Goal: Task Accomplishment & Management: Manage account settings

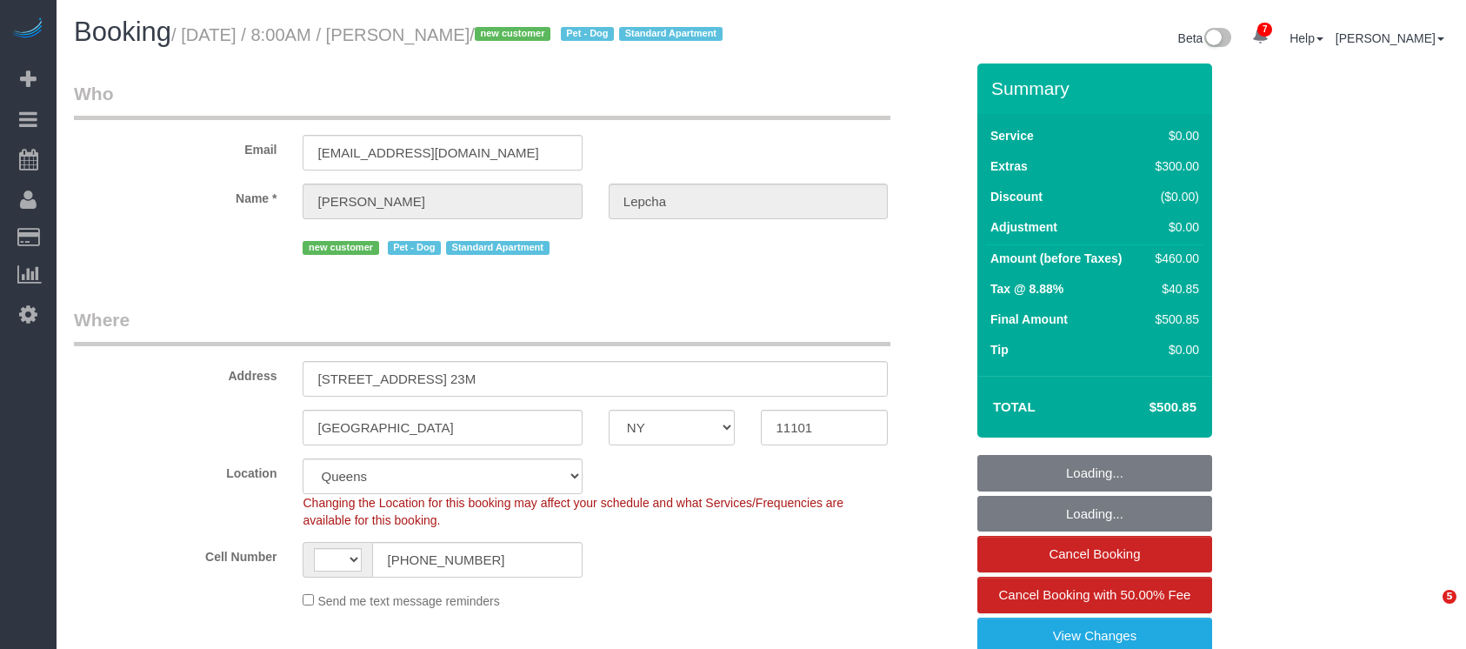
select select "NY"
select select "number:89"
select select "number:70"
select select "number:13"
select select "number:5"
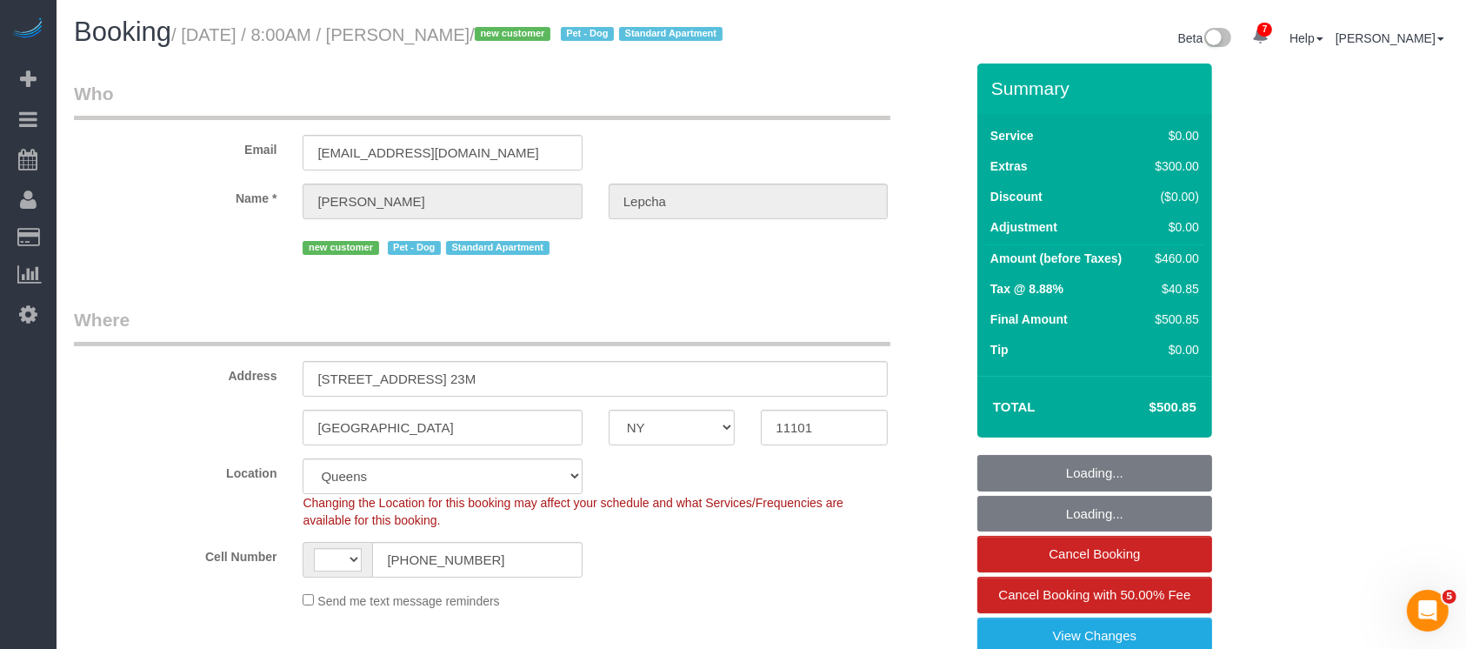
select select "string:US"
select select "spot1"
select select "object:851"
select select "1"
select select "object:1369"
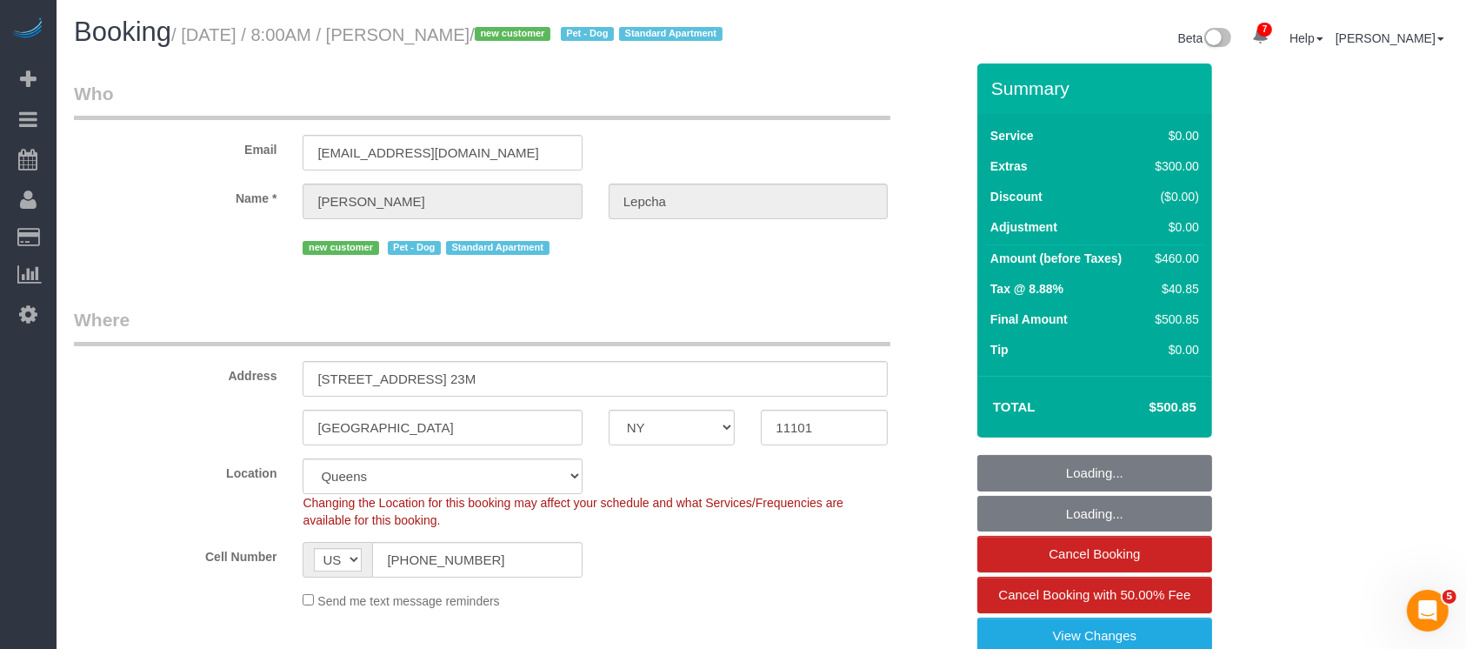
select select "string:stripe-pm_1S02NV4VGloSiKo7uPmBjRI5"
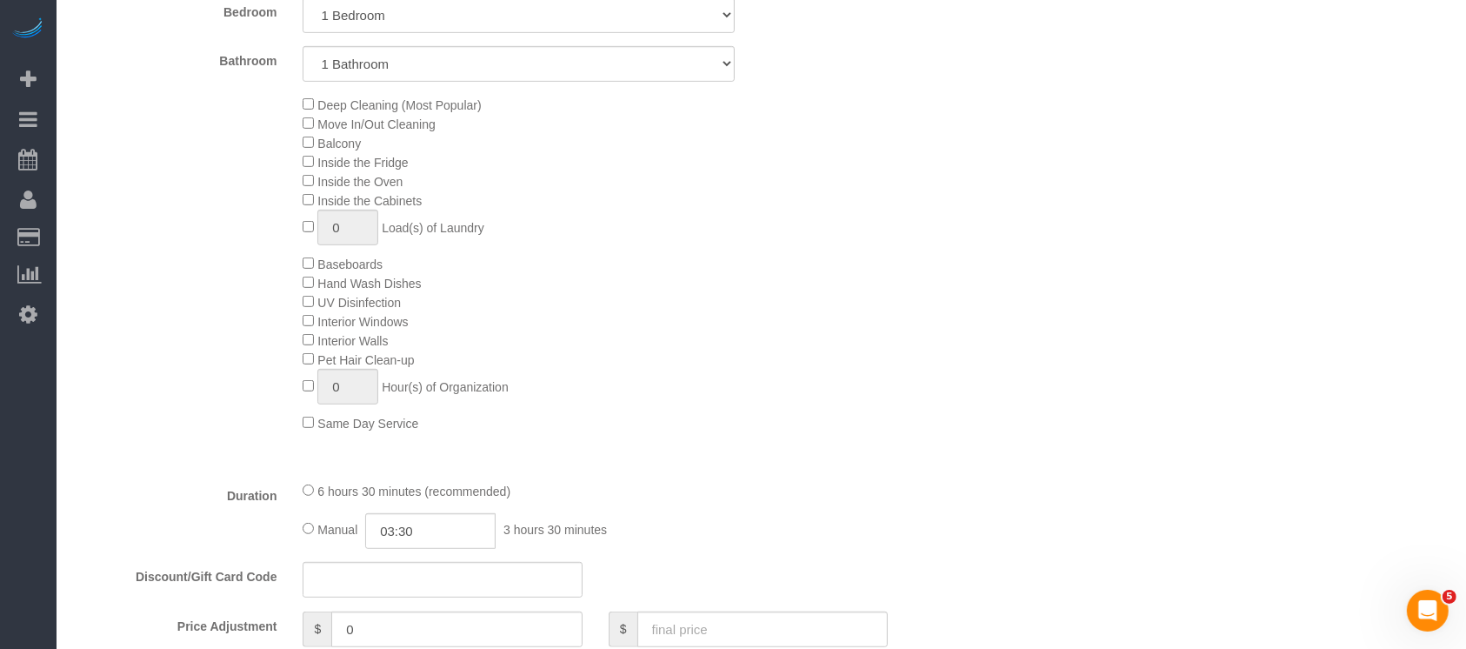
scroll to position [1274, 0]
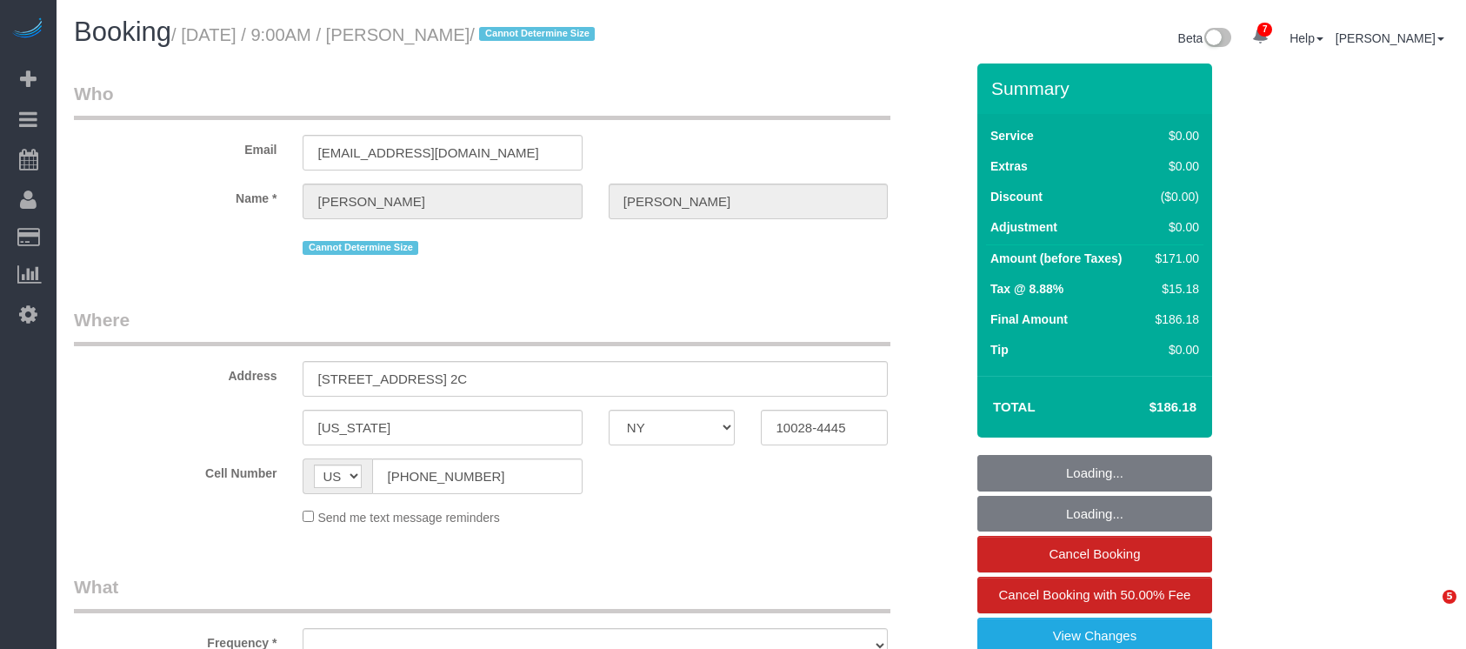
select select "NY"
select select "number:89"
select select "number:72"
select select "number:15"
select select "number:5"
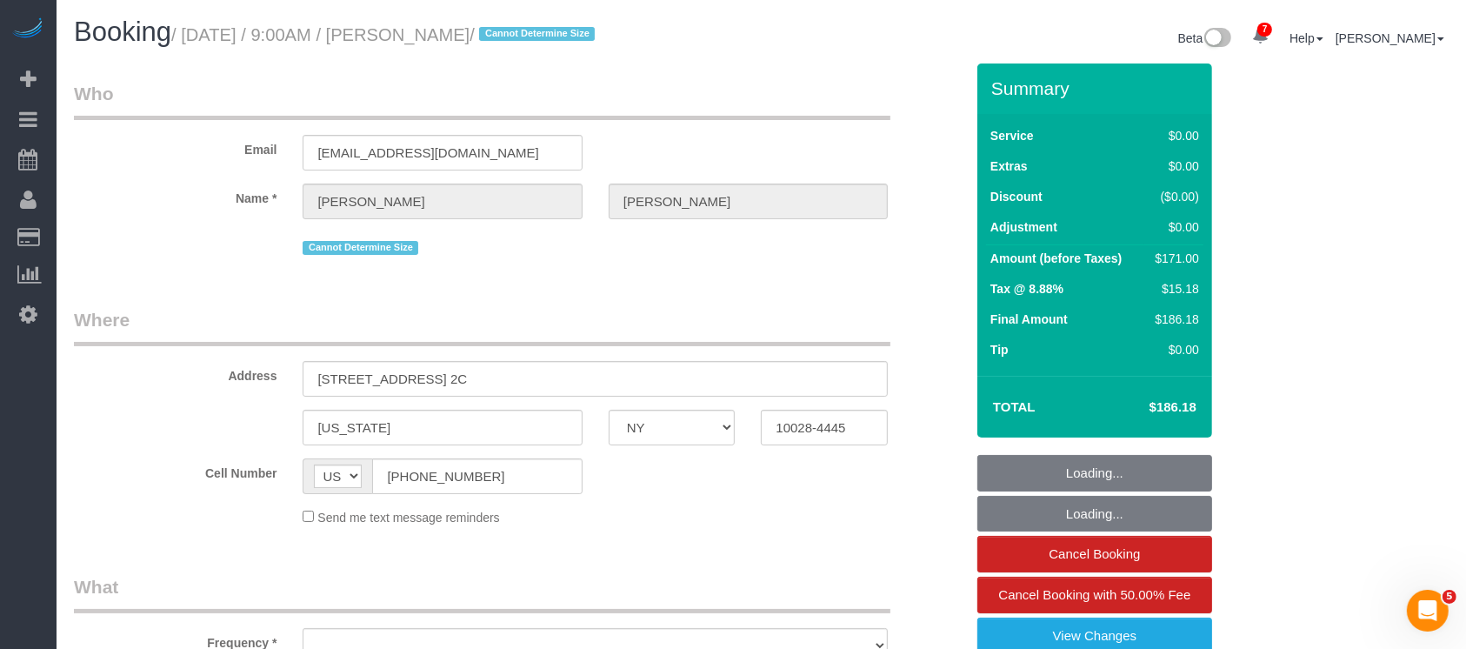
select select "string:stripe-pm_1Qukw84VGloSiKo7OXM7rOig"
select select "2"
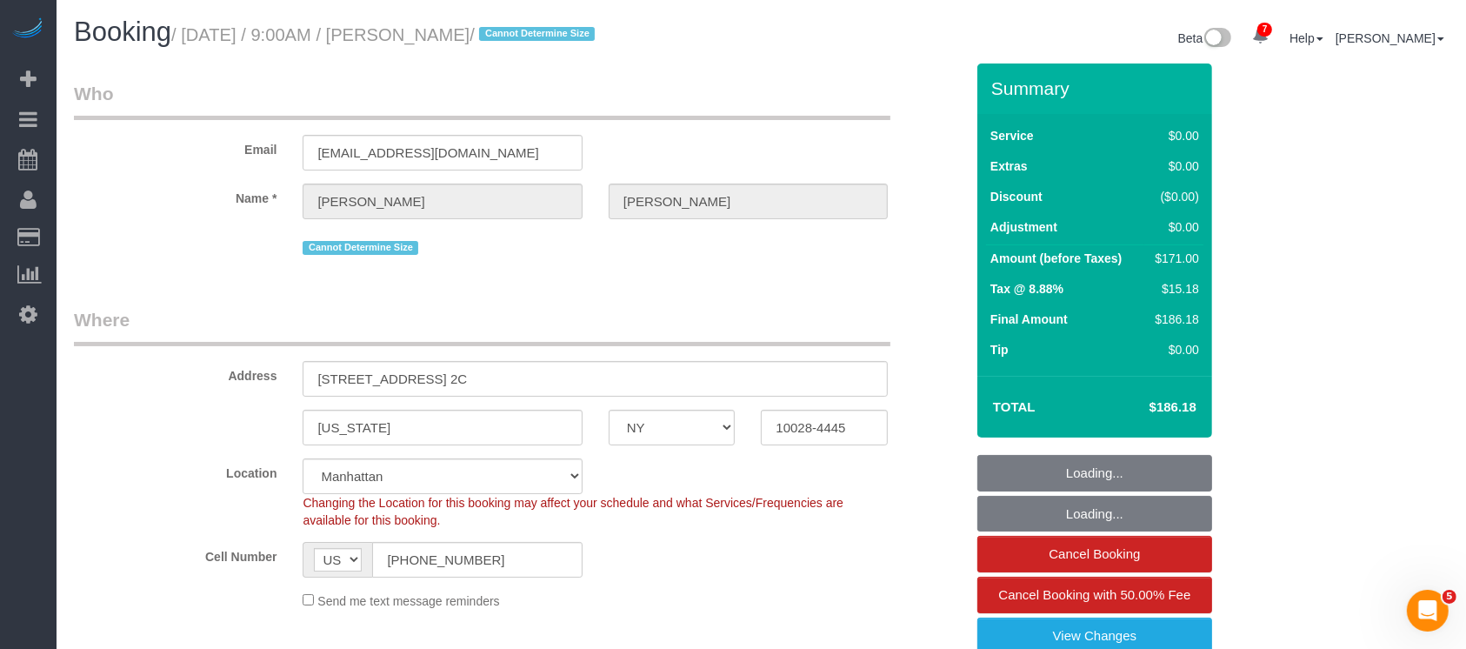
select select "object:1378"
select select "spot1"
select select "2"
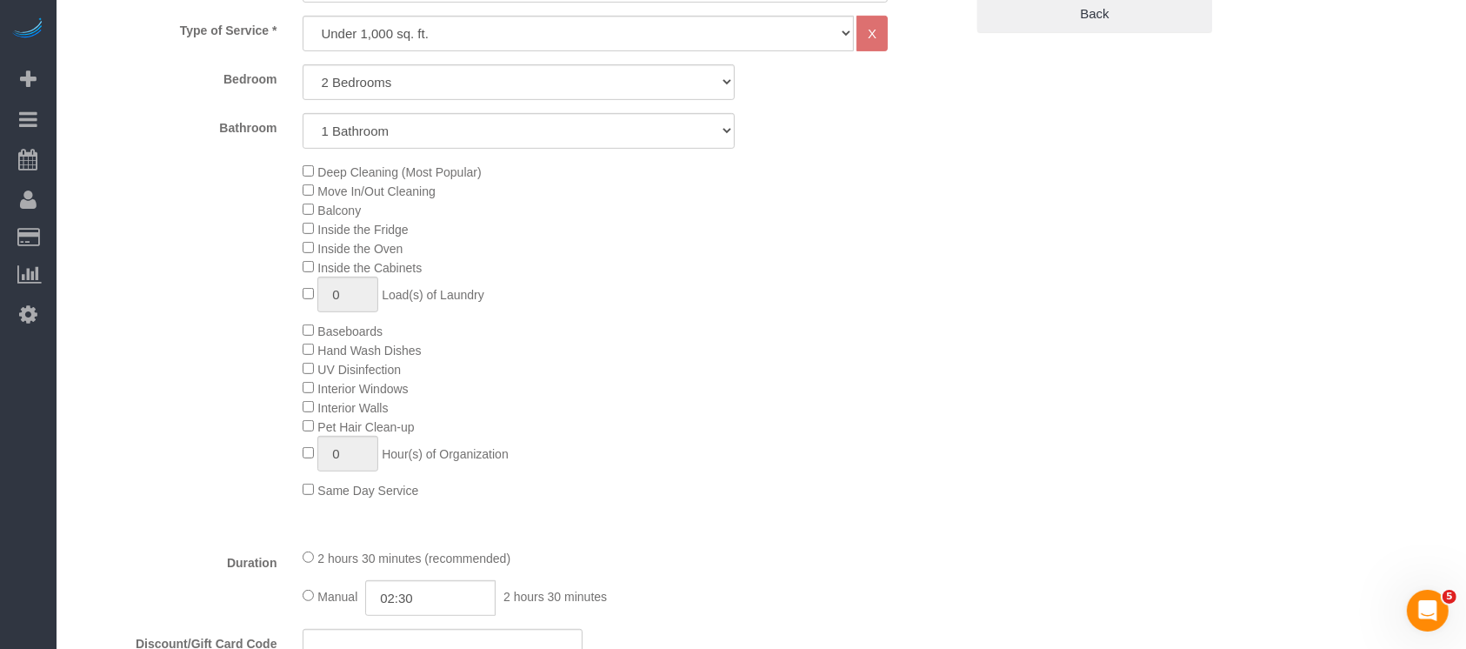
scroll to position [1043, 0]
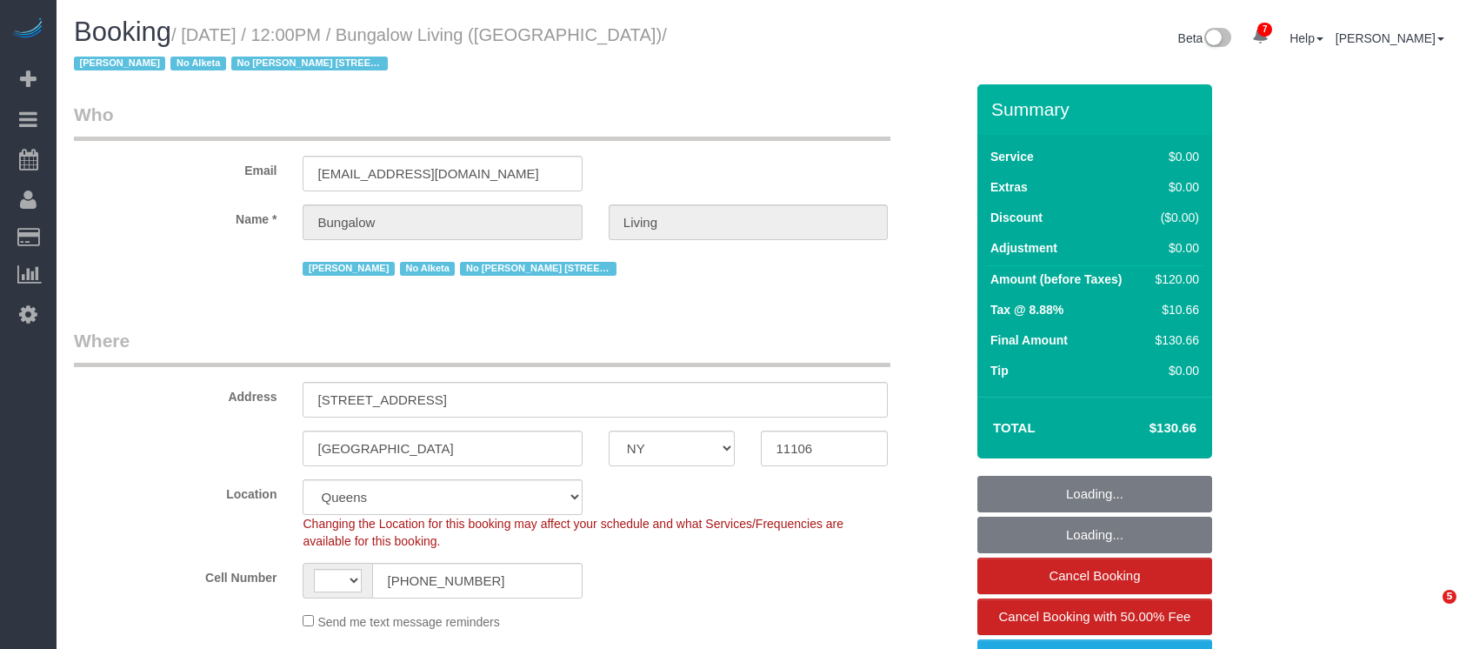
select select "NY"
select select "number:89"
select select "number:90"
select select "number:15"
select select "number:7"
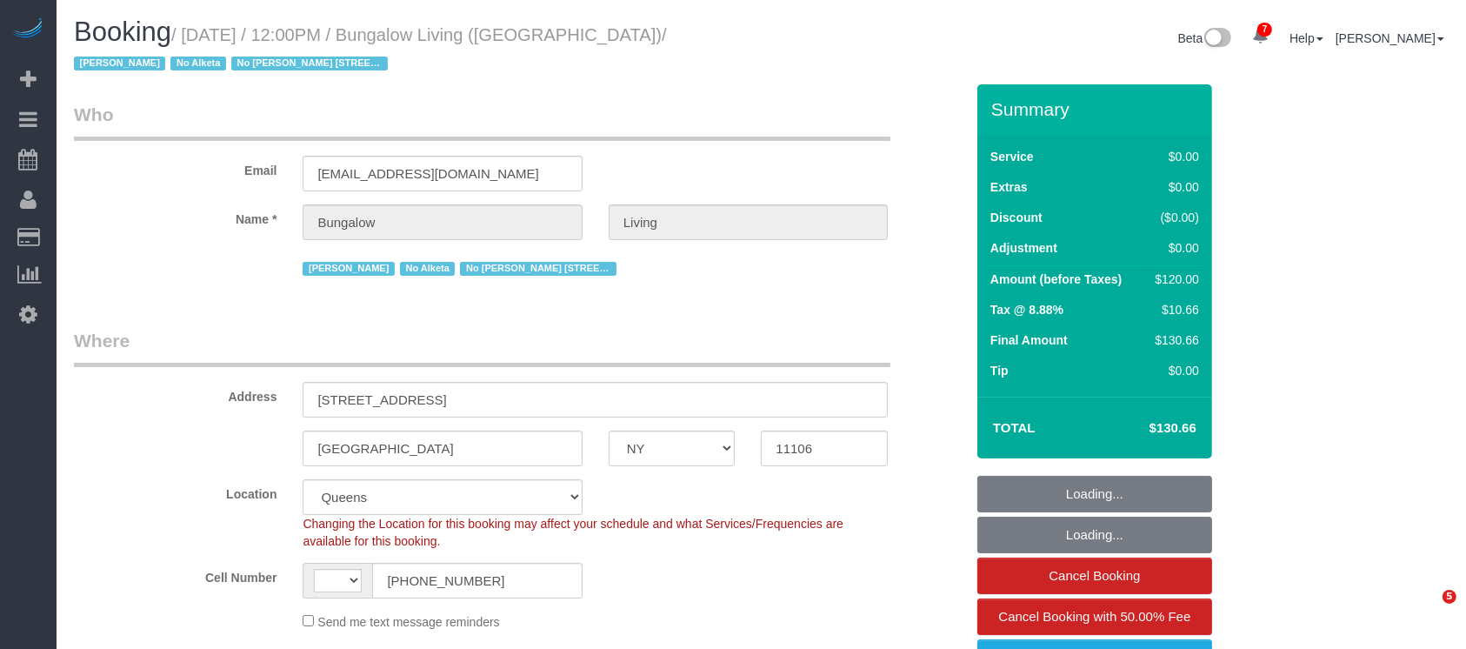
select select "object:835"
select select "string:US"
select select "spot1"
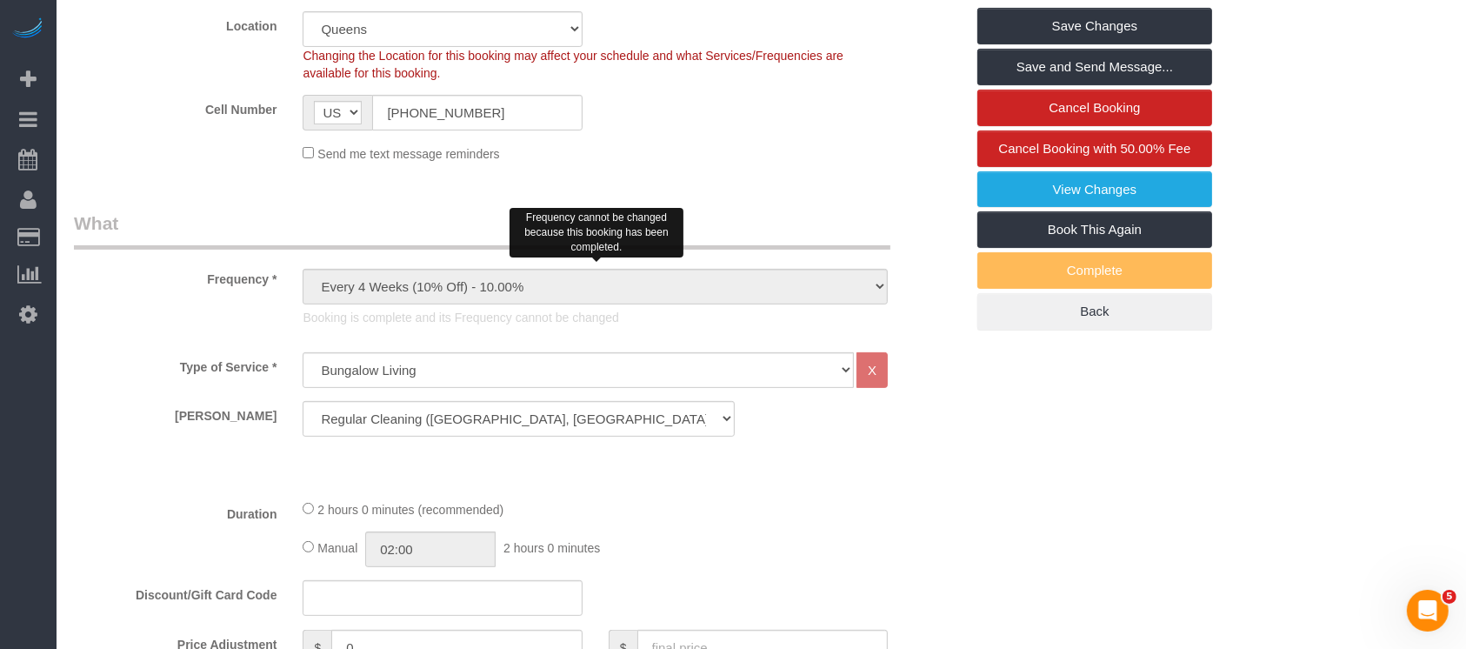
scroll to position [348, 0]
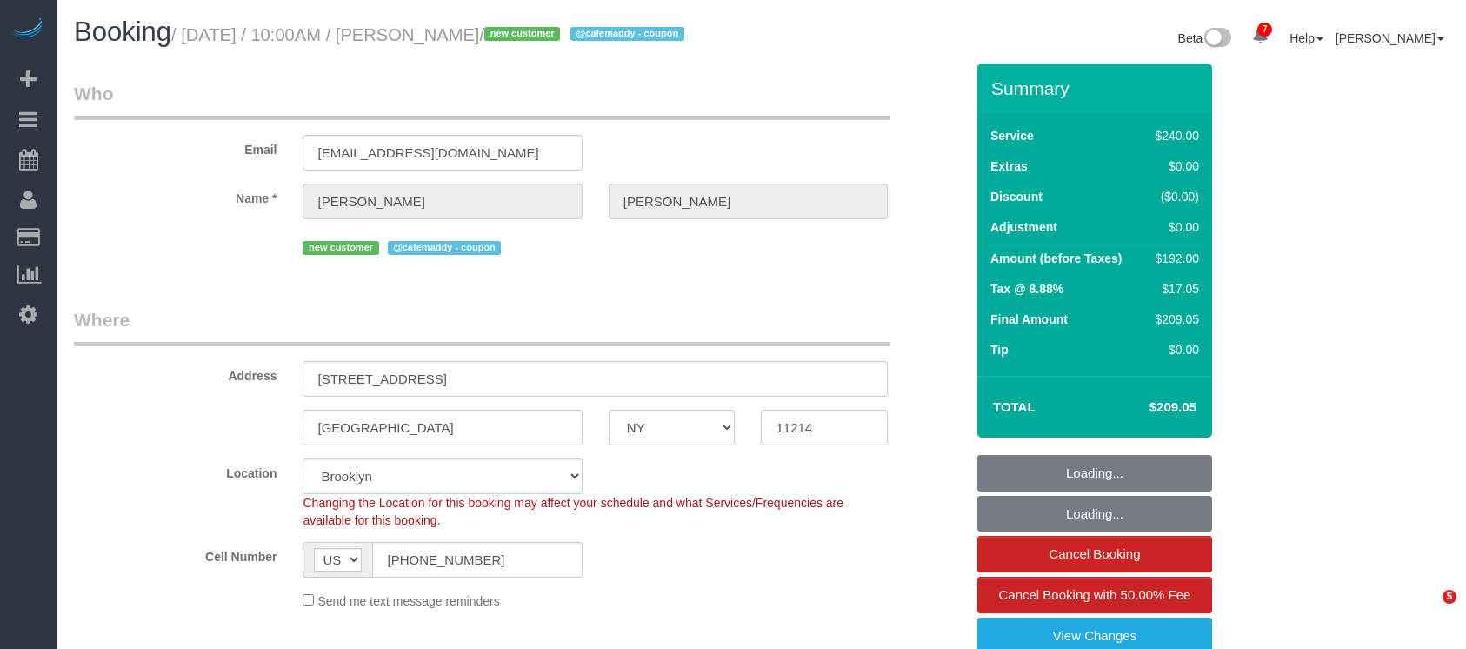
select select "NY"
select select "number:89"
select select "number:74"
select select "number:15"
select select "number:5"
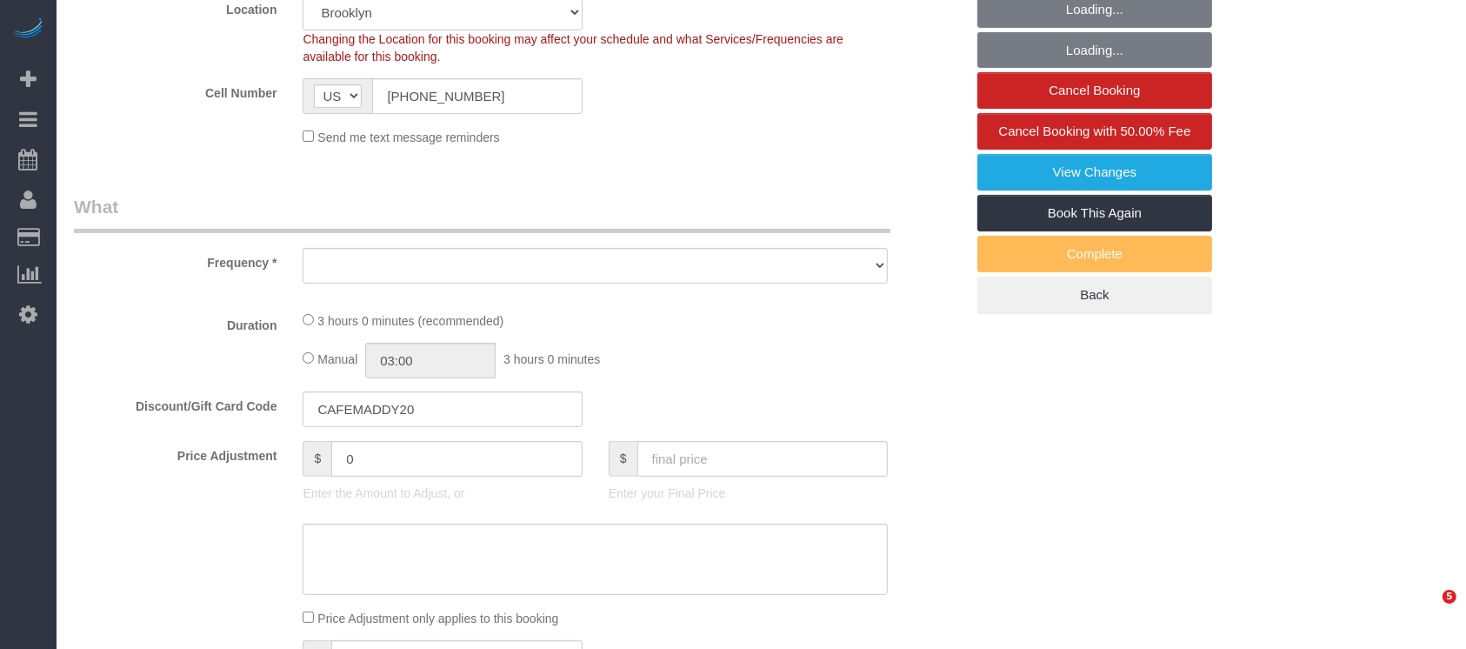
select select "object:843"
select select "string:stripe-pm_1Rw3zP4VGloSiKo7iryIVzl9"
select select "180"
select select "spot1"
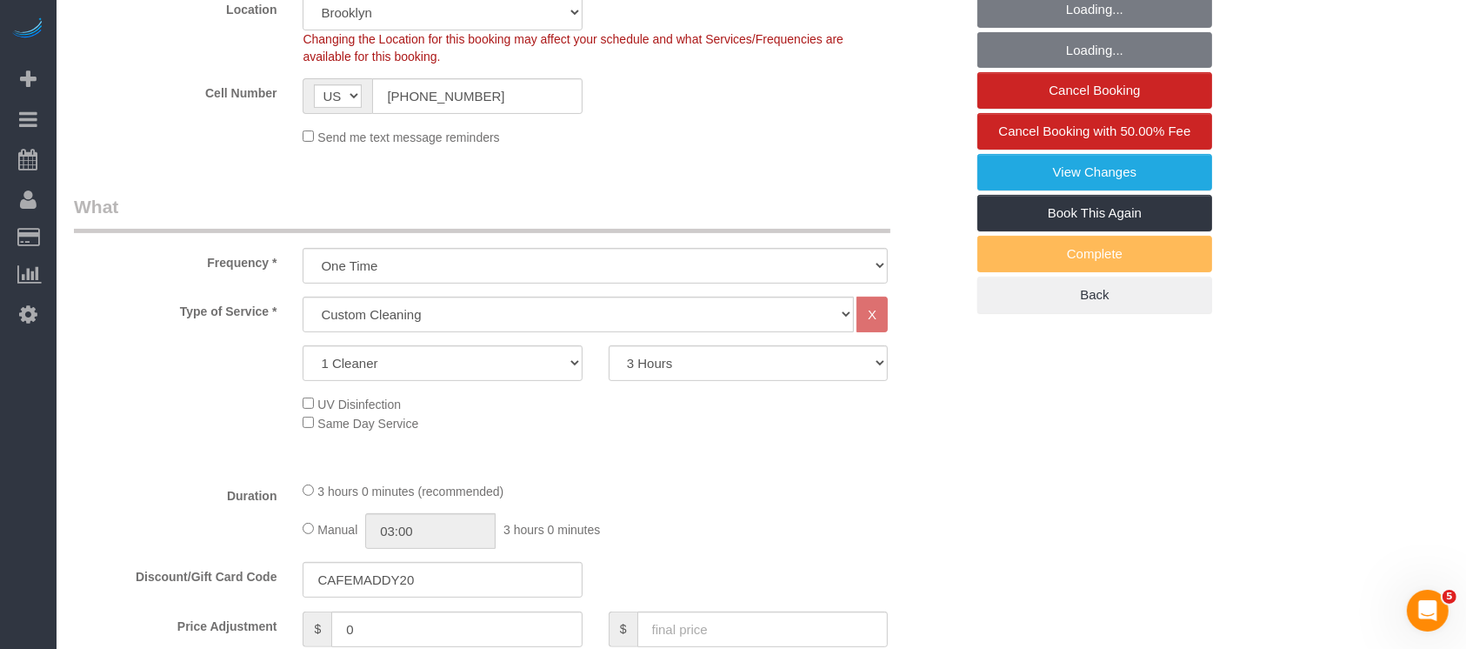
select select "object:1349"
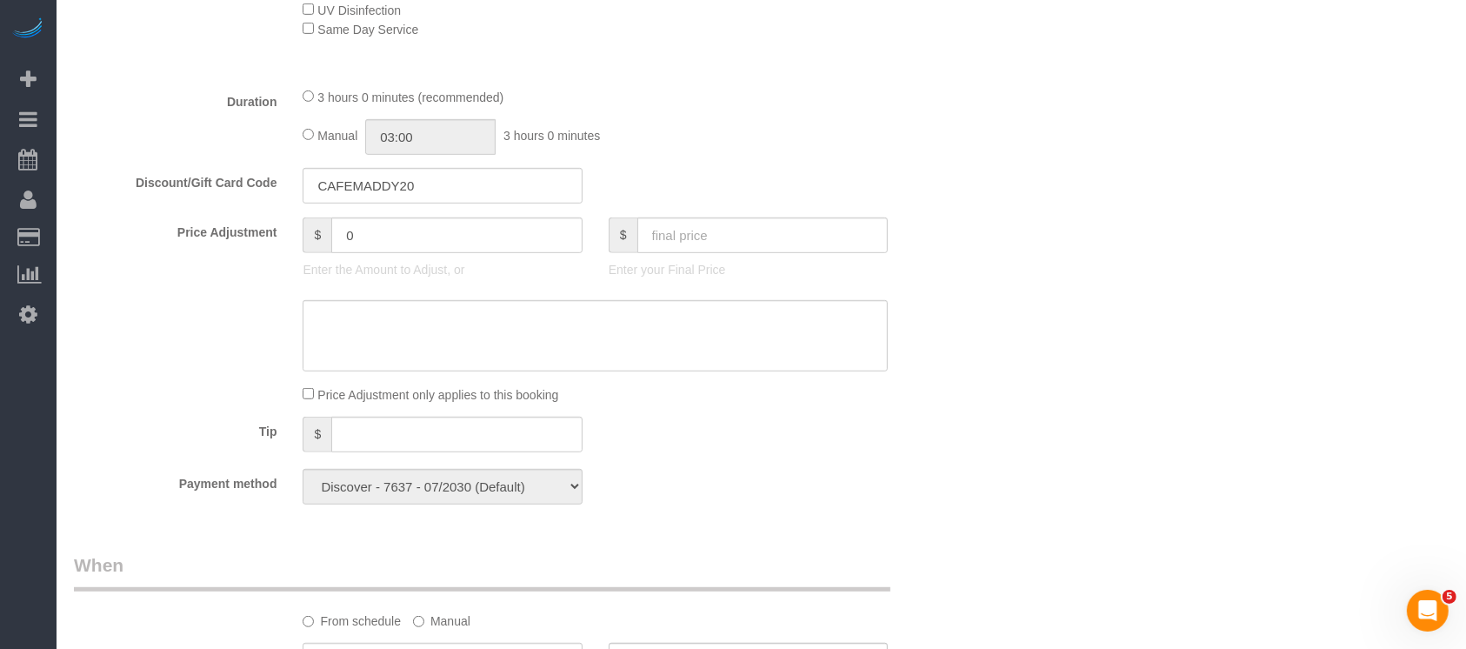
scroll to position [811, 0]
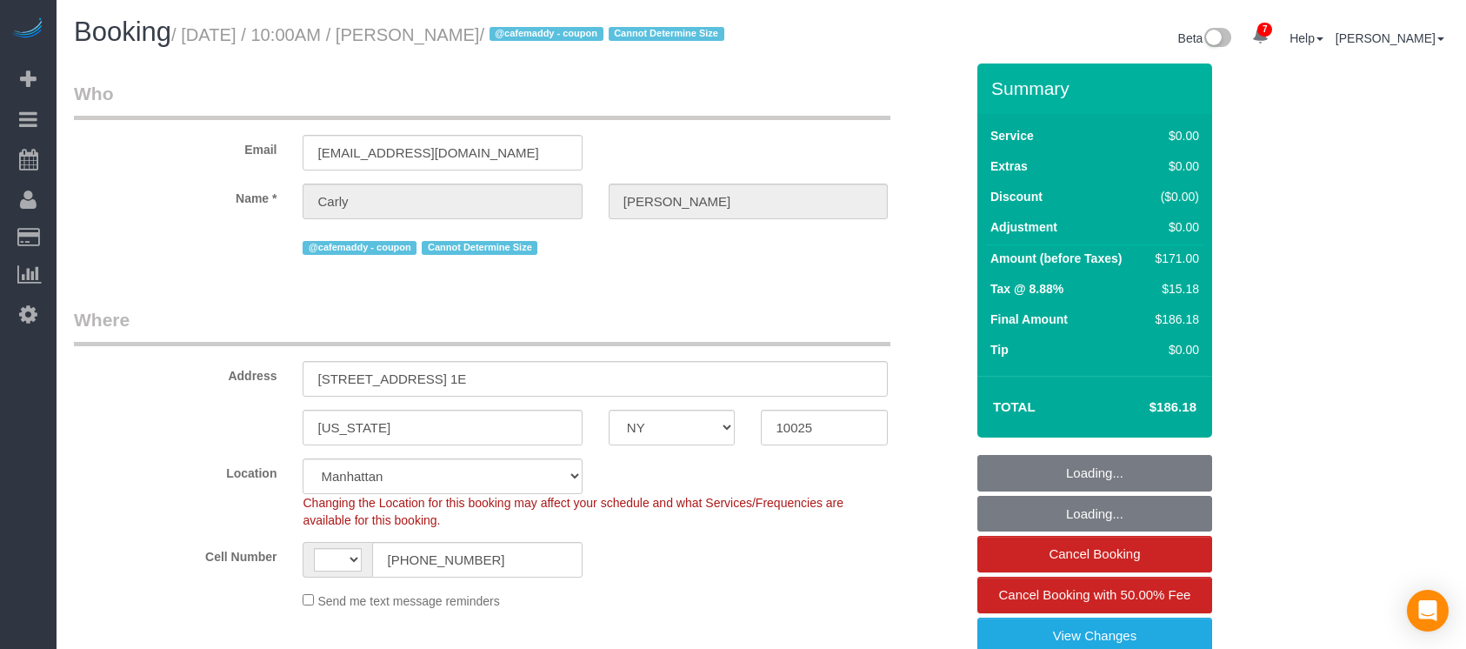
select select "NY"
select select "number:57"
select select "number:75"
select select "number:15"
select select "number:5"
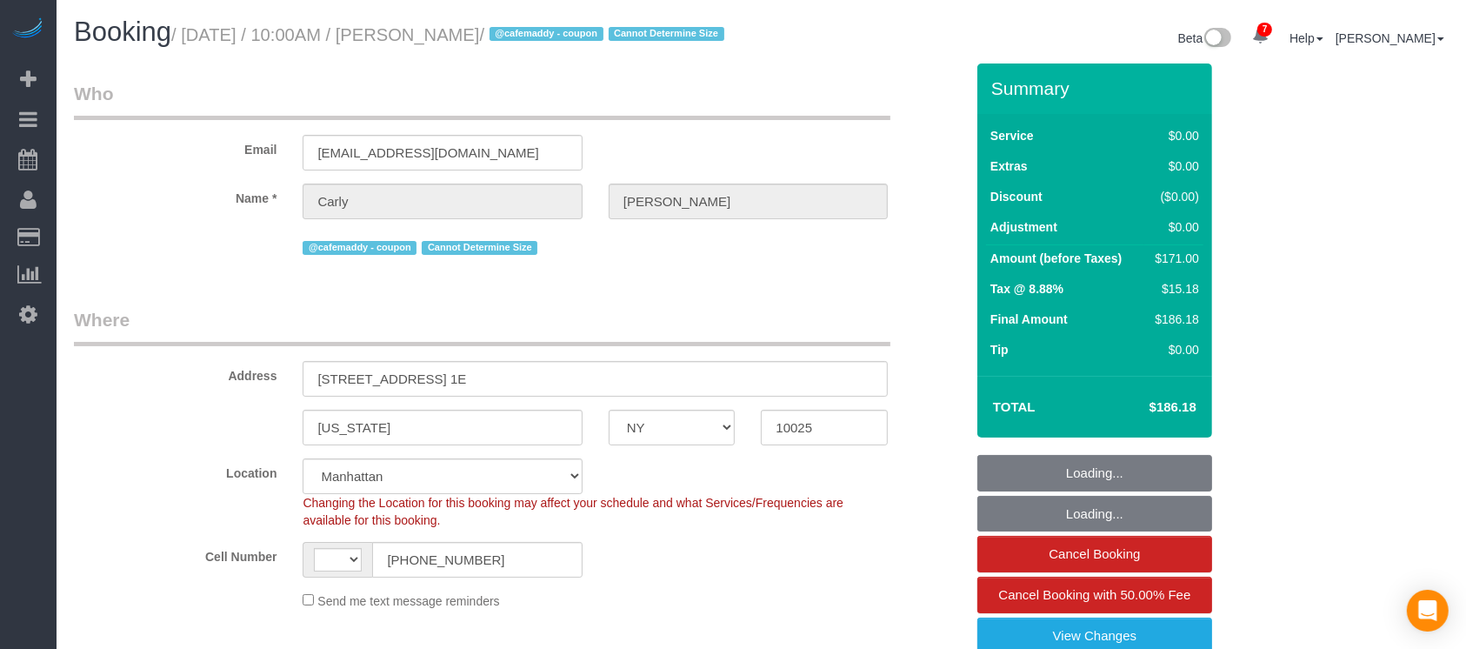
select select "object:703"
select select "string:US"
select select "string:stripe-pm_1RJPit4VGloSiKo7LFKrMrfM"
select select "2"
select select "spot1"
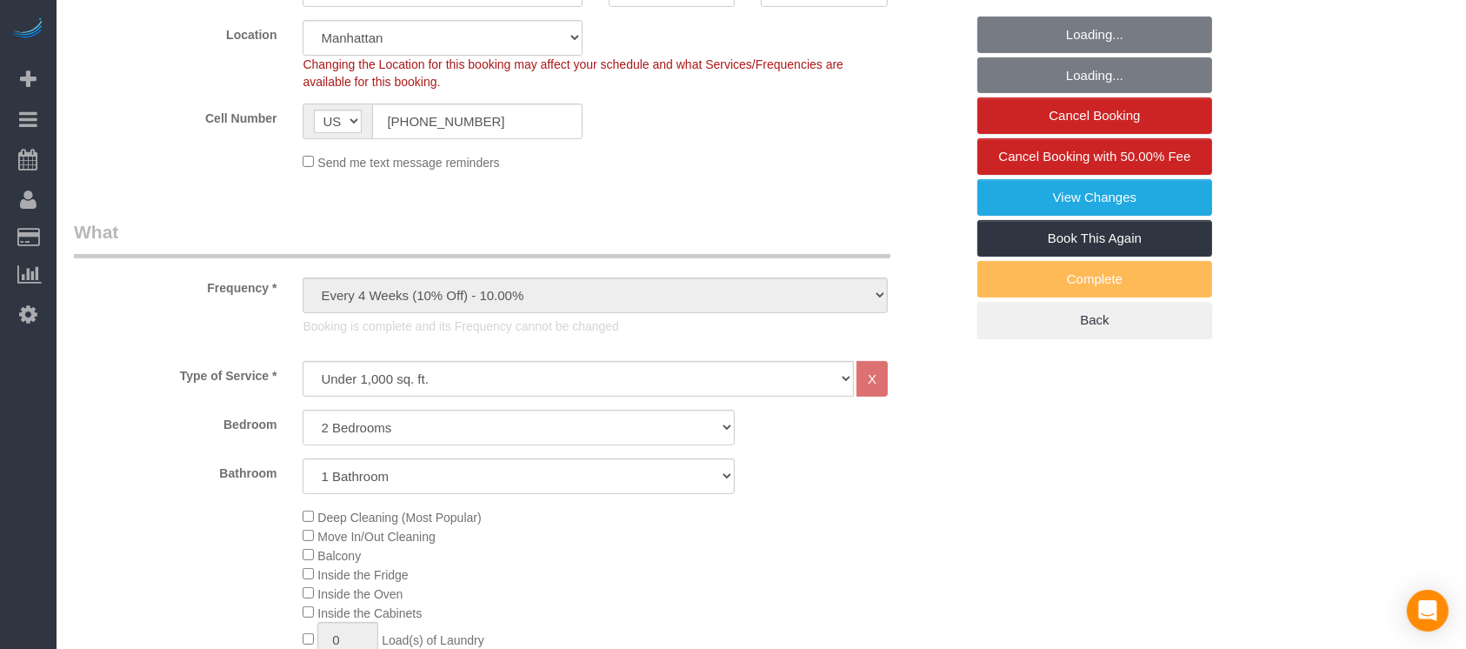
select select "2"
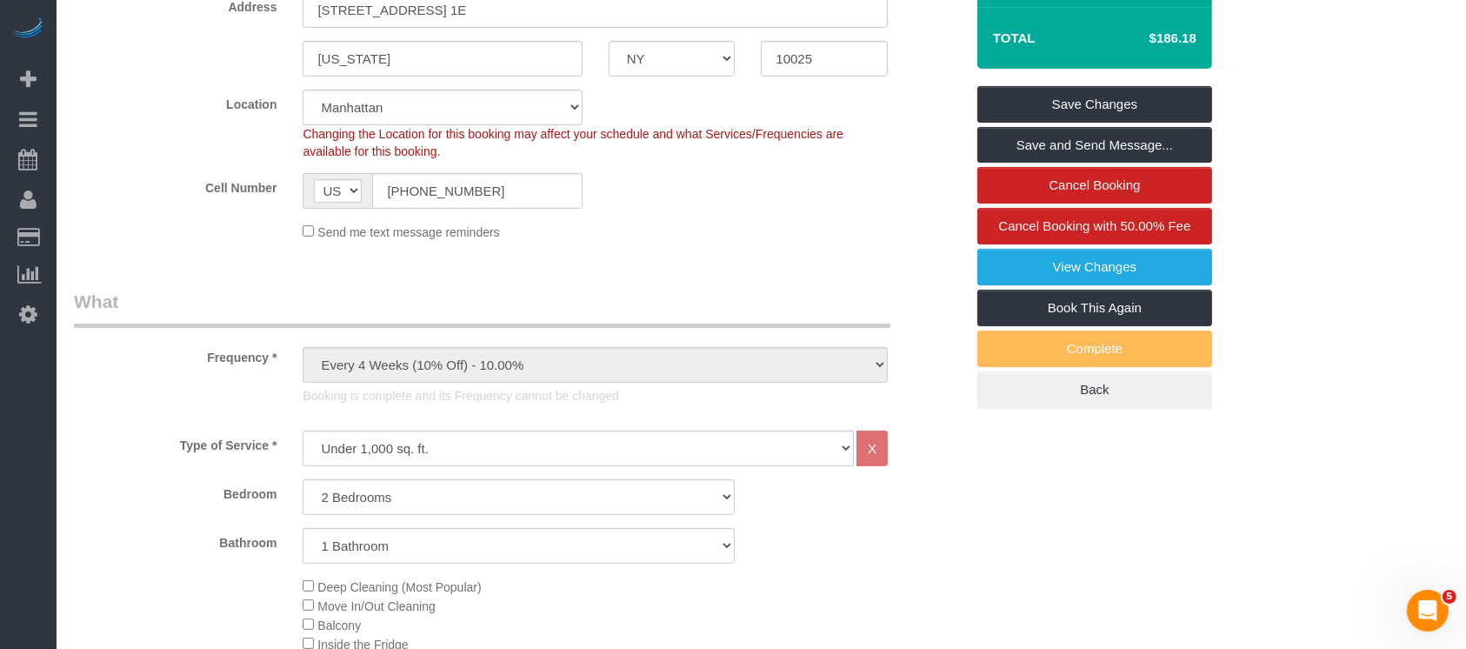
scroll to position [348, 0]
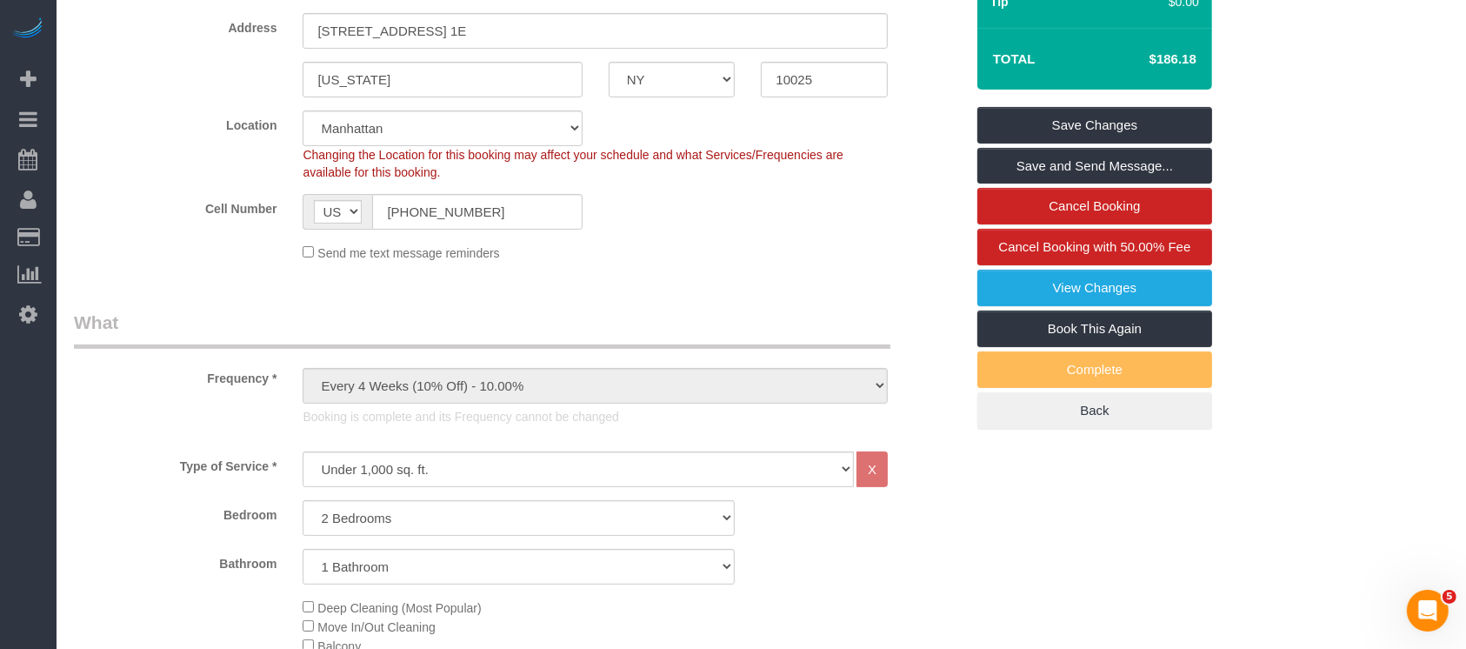
click at [744, 256] on sui-booking-location "Location Manhattan Austin Boston Bronx Brooklyn Charlotte Denver New Jersey Por…" at bounding box center [519, 185] width 890 height 151
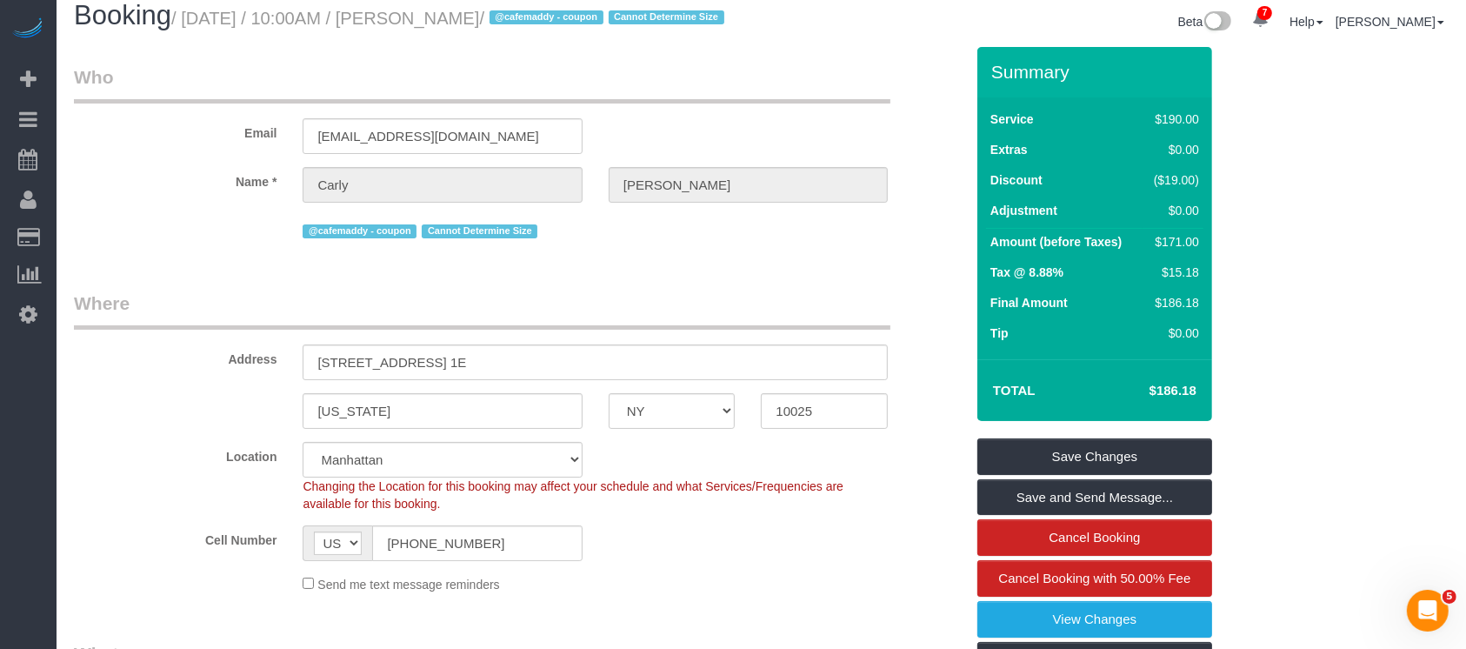
scroll to position [0, 0]
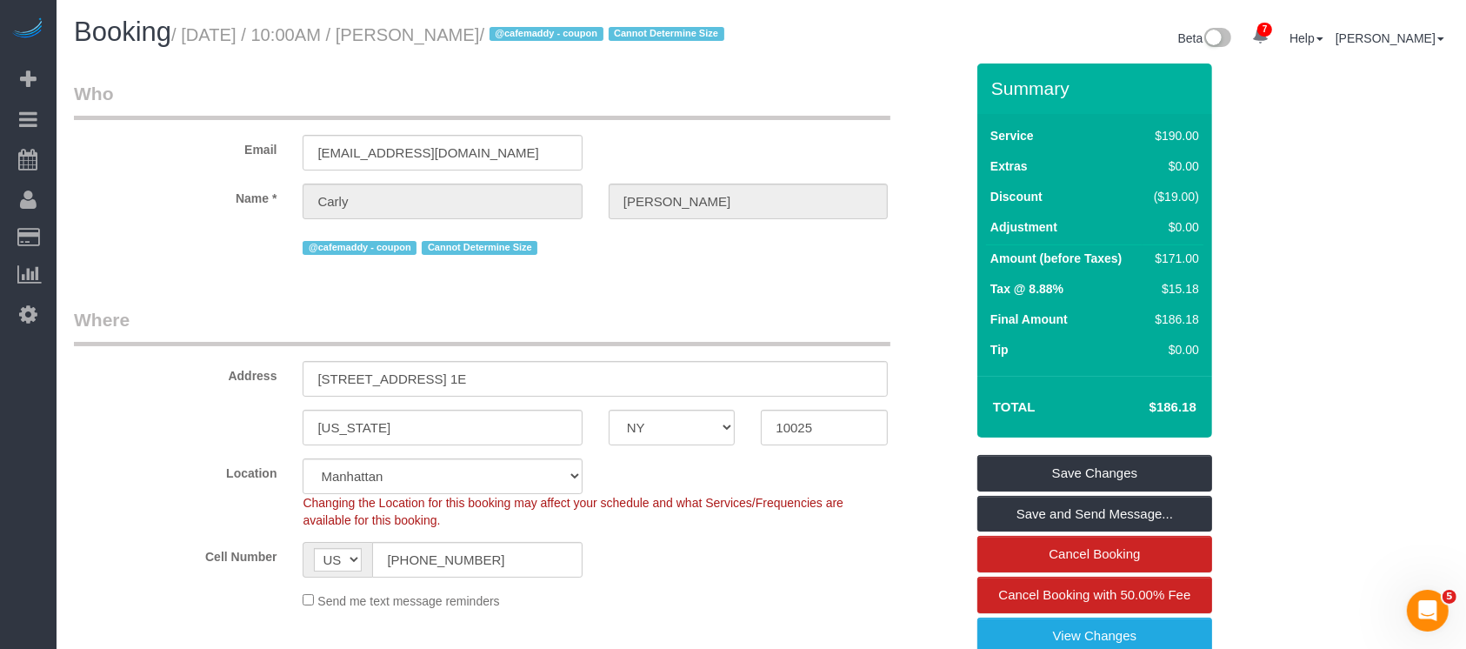
click at [781, 259] on div "@cafemaddy - coupon Cannot Determine Size" at bounding box center [595, 245] width 585 height 27
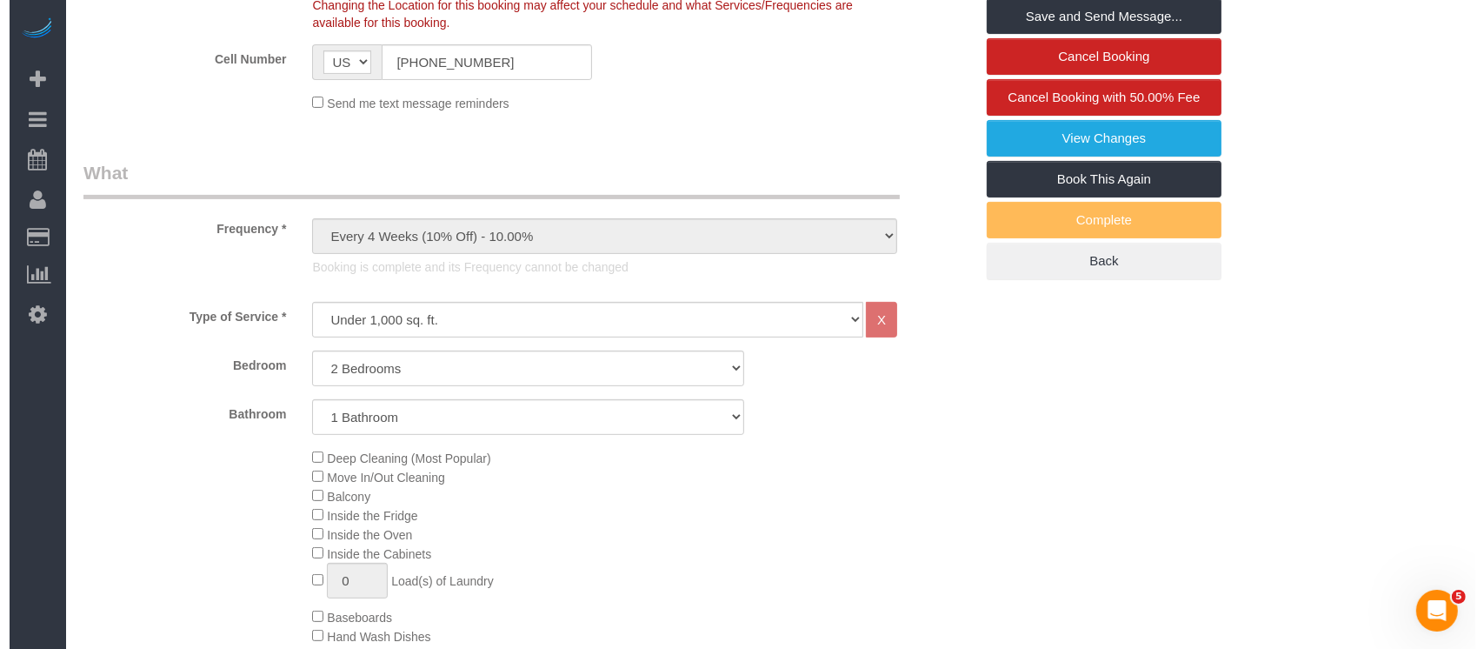
scroll to position [579, 0]
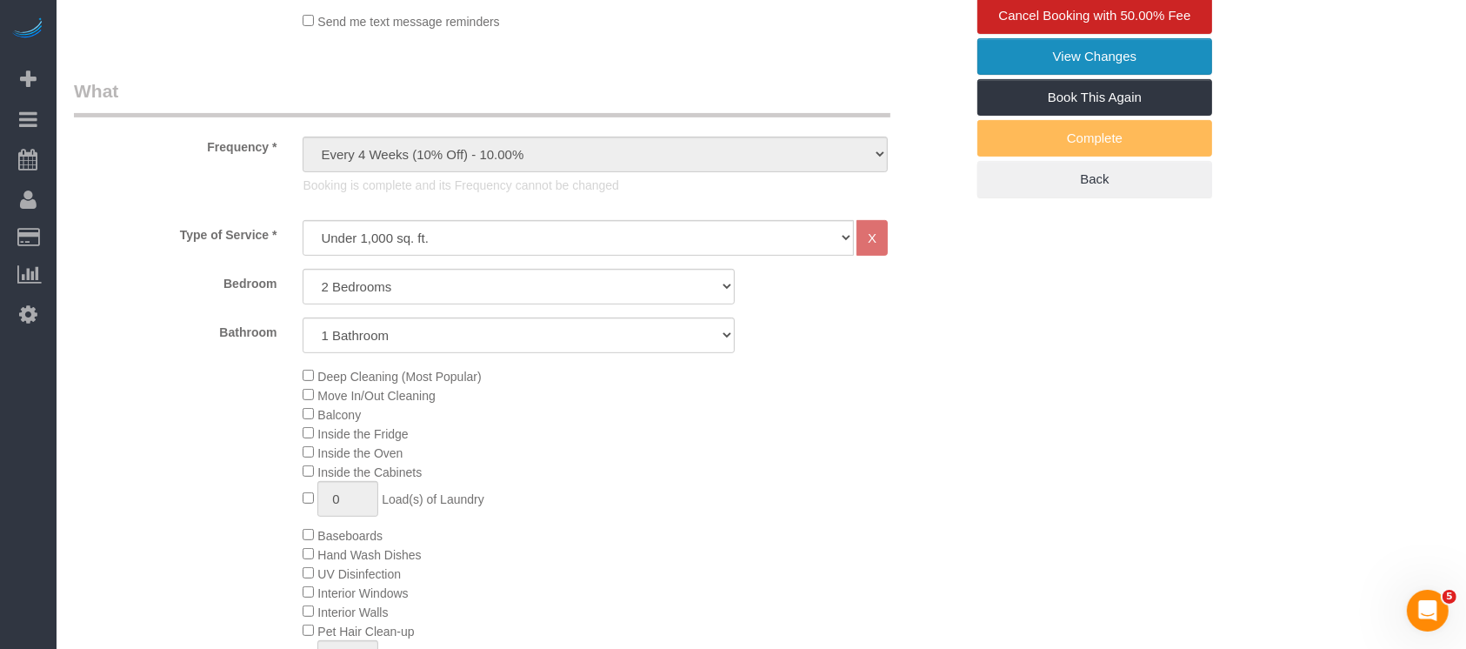
click at [1074, 75] on link "View Changes" at bounding box center [1094, 56] width 235 height 37
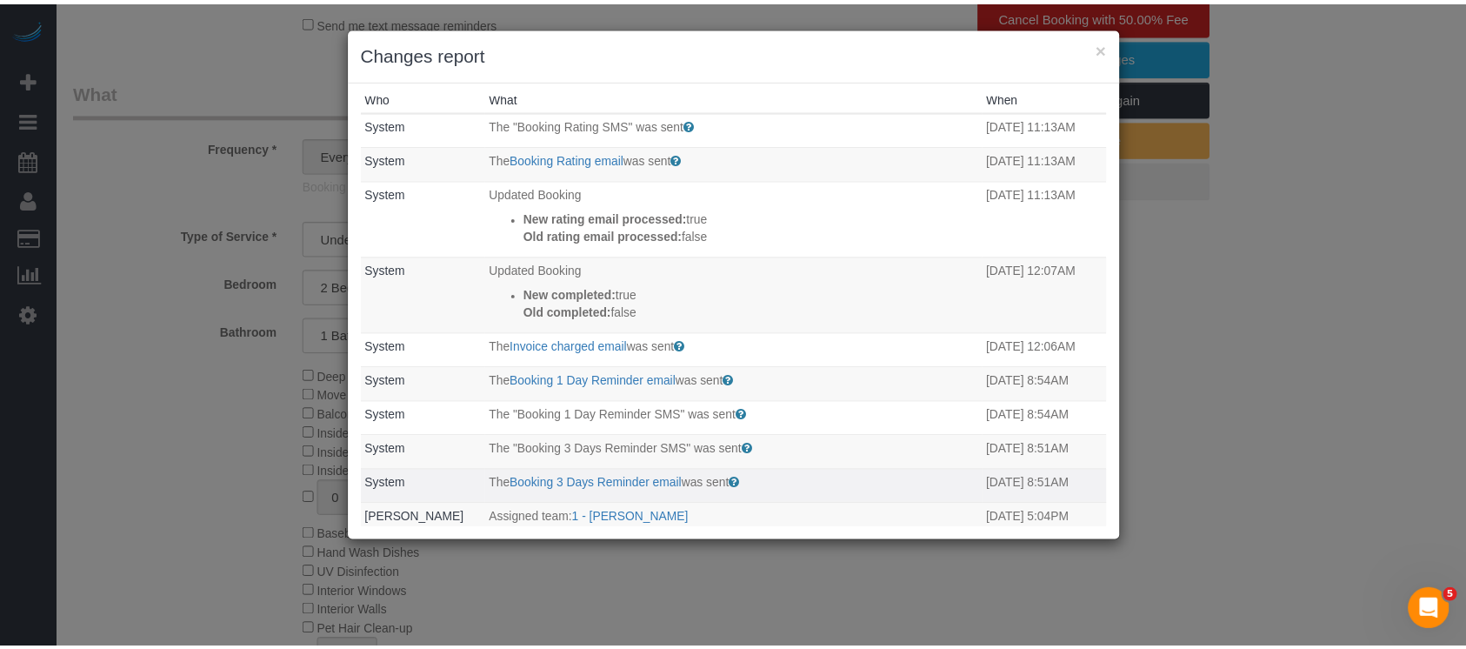
scroll to position [0, 0]
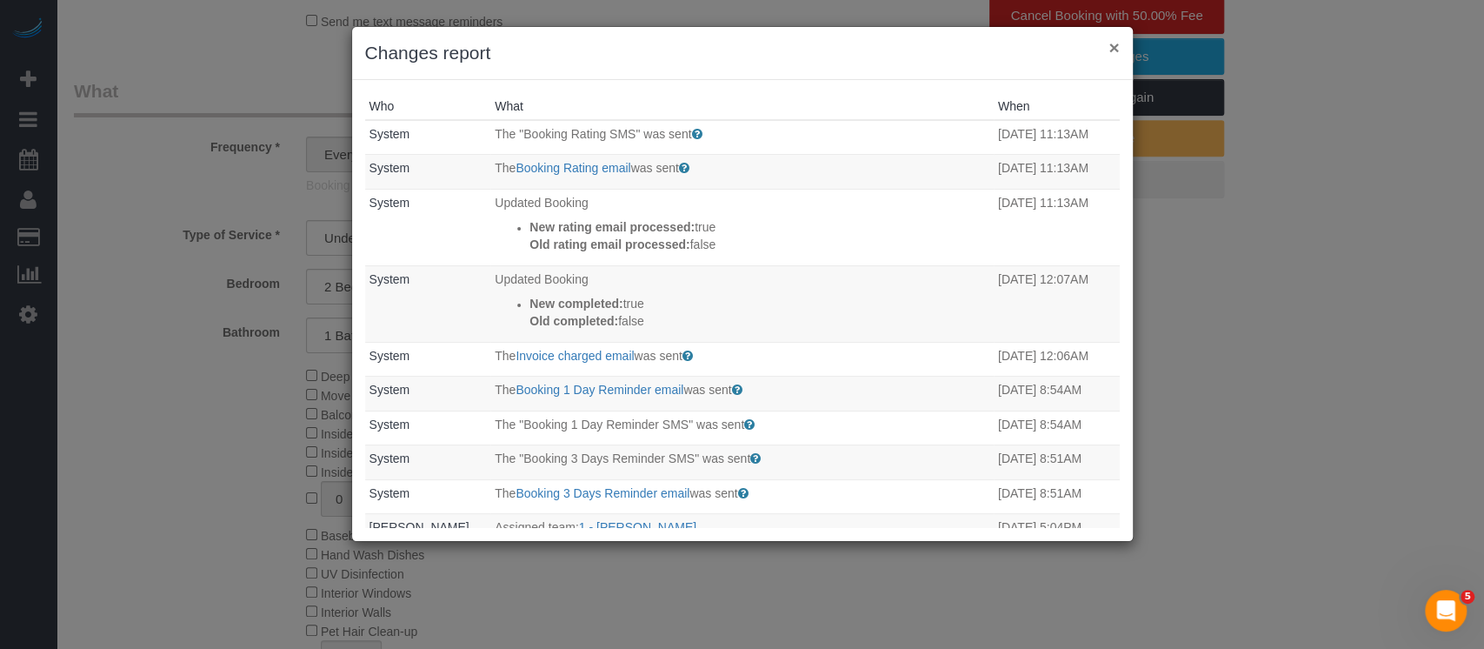
click at [1115, 42] on button "×" at bounding box center [1113, 47] width 10 height 18
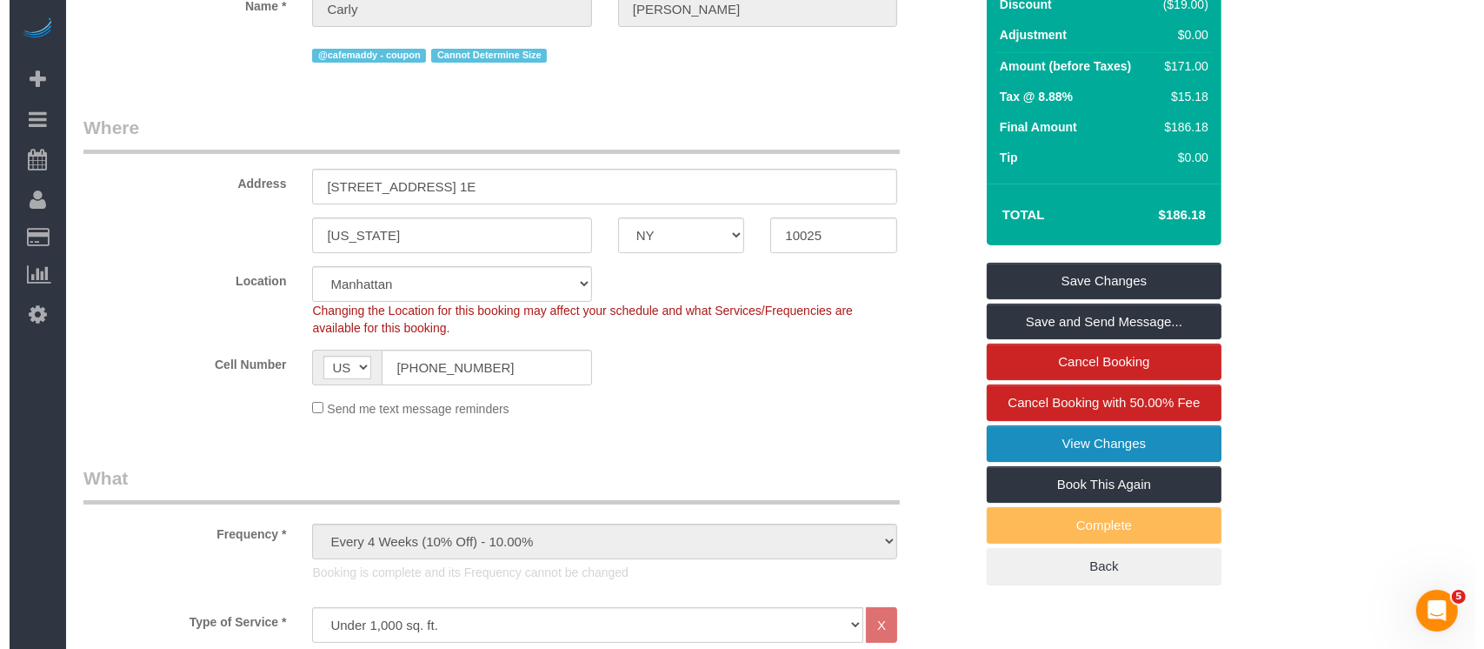
scroll to position [348, 0]
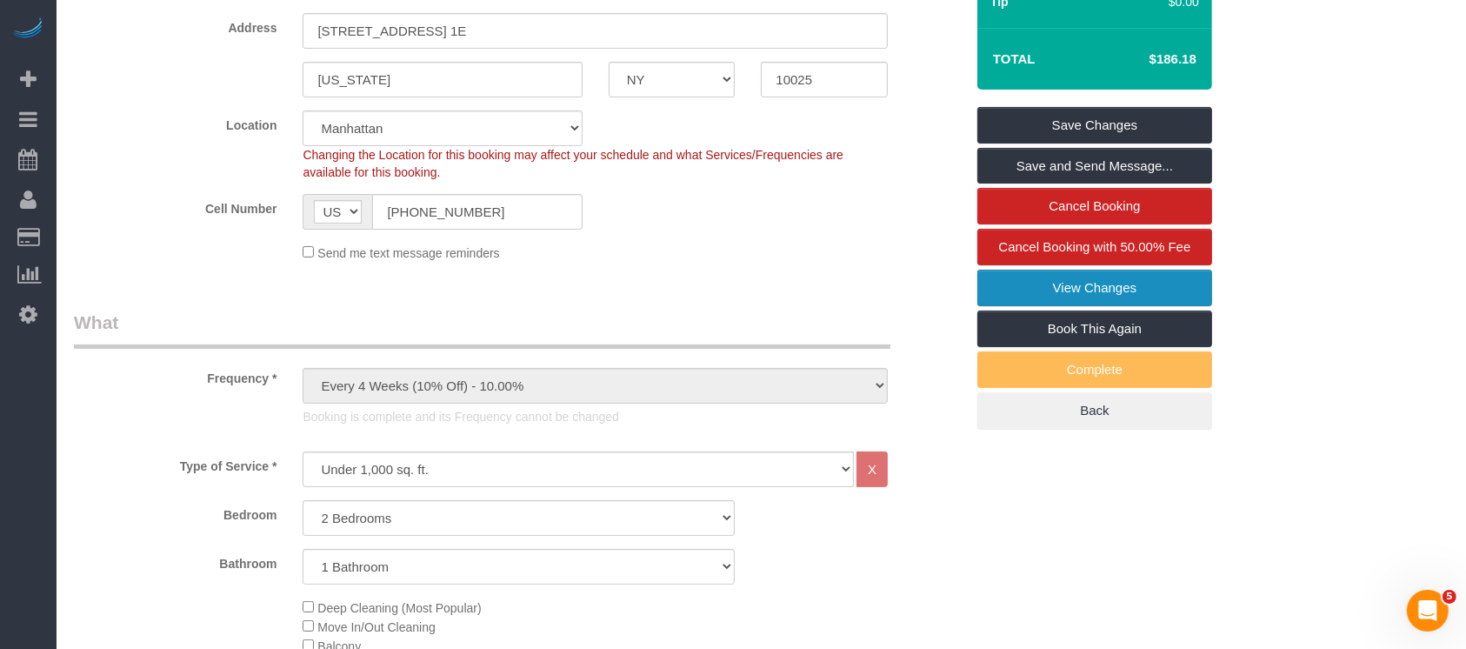
click at [1154, 295] on link "View Changes" at bounding box center [1094, 287] width 235 height 37
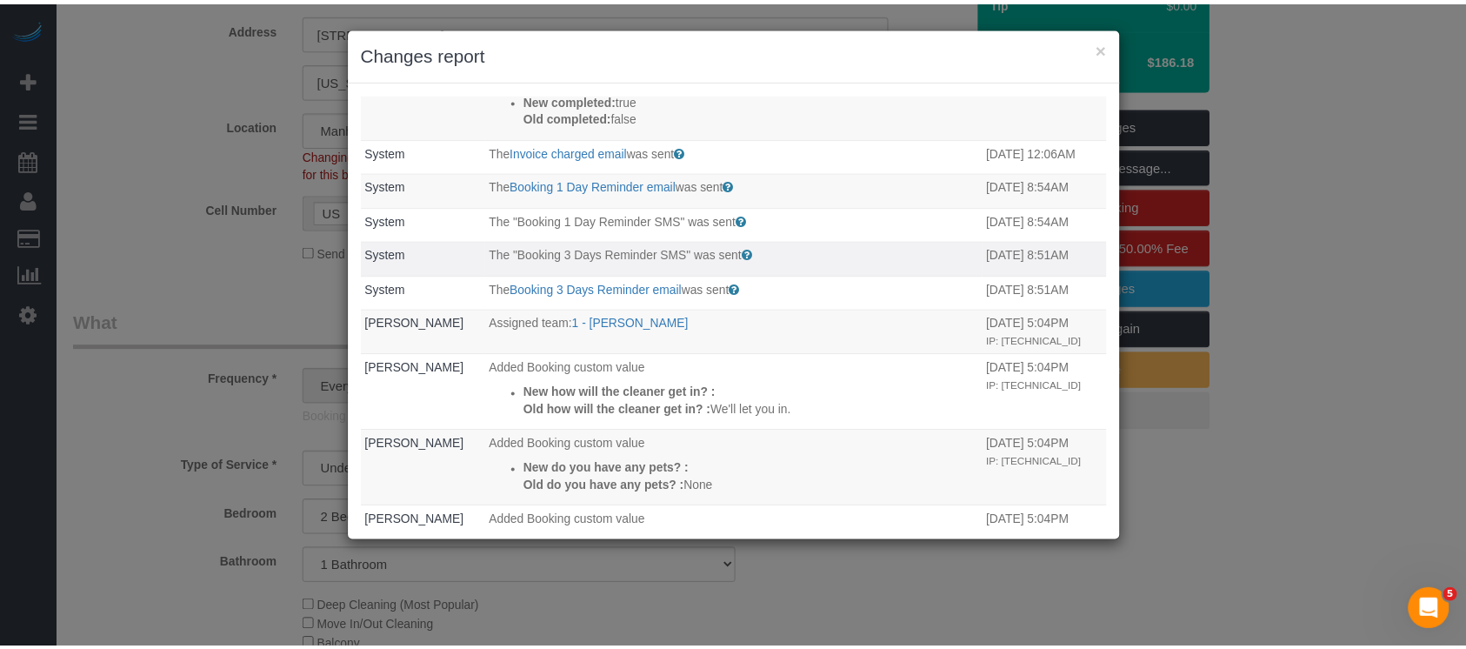
scroll to position [0, 0]
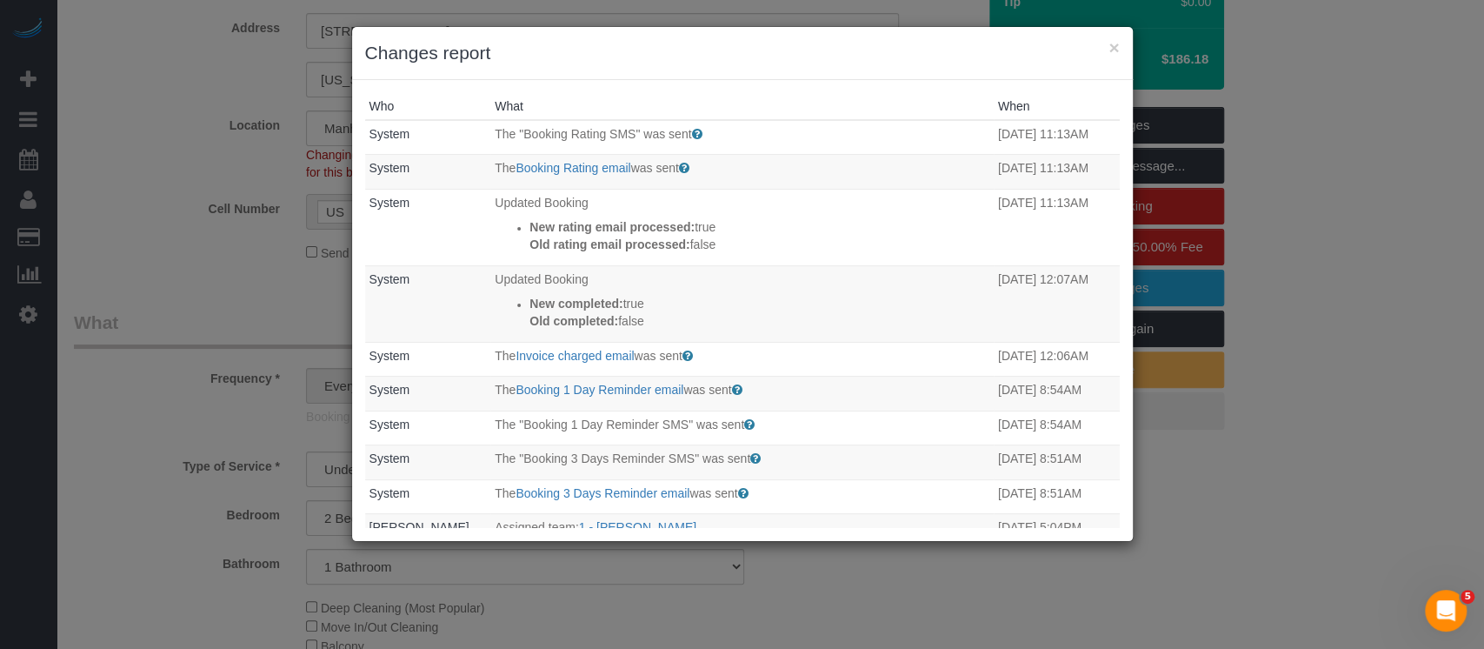
click at [1115, 36] on div "× Changes report" at bounding box center [742, 53] width 781 height 53
click at [1114, 43] on button "×" at bounding box center [1113, 47] width 10 height 18
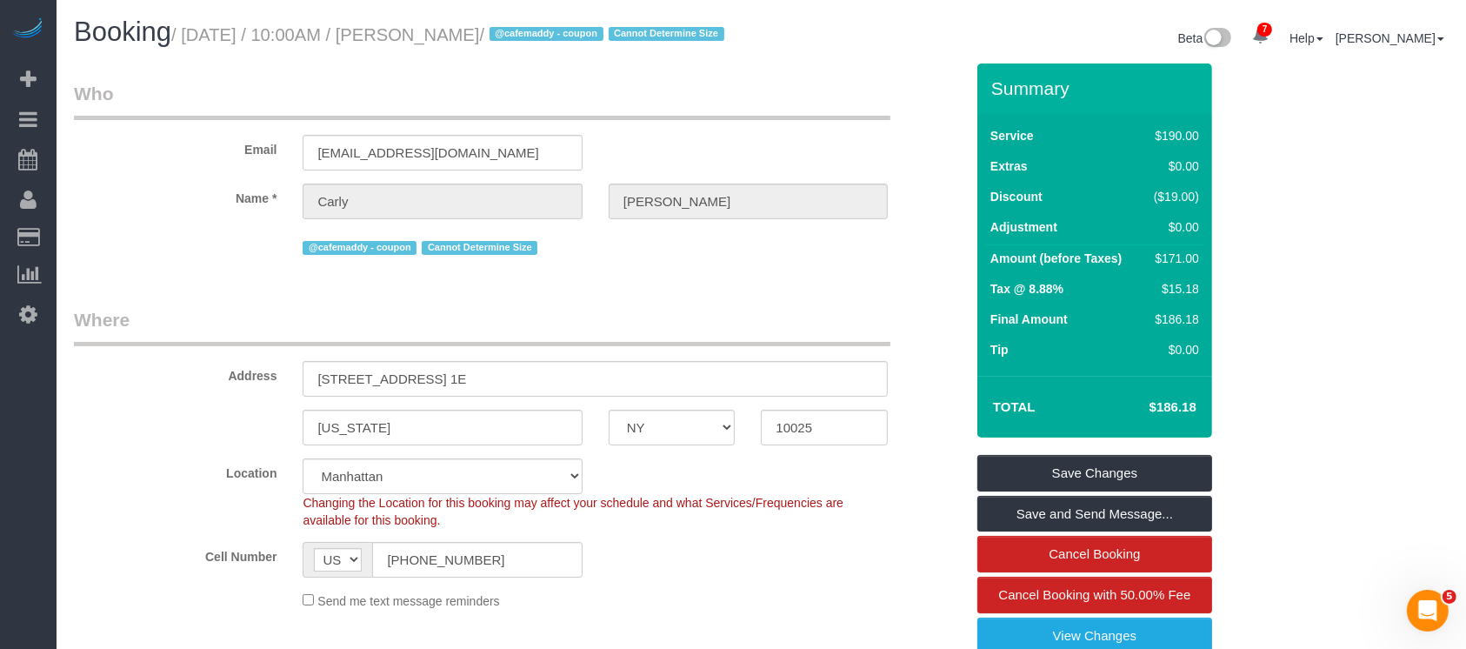
drag, startPoint x: 413, startPoint y: 35, endPoint x: 531, endPoint y: 53, distance: 119.6
click at [536, 36] on small "/ August 28, 2025 / 10:00AM / Carly Hochman / @cafemaddy - coupon Cannot Determ…" at bounding box center [450, 34] width 558 height 19
copy small "[PERSON_NAME]"
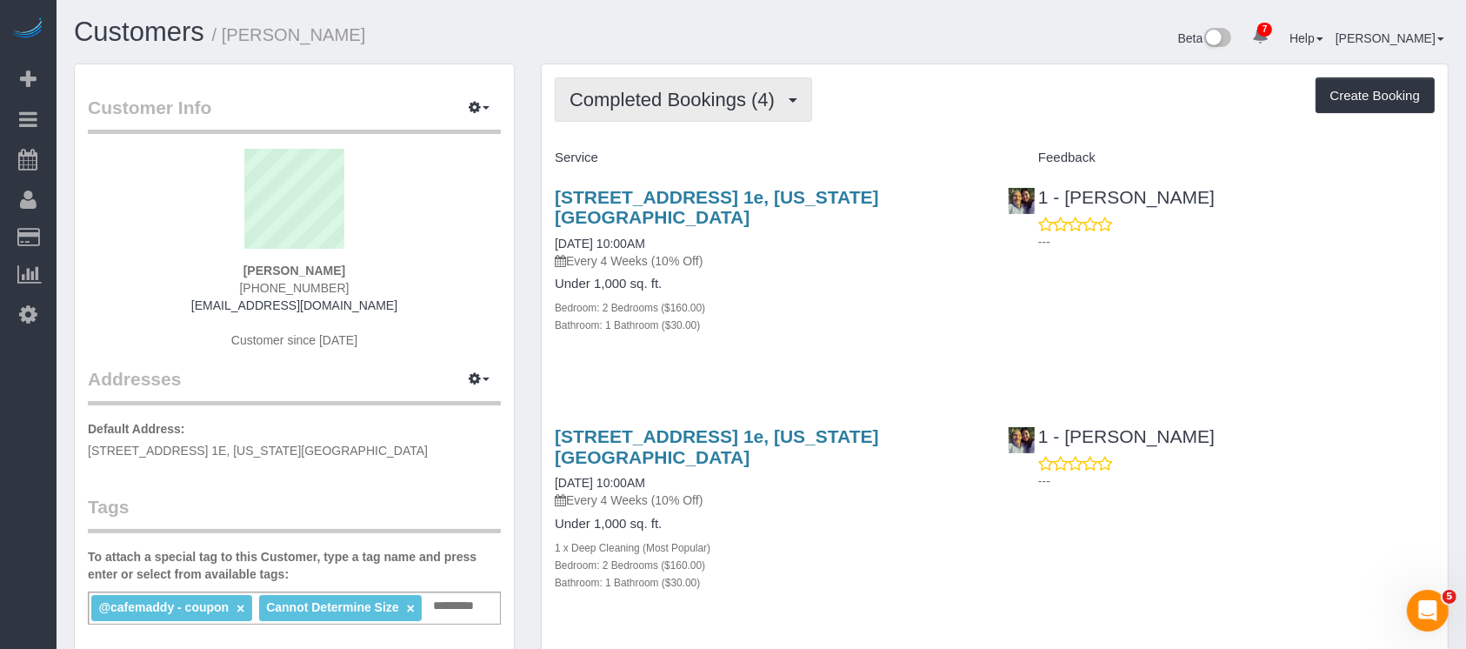
click at [763, 110] on button "Completed Bookings (4)" at bounding box center [683, 99] width 257 height 44
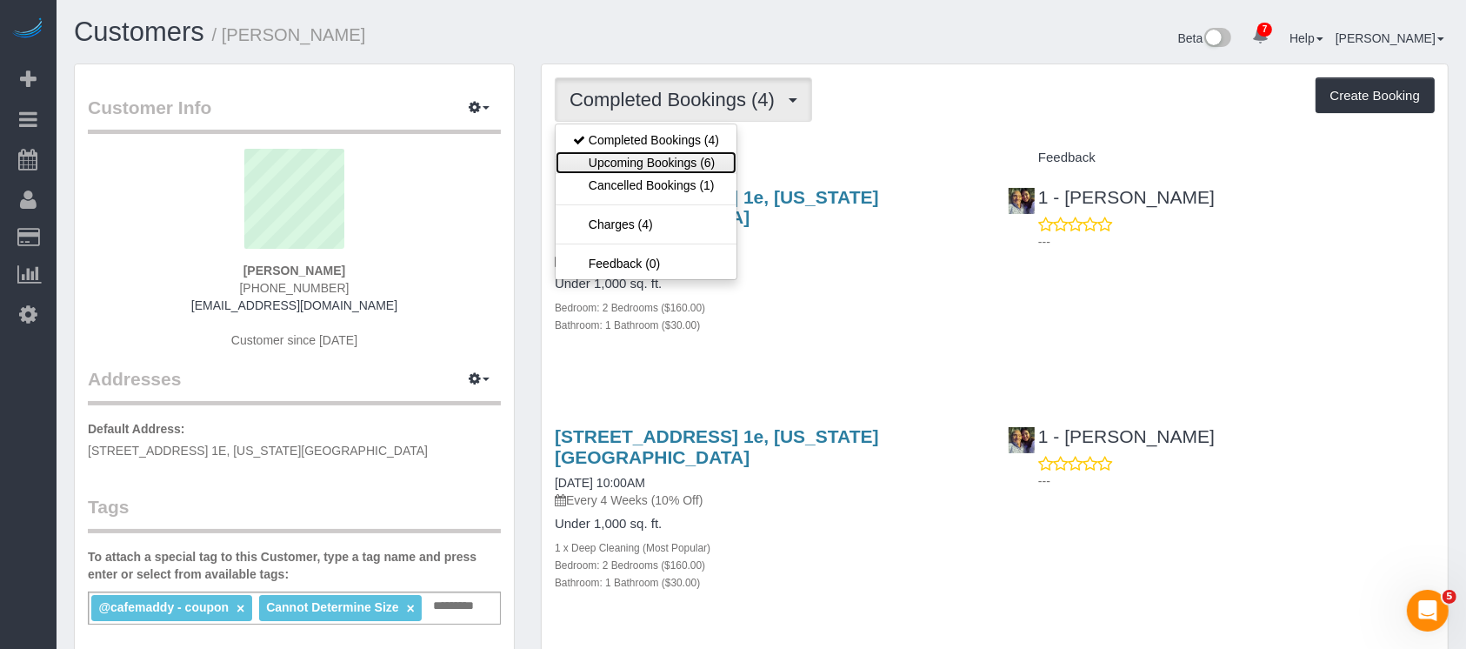
click at [665, 163] on link "Upcoming Bookings (6)" at bounding box center [646, 162] width 181 height 23
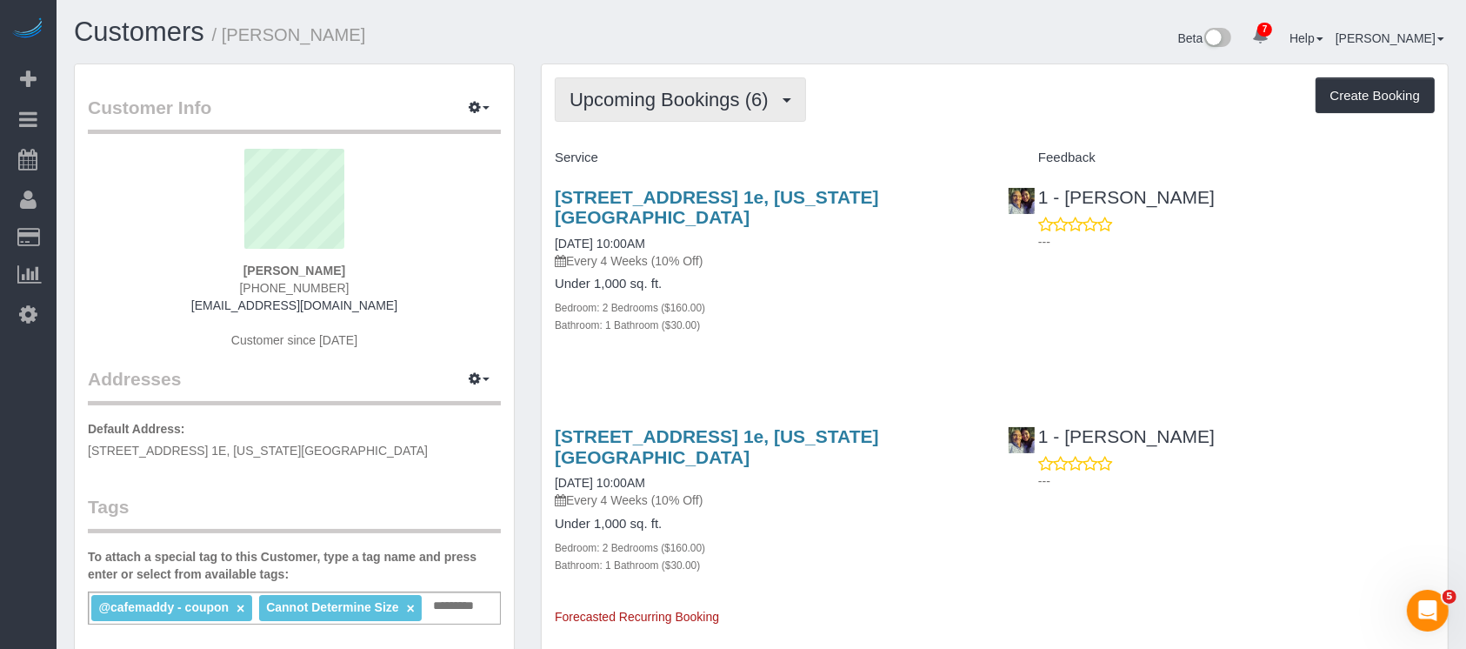
click at [652, 89] on span "Upcoming Bookings (6)" at bounding box center [673, 100] width 208 height 22
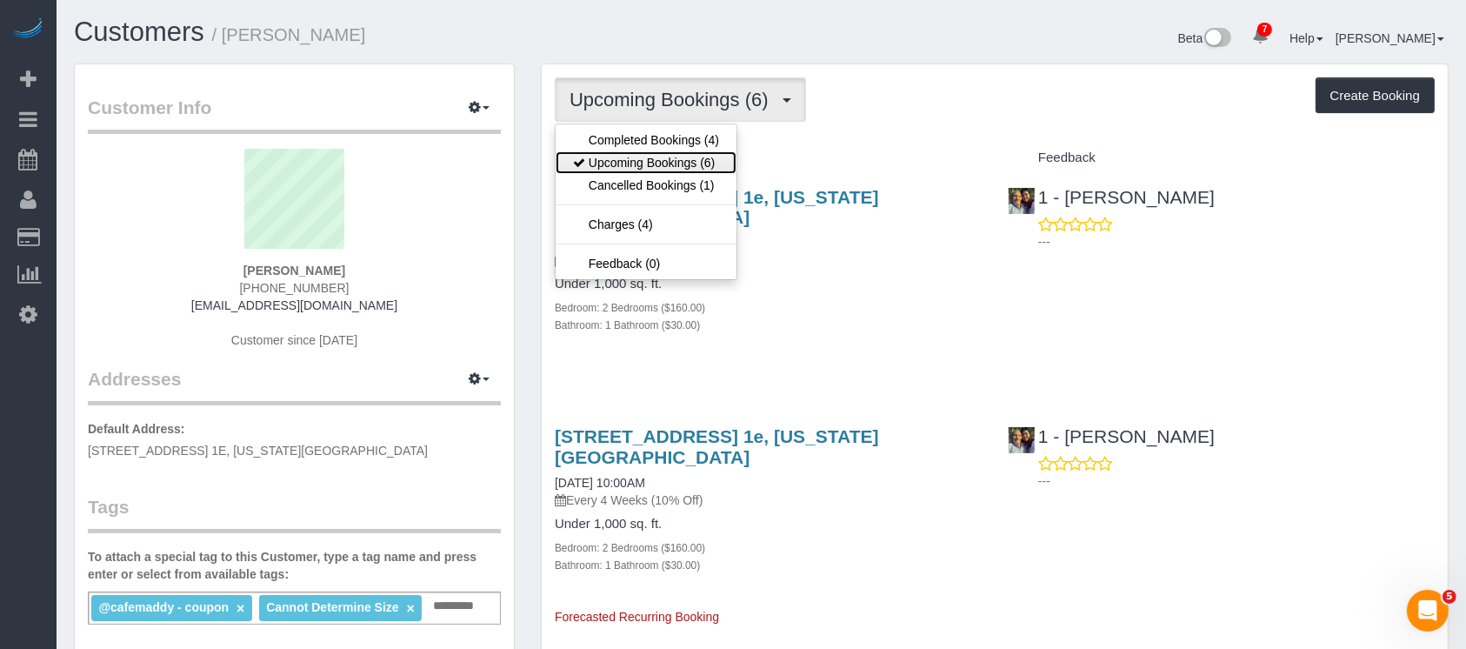
click at [647, 157] on link "Upcoming Bookings (6)" at bounding box center [646, 162] width 181 height 23
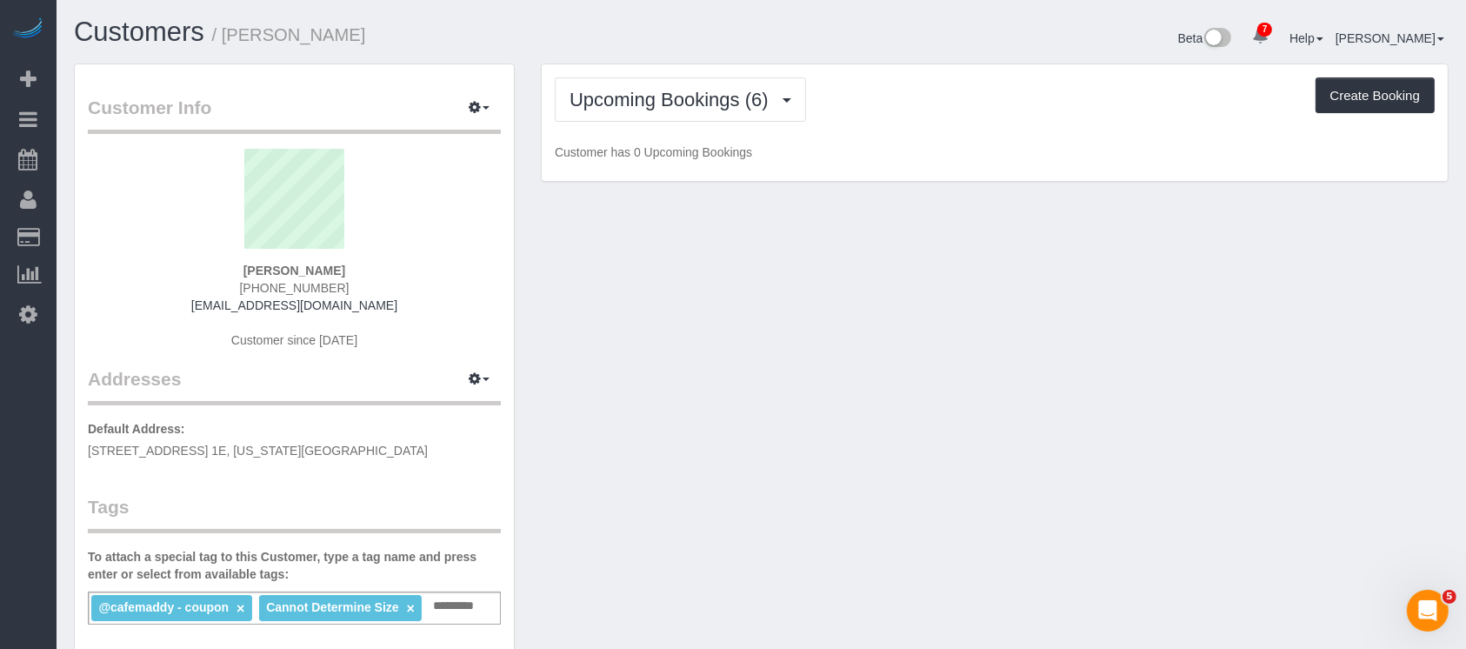
click at [915, 117] on div "Upcoming Bookings (6) Completed Bookings (4) Upcoming Bookings (6) Cancelled Bo…" at bounding box center [995, 99] width 880 height 44
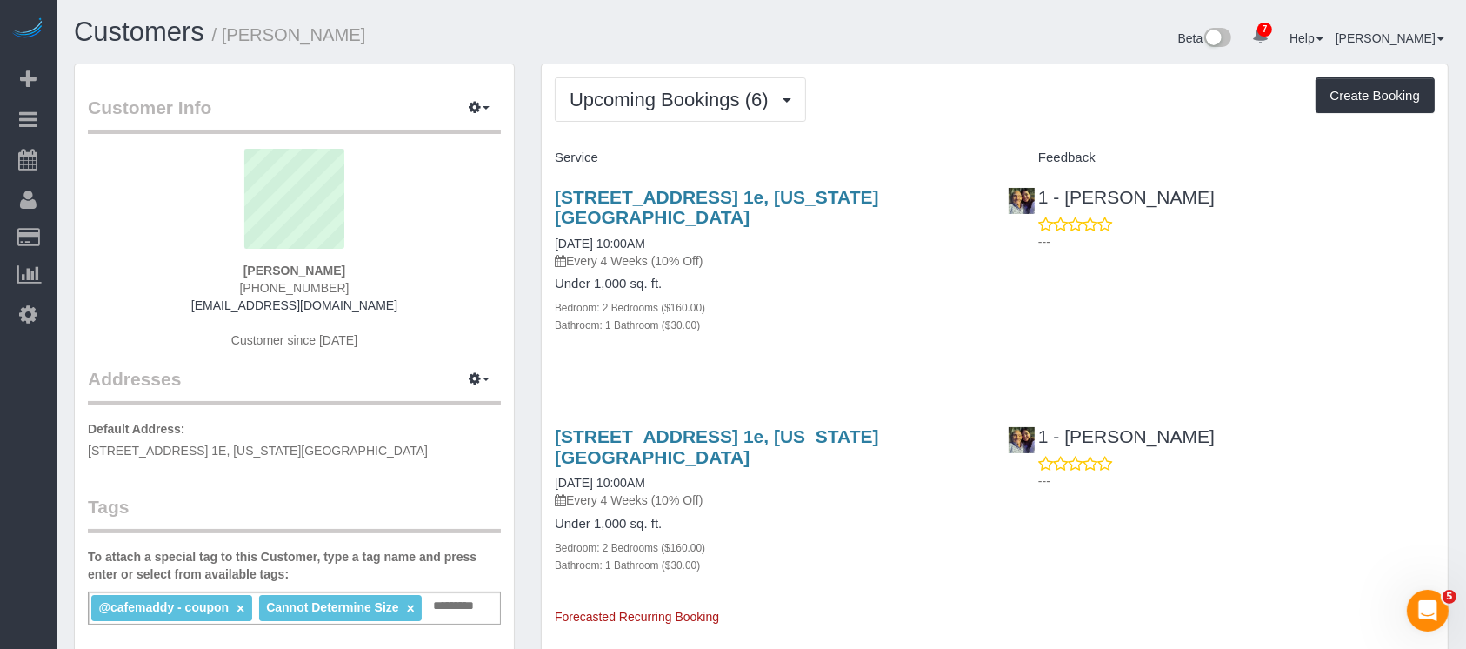
click at [911, 92] on div "Upcoming Bookings (6) Completed Bookings (4) Upcoming Bookings (6) Cancelled Bo…" at bounding box center [995, 99] width 880 height 44
click at [683, 87] on button "Upcoming Bookings (6)" at bounding box center [680, 99] width 251 height 44
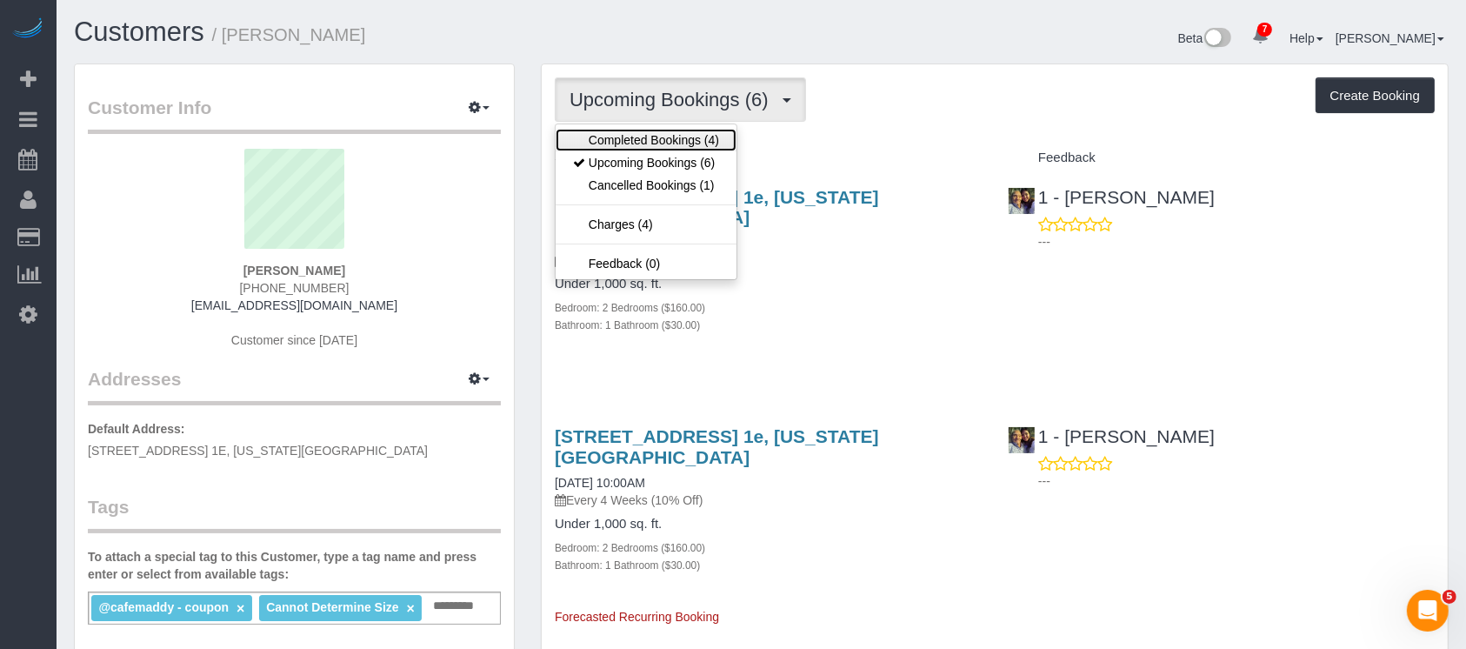
click at [628, 129] on link "Completed Bookings (4)" at bounding box center [646, 140] width 181 height 23
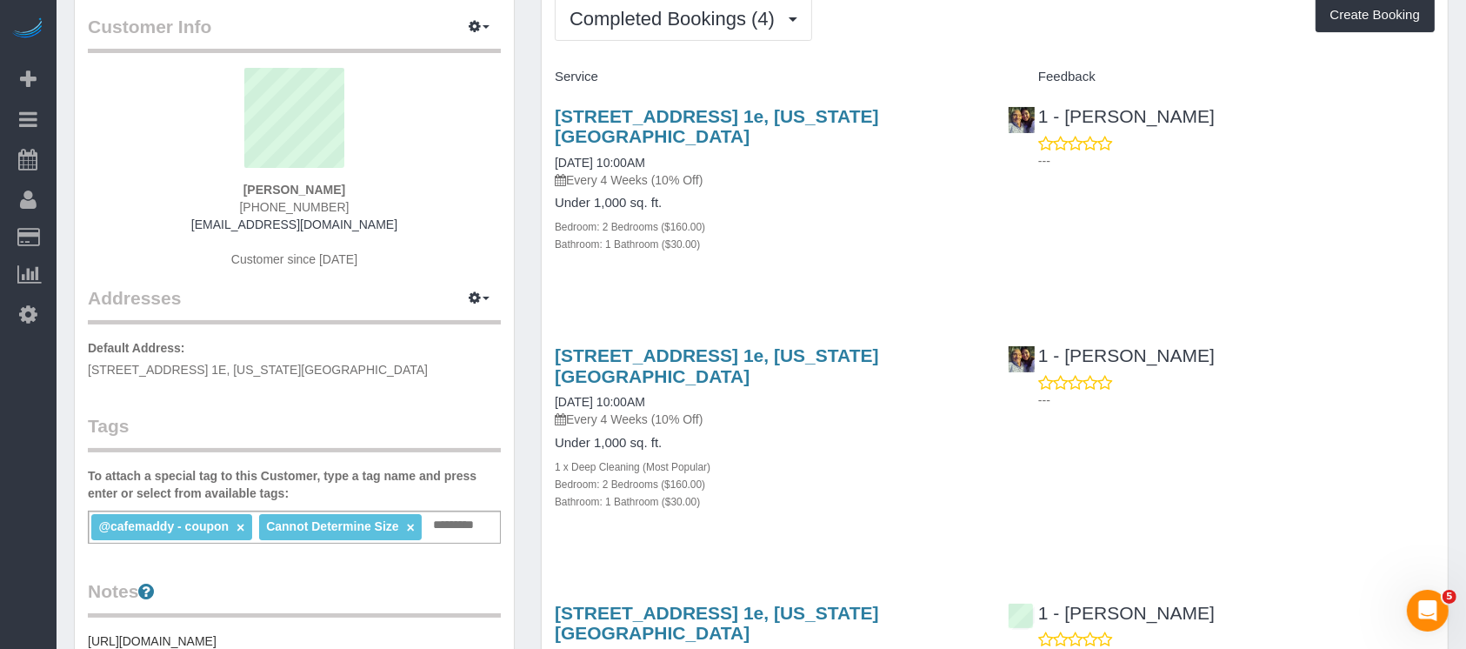
scroll to position [116, 0]
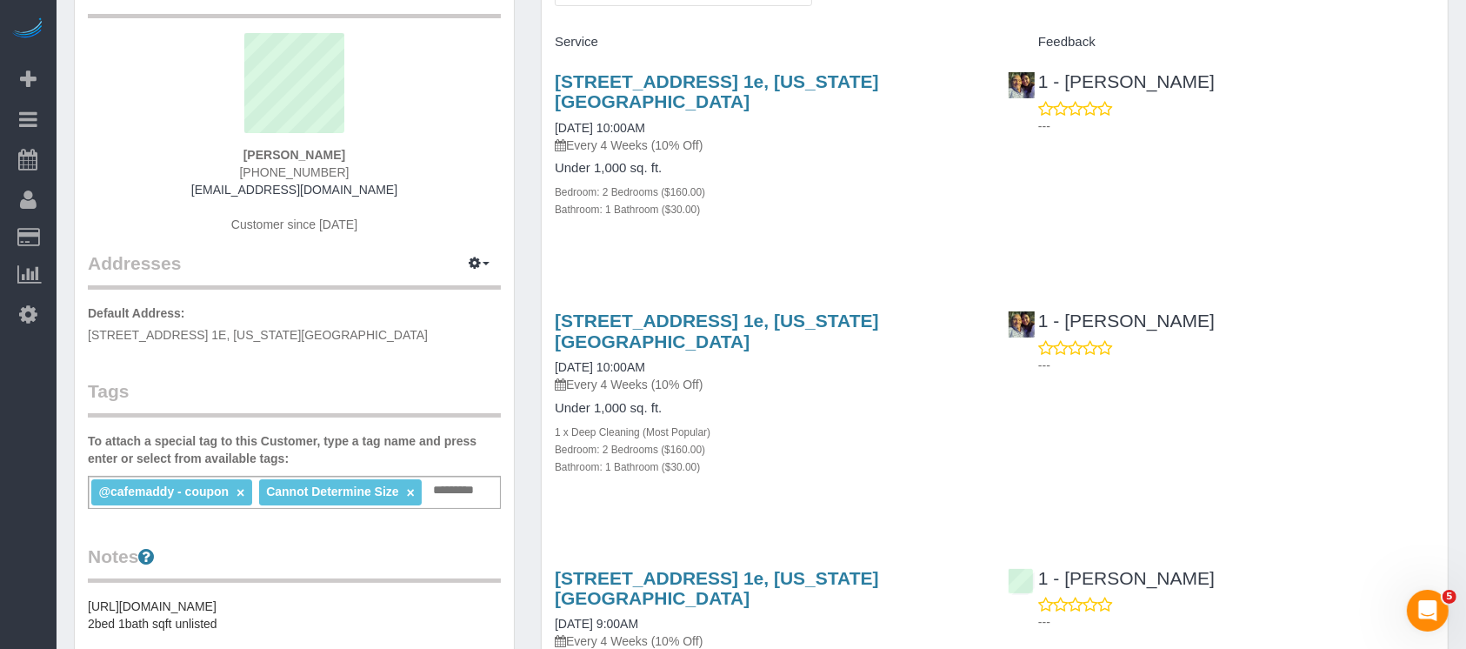
click at [893, 209] on div "Bathroom: 1 Bathroom ($30.00)" at bounding box center [768, 208] width 427 height 17
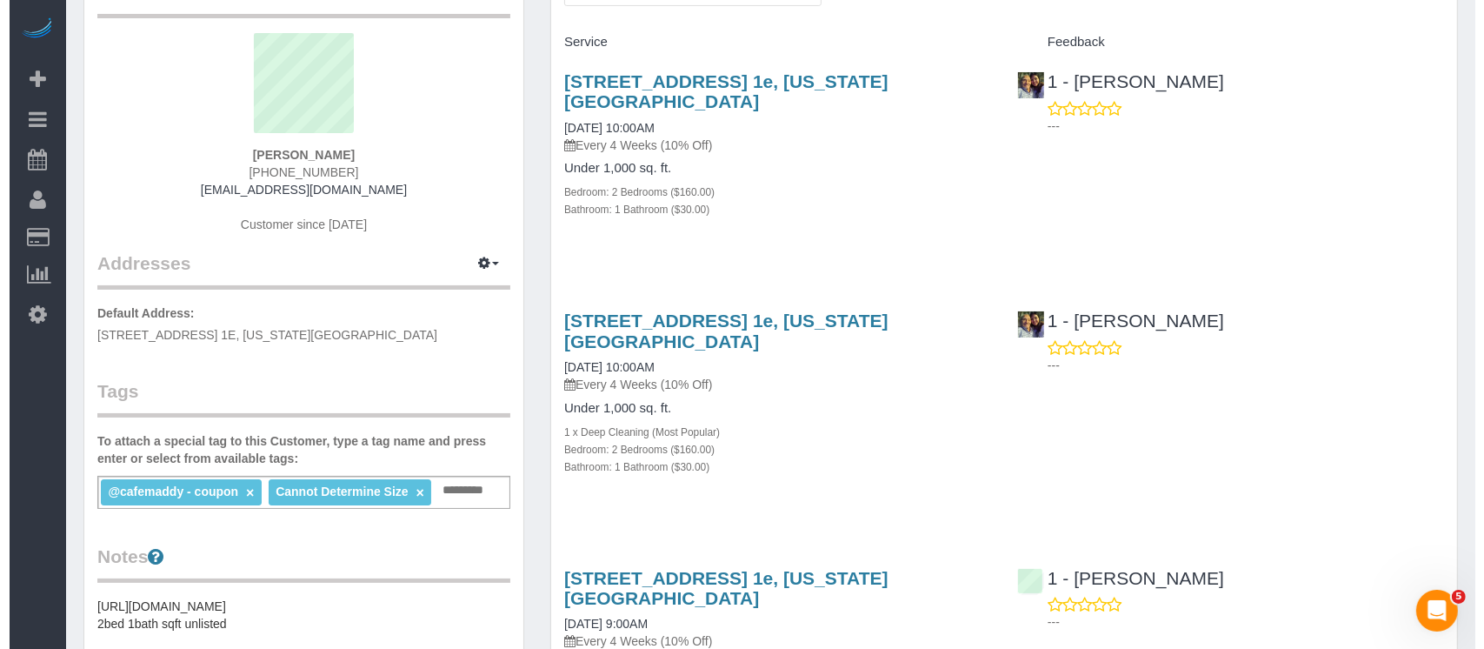
scroll to position [0, 0]
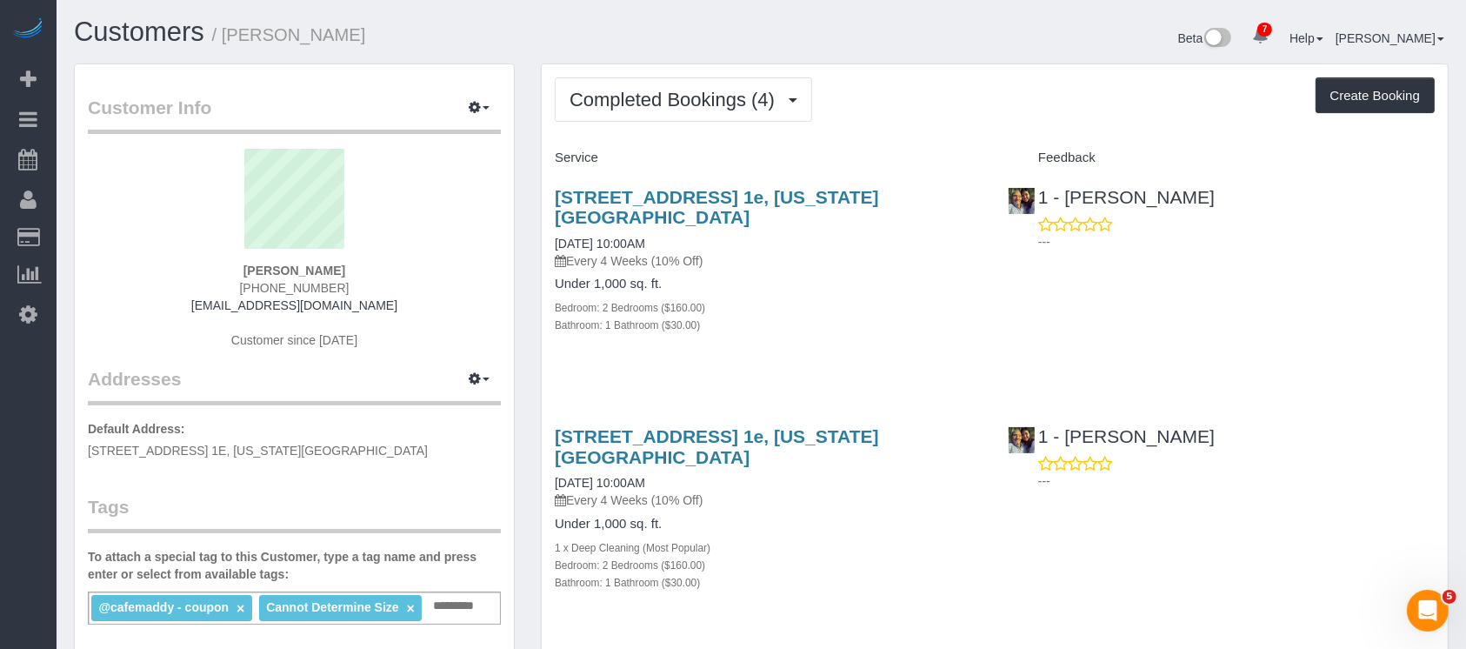
click at [796, 244] on div "207 West 106th Street, Apt. 1e, New York, NY 10025 08/28/2025 10:00AM Every 4 W…" at bounding box center [768, 228] width 427 height 83
click at [883, 104] on div "Completed Bookings (4) Completed Bookings (4) Upcoming Bookings (6) Cancelled B…" at bounding box center [995, 99] width 880 height 44
click at [814, 198] on link "207 West 106th Street, Apt. 1e, New York, NY 10025" at bounding box center [717, 207] width 324 height 40
drag, startPoint x: 735, startPoint y: 103, endPoint x: 733, endPoint y: 117, distance: 15.0
click at [735, 102] on span "Completed Bookings (4)" at bounding box center [676, 100] width 214 height 22
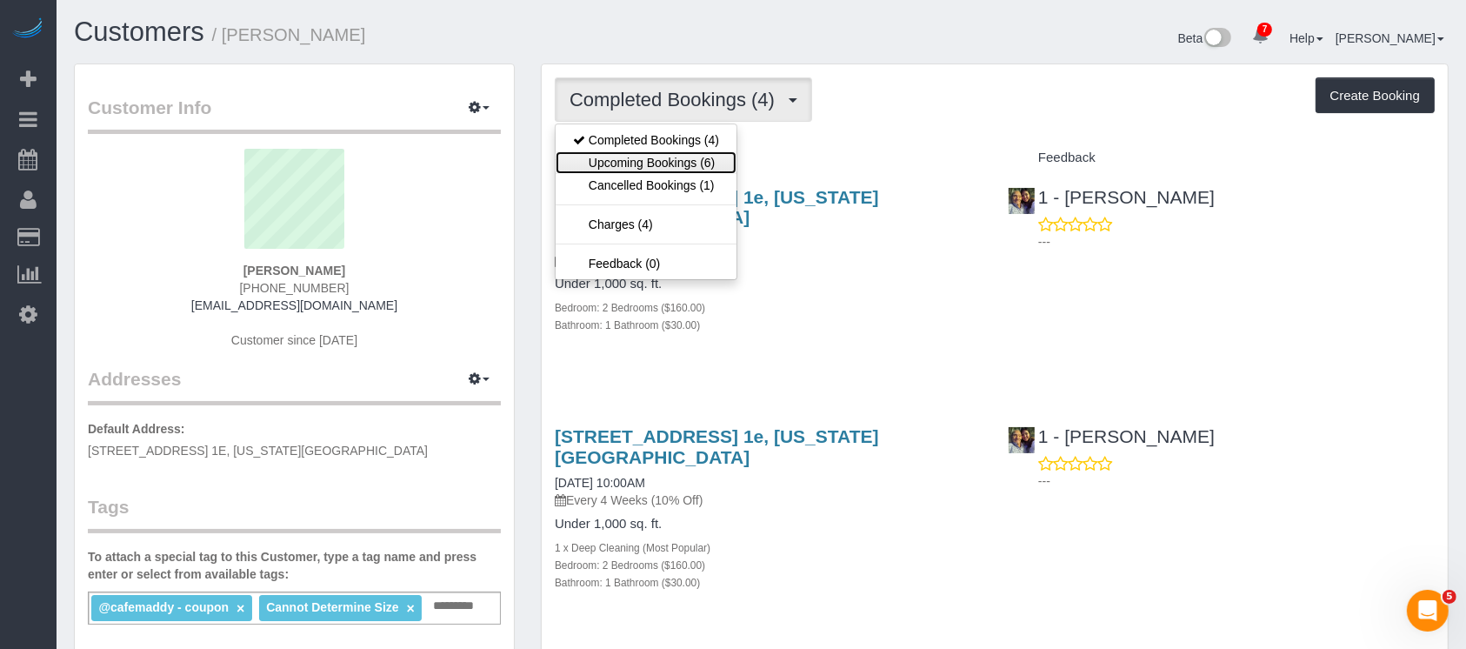
click at [654, 160] on link "Upcoming Bookings (6)" at bounding box center [646, 162] width 181 height 23
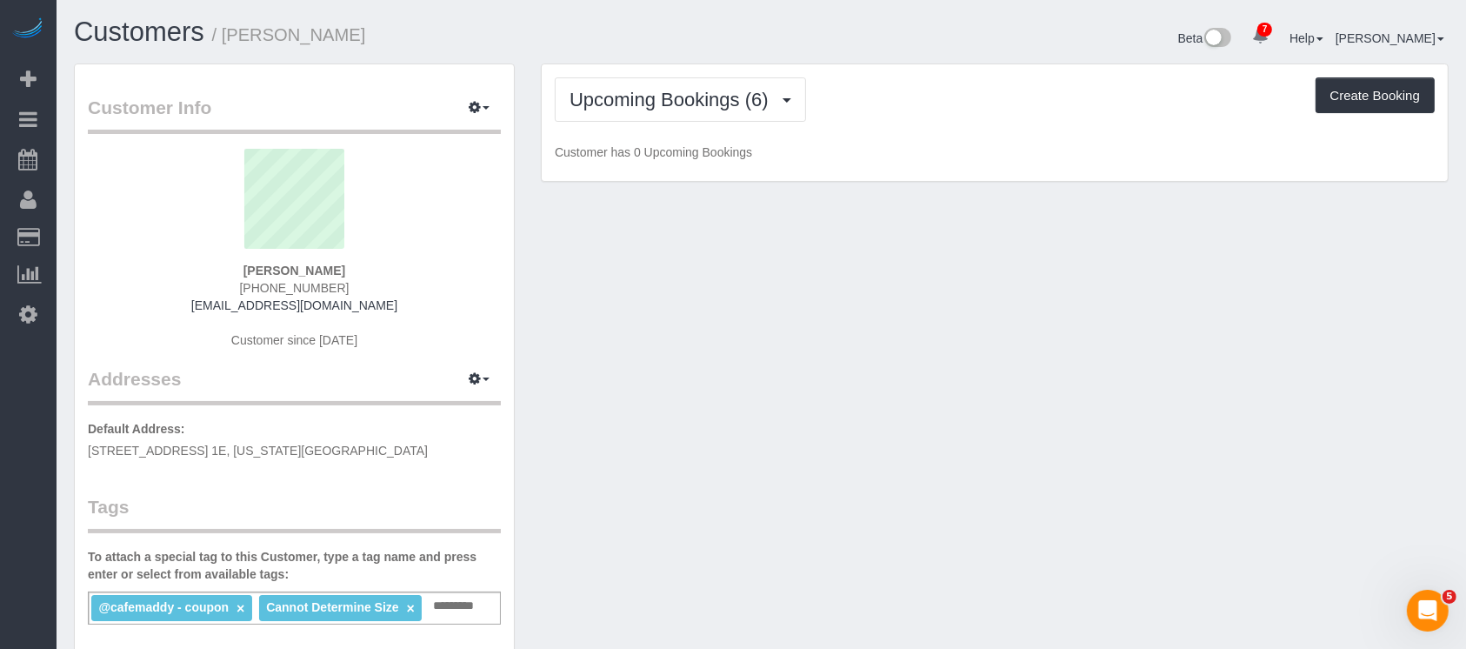
click at [982, 116] on div "Upcoming Bookings (6) Completed Bookings (4) Upcoming Bookings (6) Cancelled Bo…" at bounding box center [995, 99] width 880 height 44
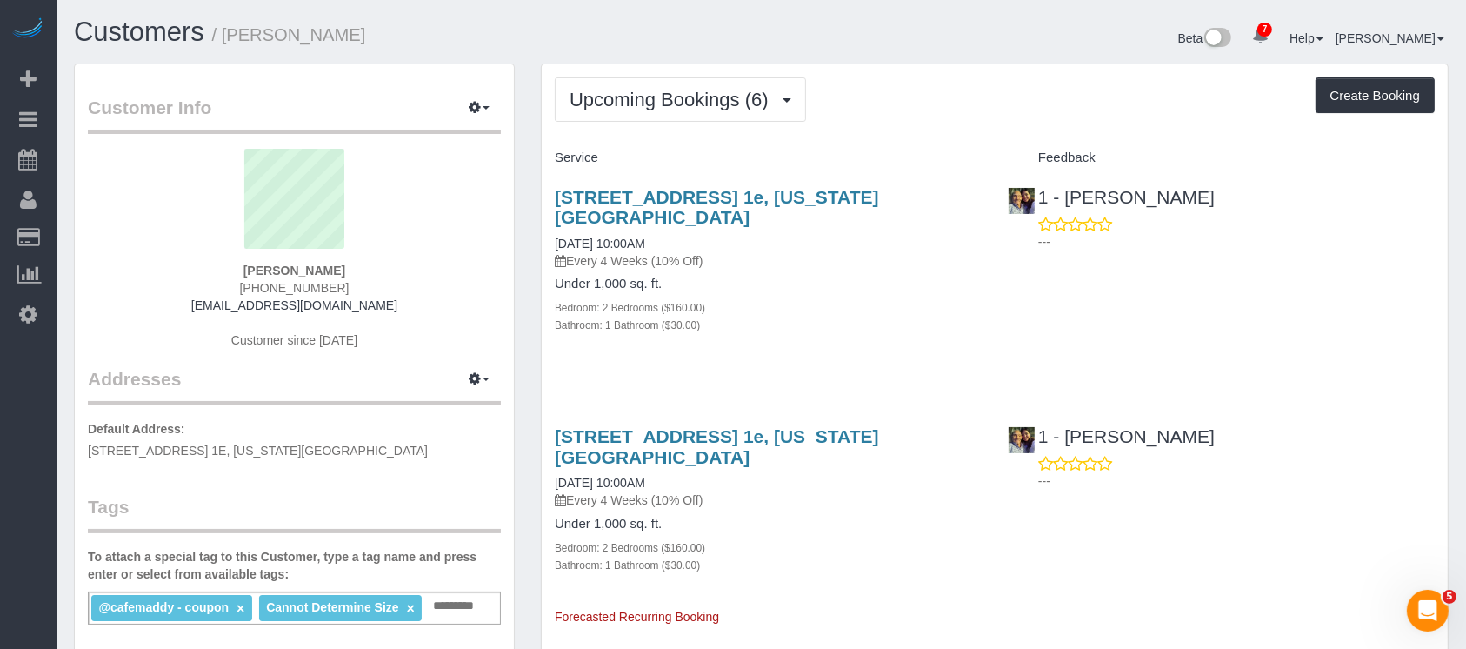
drag, startPoint x: 902, startPoint y: 85, endPoint x: 887, endPoint y: 161, distance: 77.2
click at [902, 83] on div "Upcoming Bookings (6) Completed Bookings (4) Upcoming Bookings (6) Cancelled Bo…" at bounding box center [995, 99] width 880 height 44
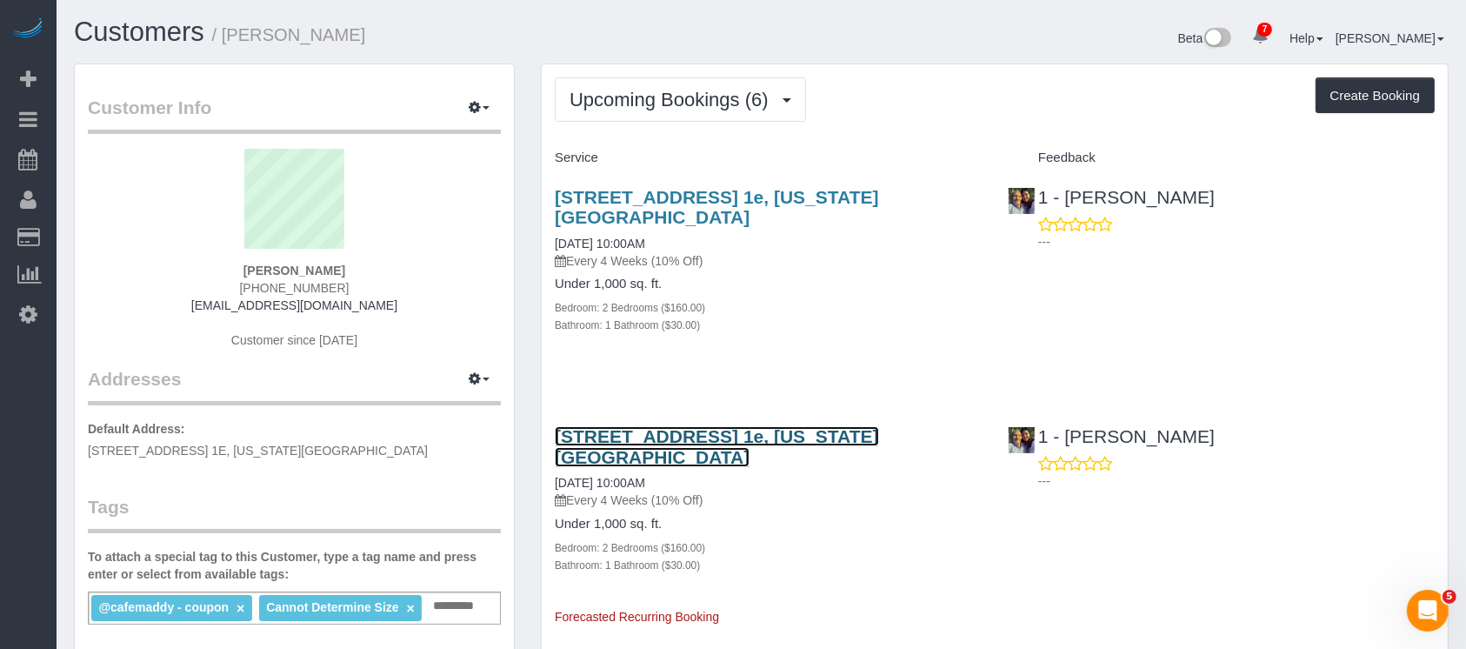
click at [763, 439] on link "207 West 106th Street, Apt. 1e, New York, NY 10025" at bounding box center [717, 446] width 324 height 40
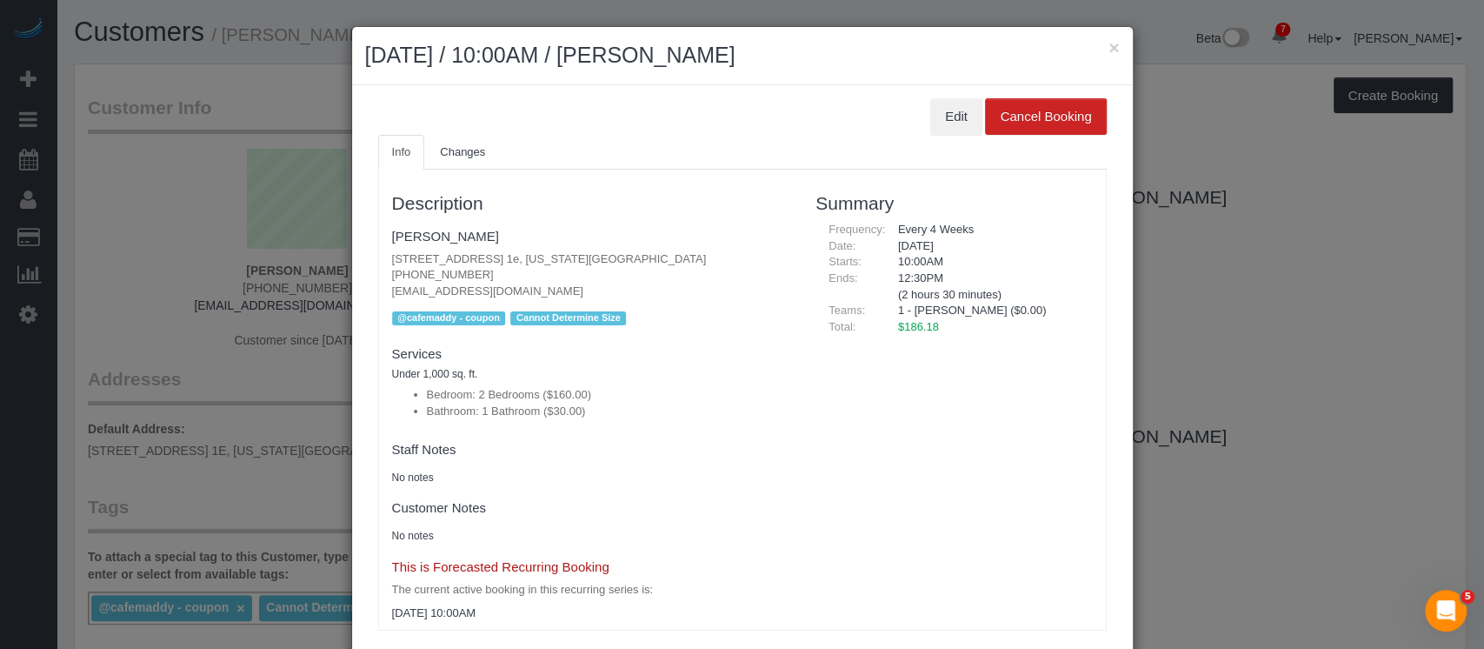
click at [1010, 290] on div "12:30PM (2 hours 30 minutes)" at bounding box center [989, 286] width 208 height 32
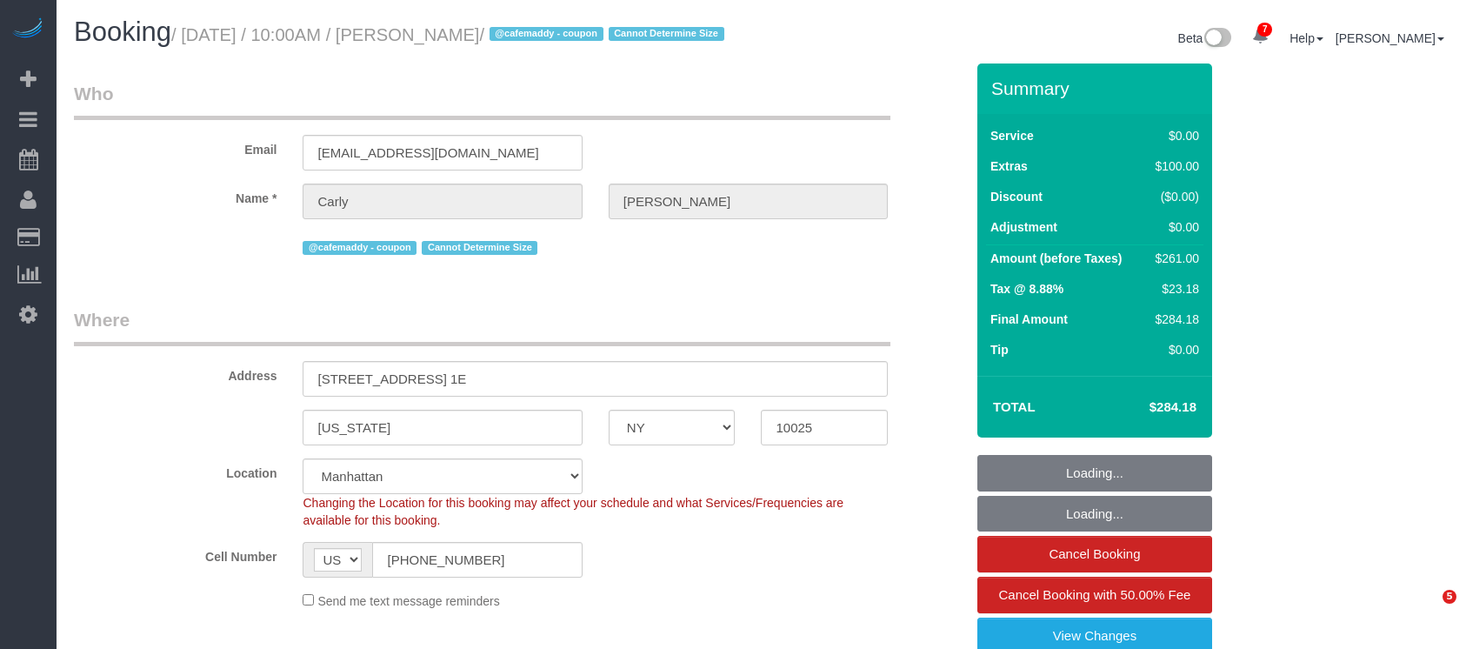
select select "NY"
select select "spot1"
select select "number:57"
select select "number:75"
select select "number:15"
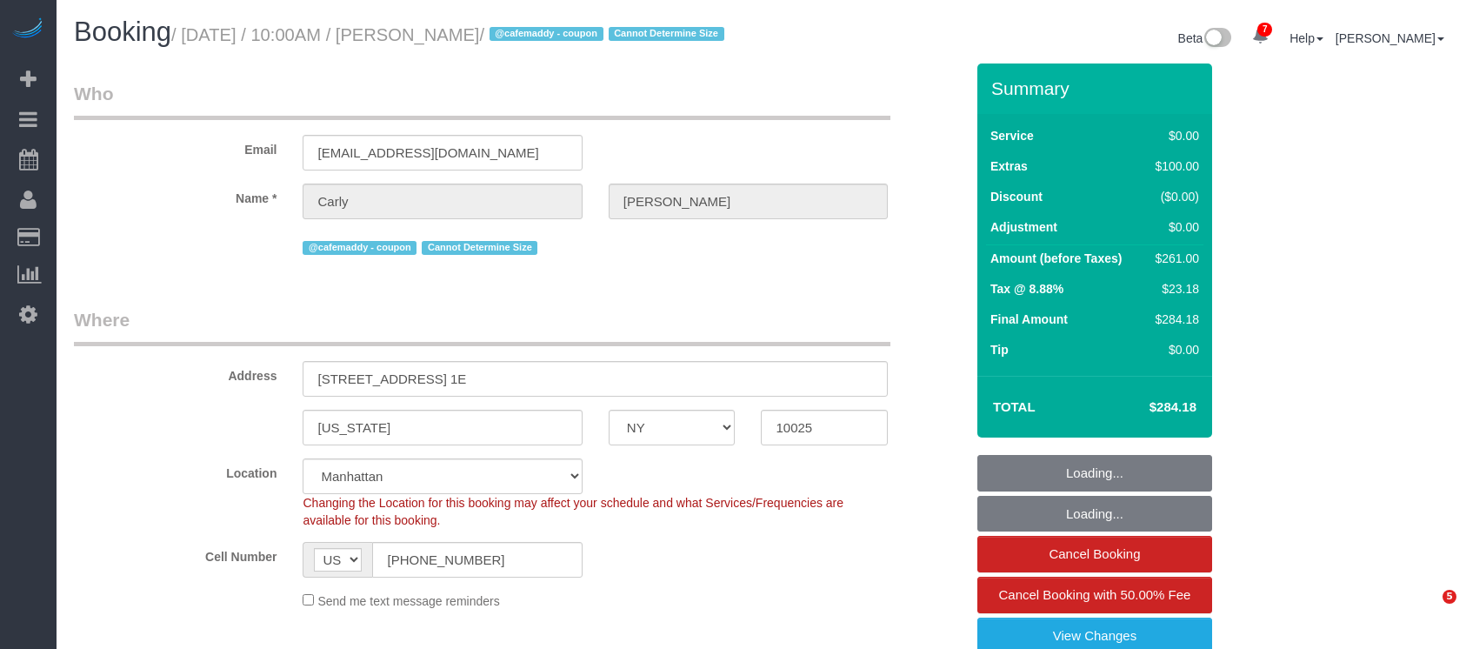
select select "number:5"
select select "2"
select select "NY"
select select "2"
select select "spot1"
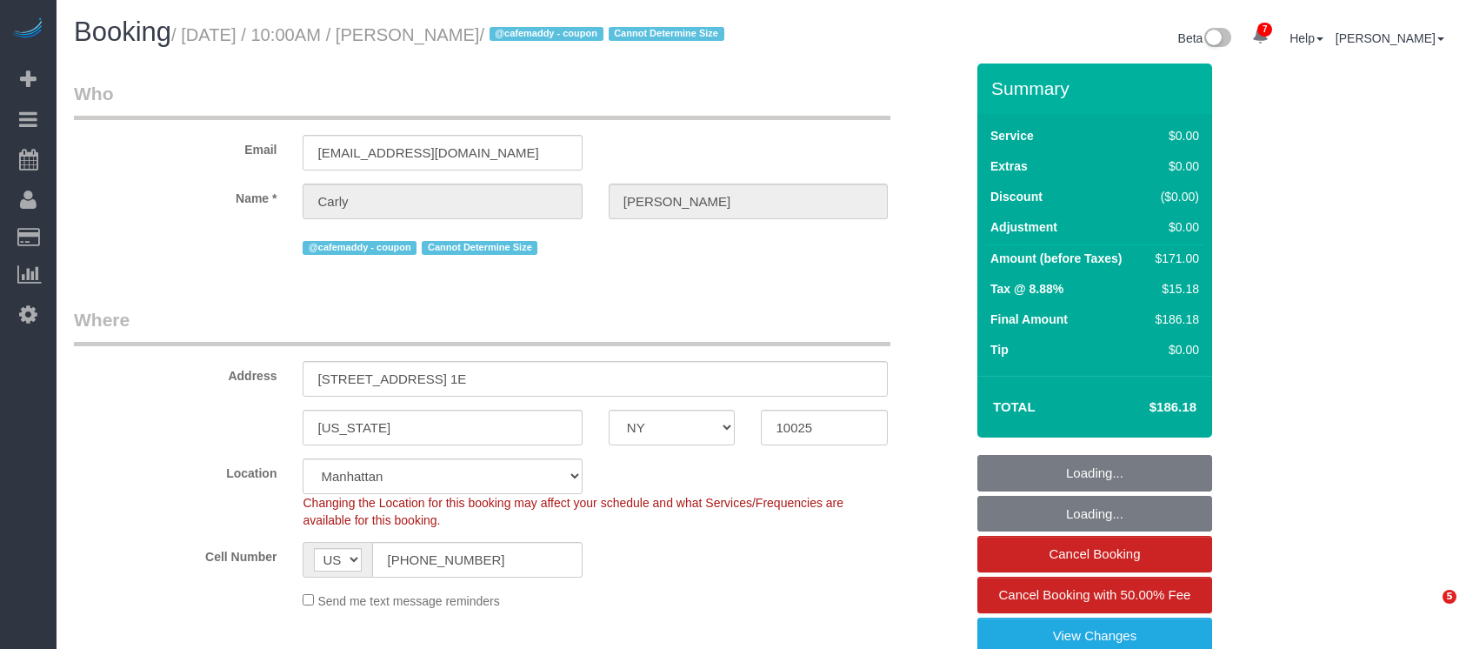
select select "number:57"
select select "number:75"
select select "number:15"
select select "number:5"
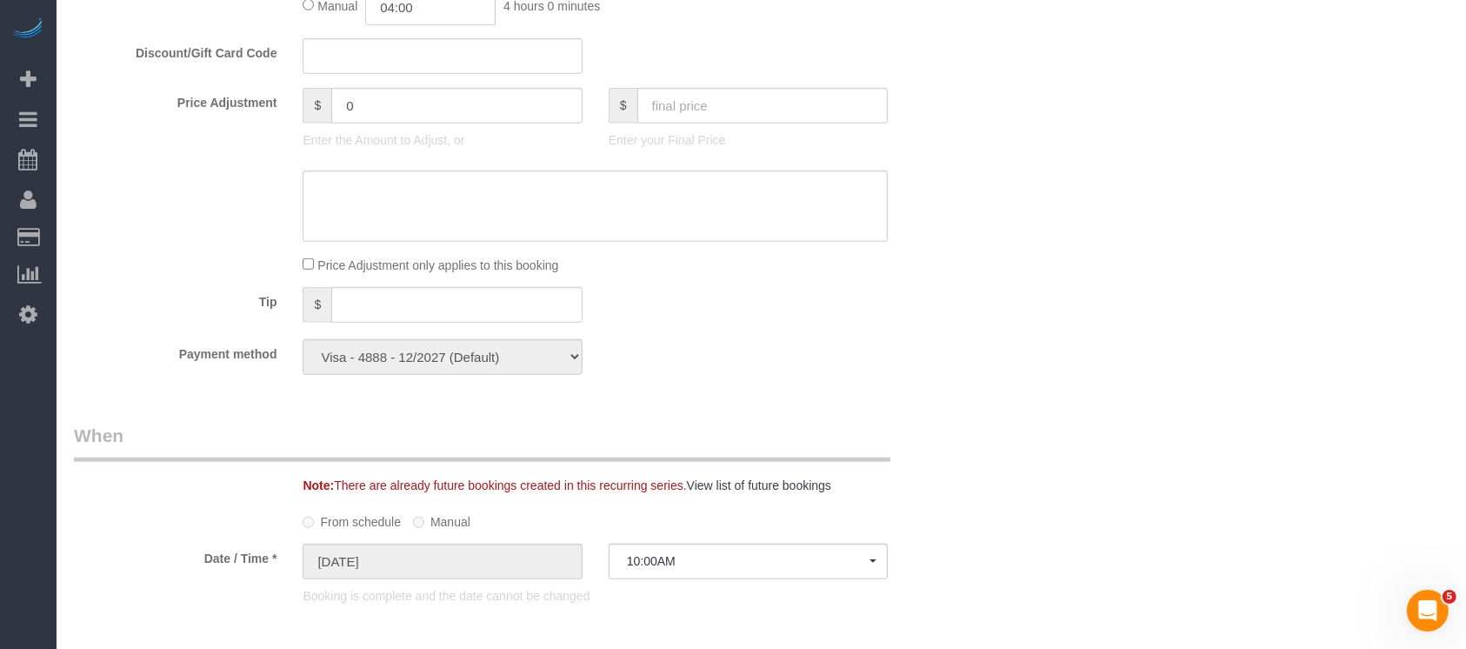
scroll to position [1159, 0]
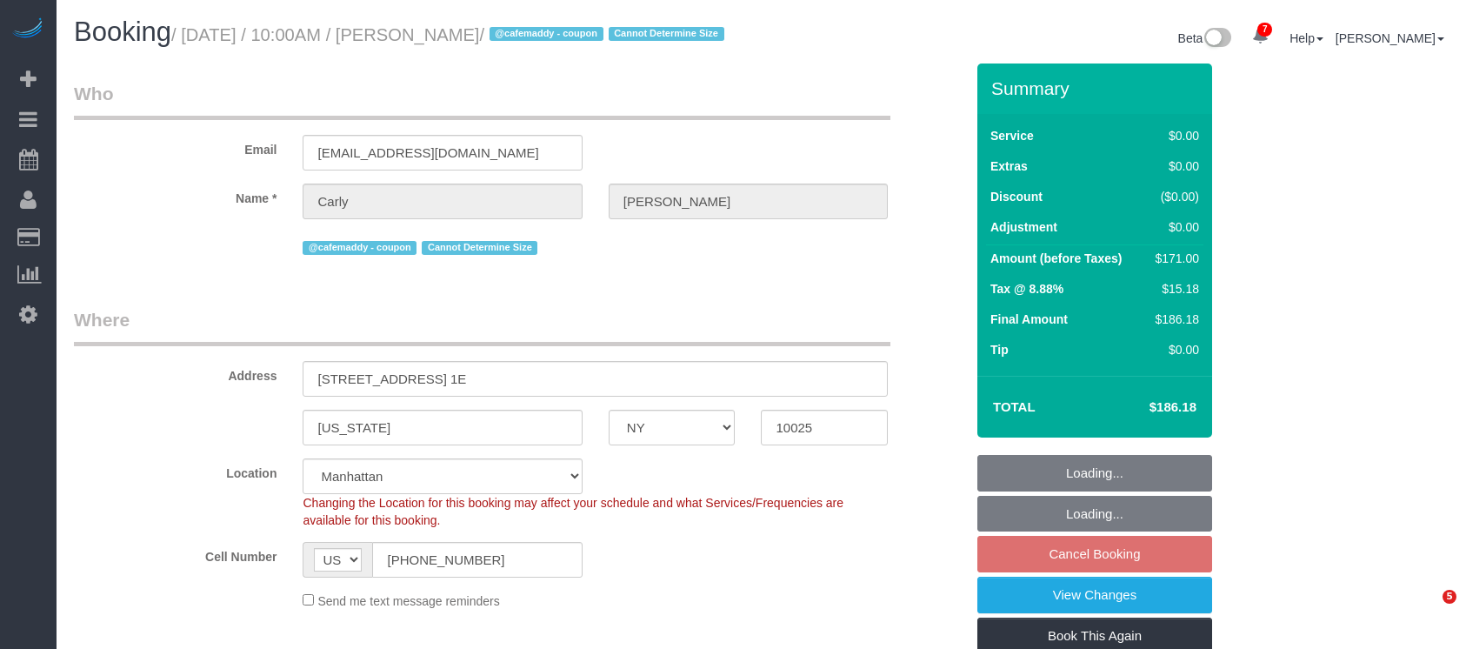
select select "NY"
select select "2"
select select "number:57"
select select "number:75"
select select "number:15"
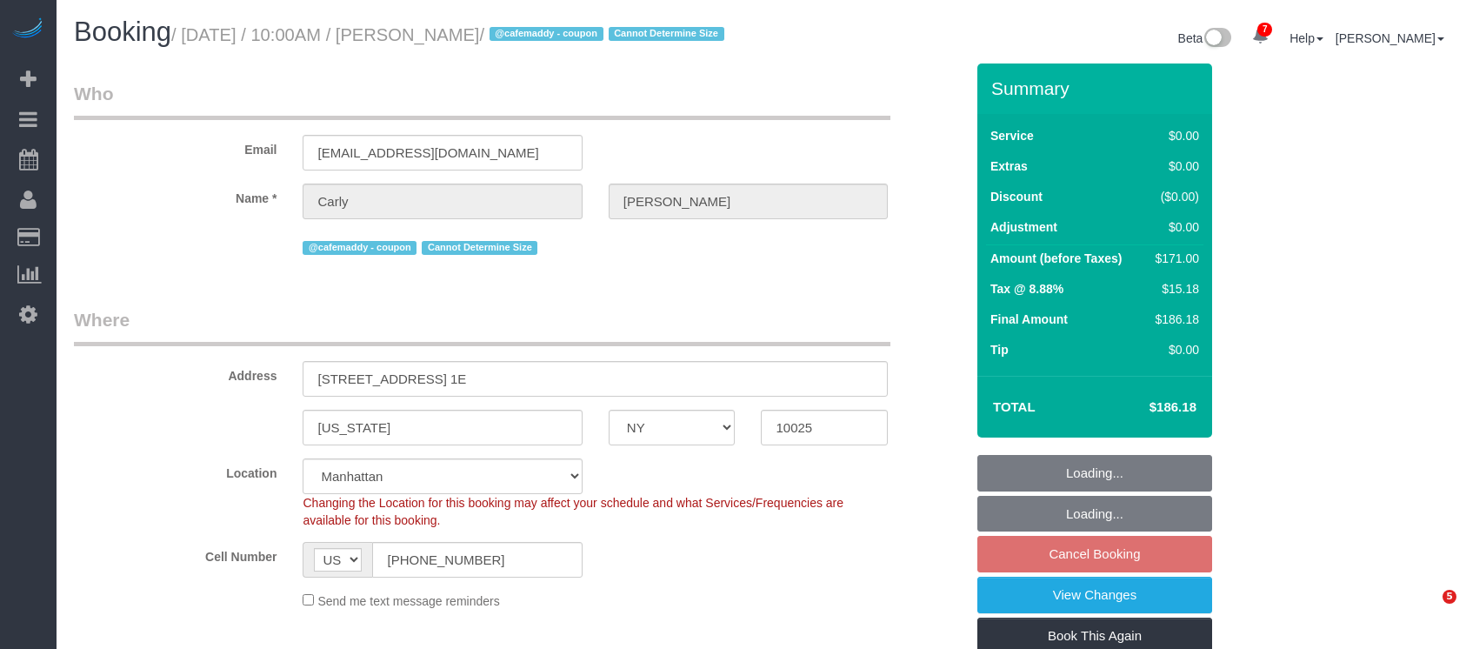
select select "number:5"
select select "spot3"
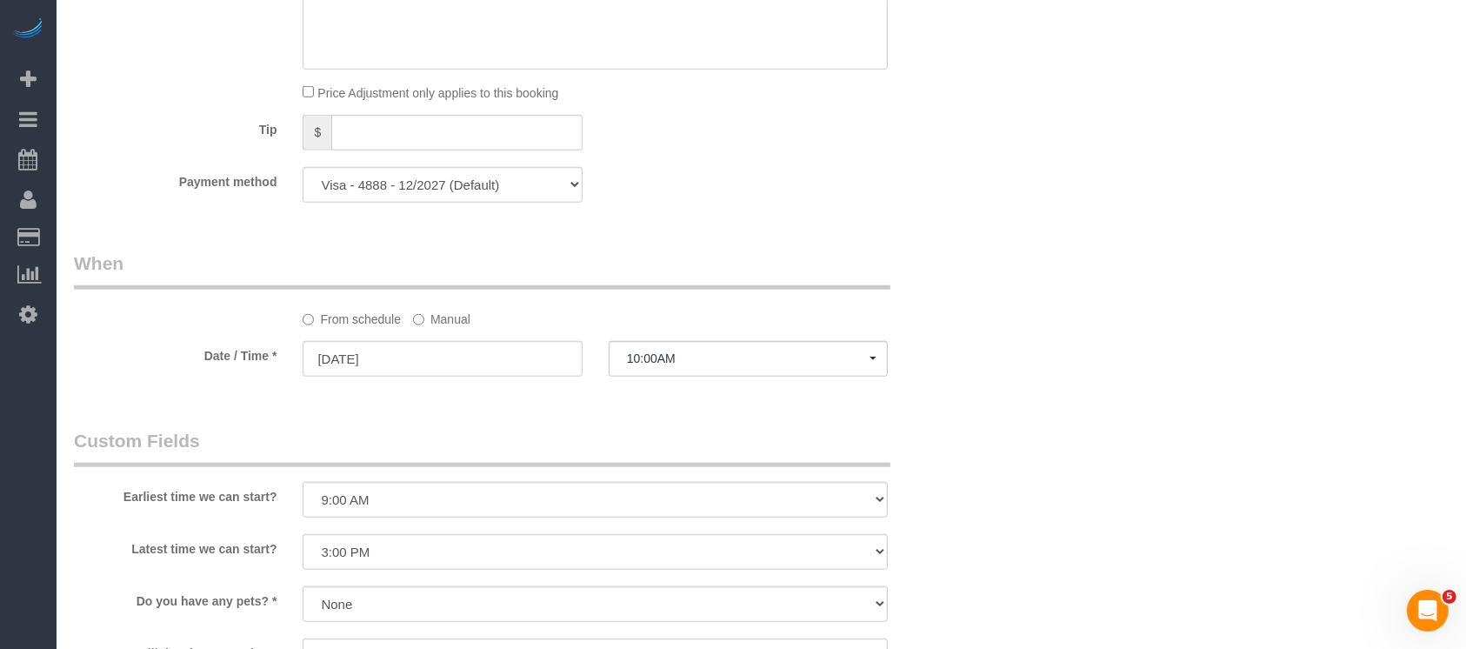
scroll to position [1970, 0]
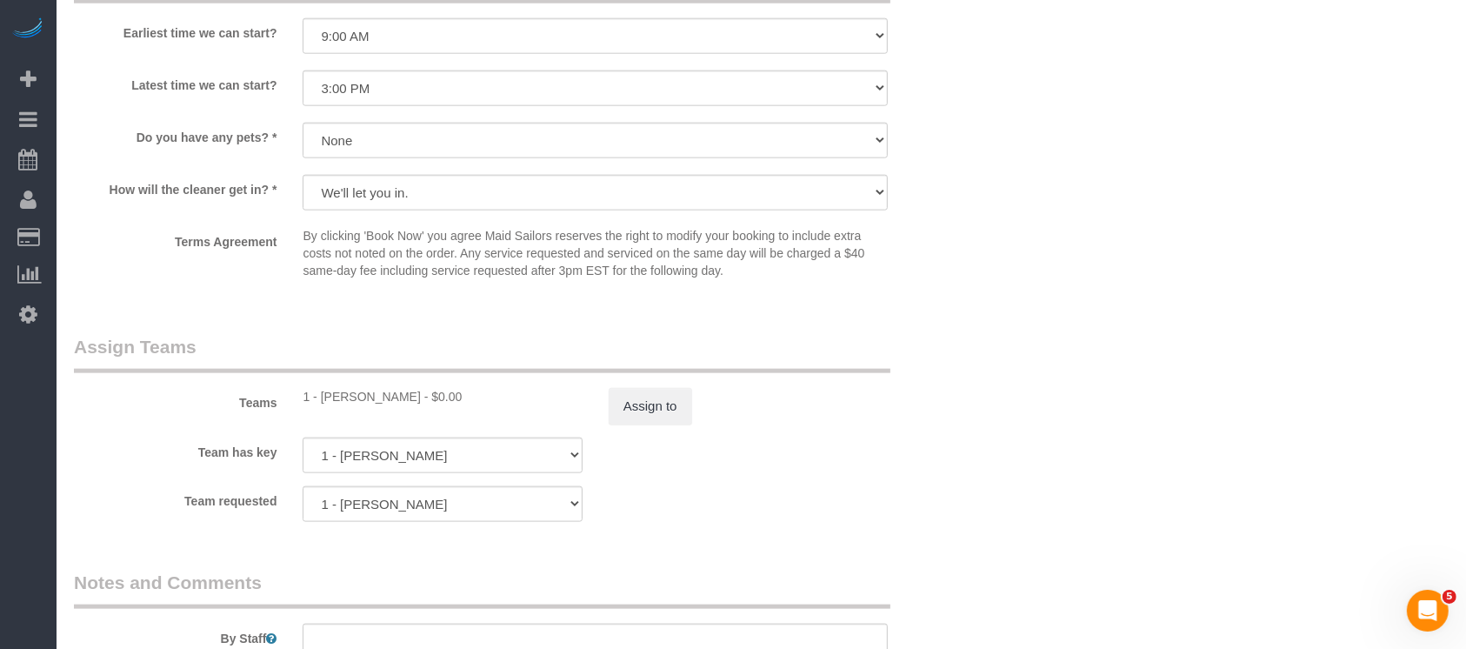
select select "spot63"
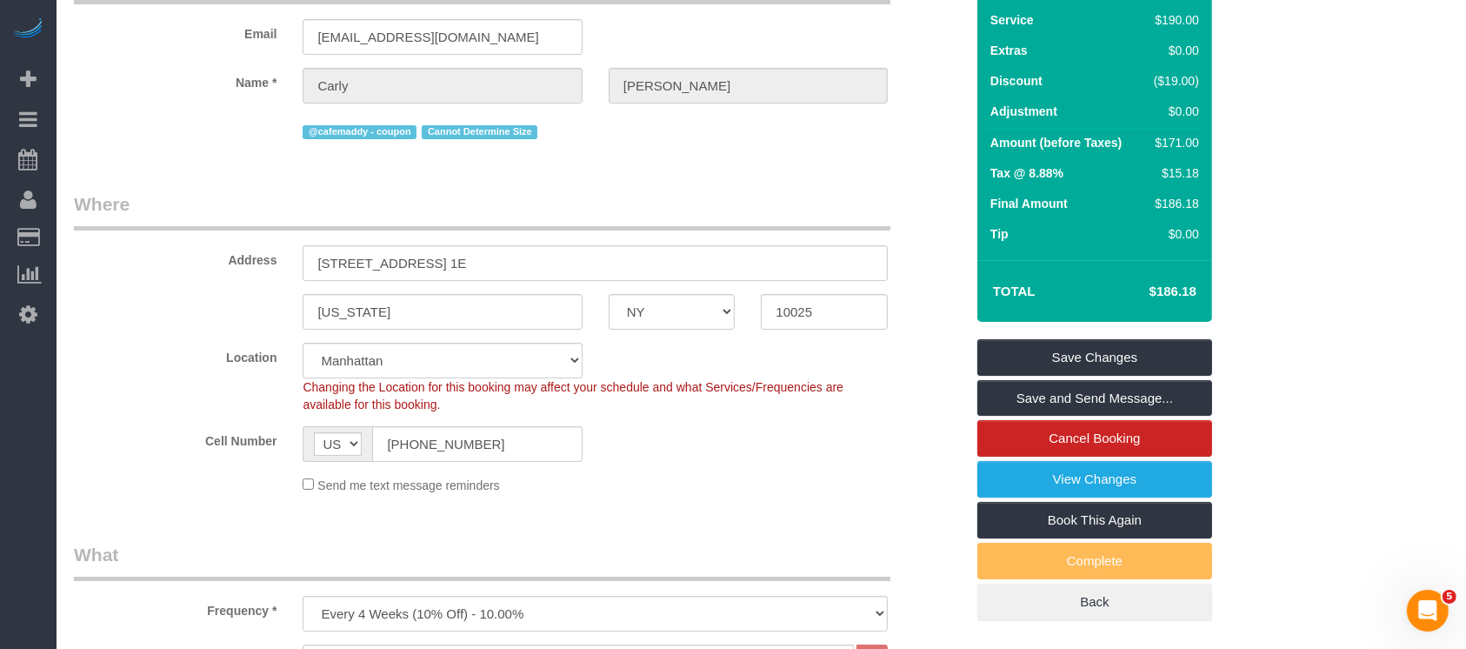
scroll to position [231, 0]
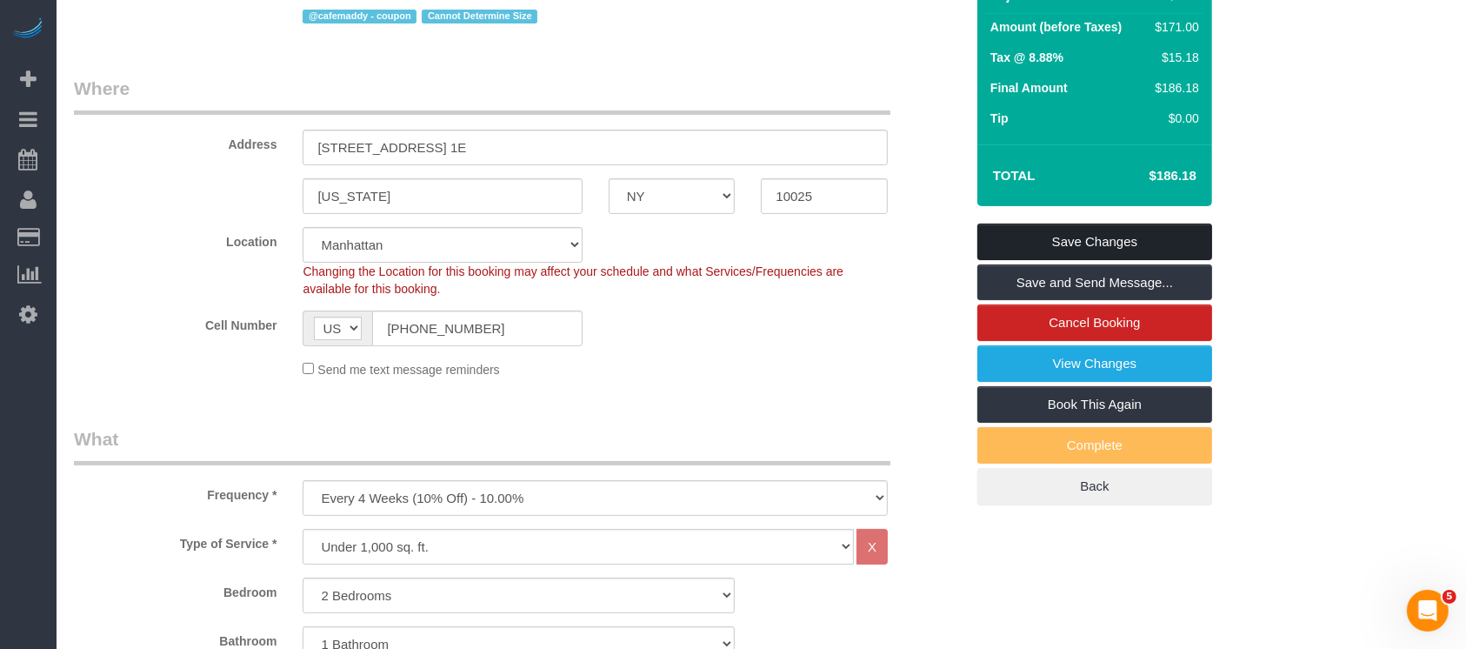
click at [1125, 259] on link "Save Changes" at bounding box center [1094, 241] width 235 height 37
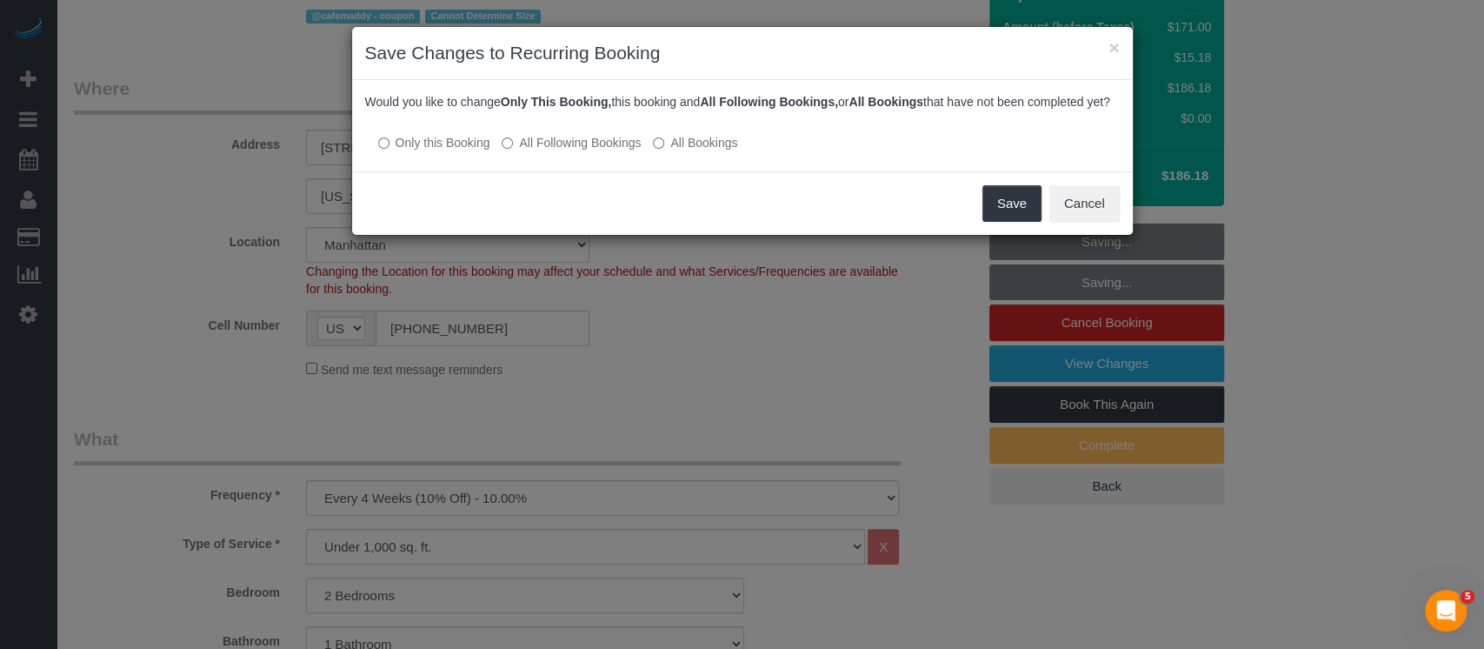
click at [694, 151] on label "All Bookings" at bounding box center [695, 142] width 84 height 17
click at [1013, 218] on button "Save" at bounding box center [1011, 203] width 59 height 37
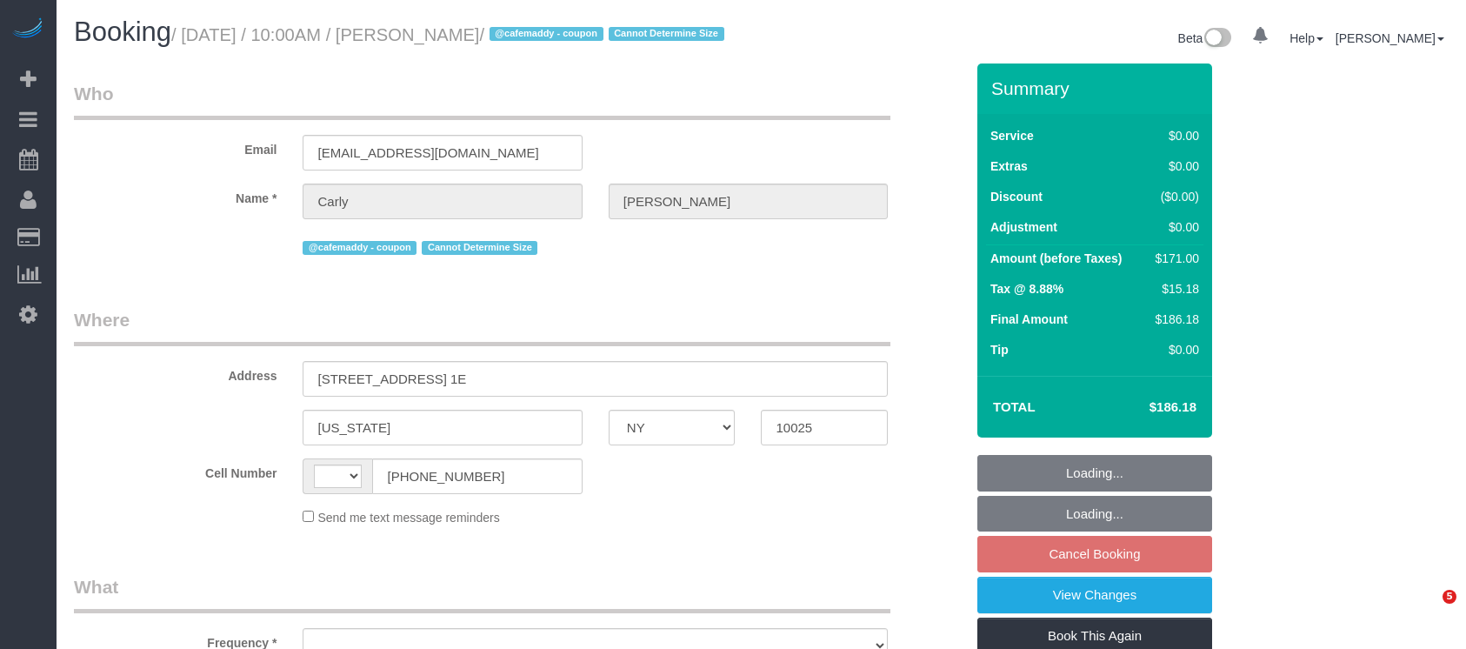
select select "NY"
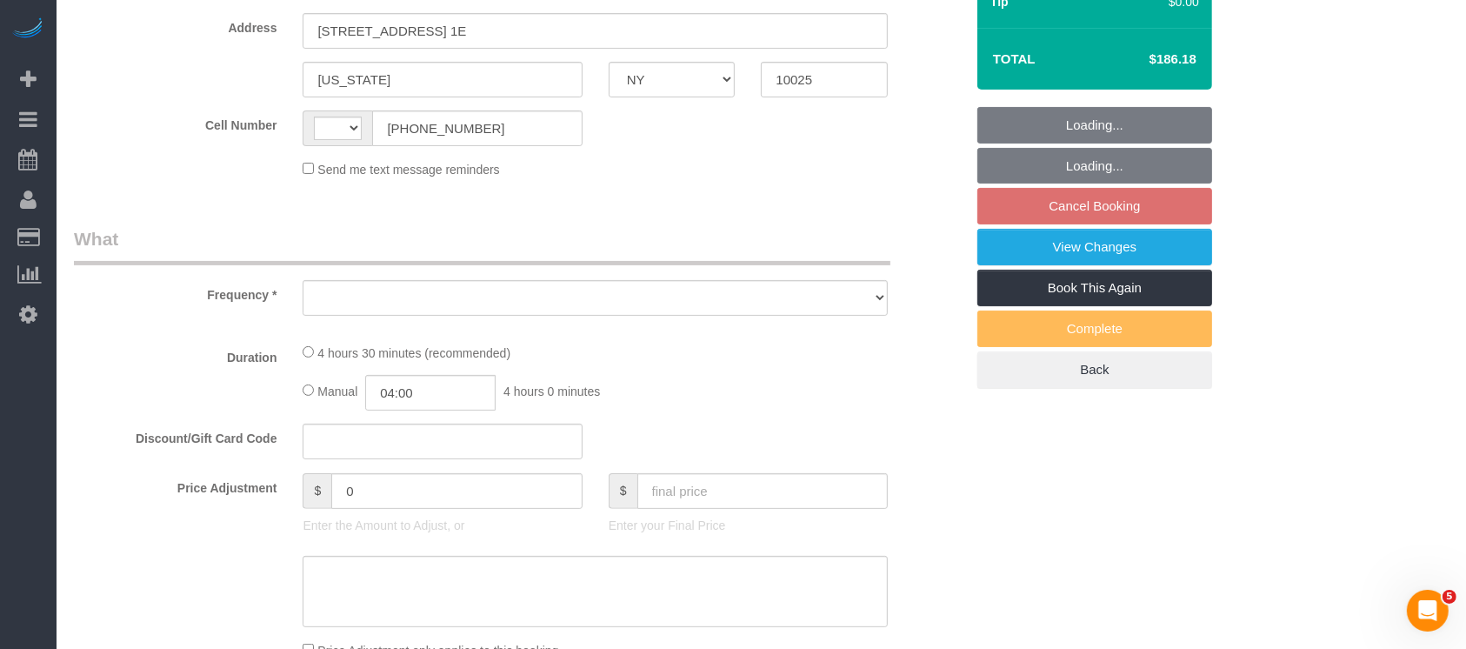
select select "string:[GEOGRAPHIC_DATA]"
select select "number:57"
select select "number:75"
select select "number:15"
select select "number:5"
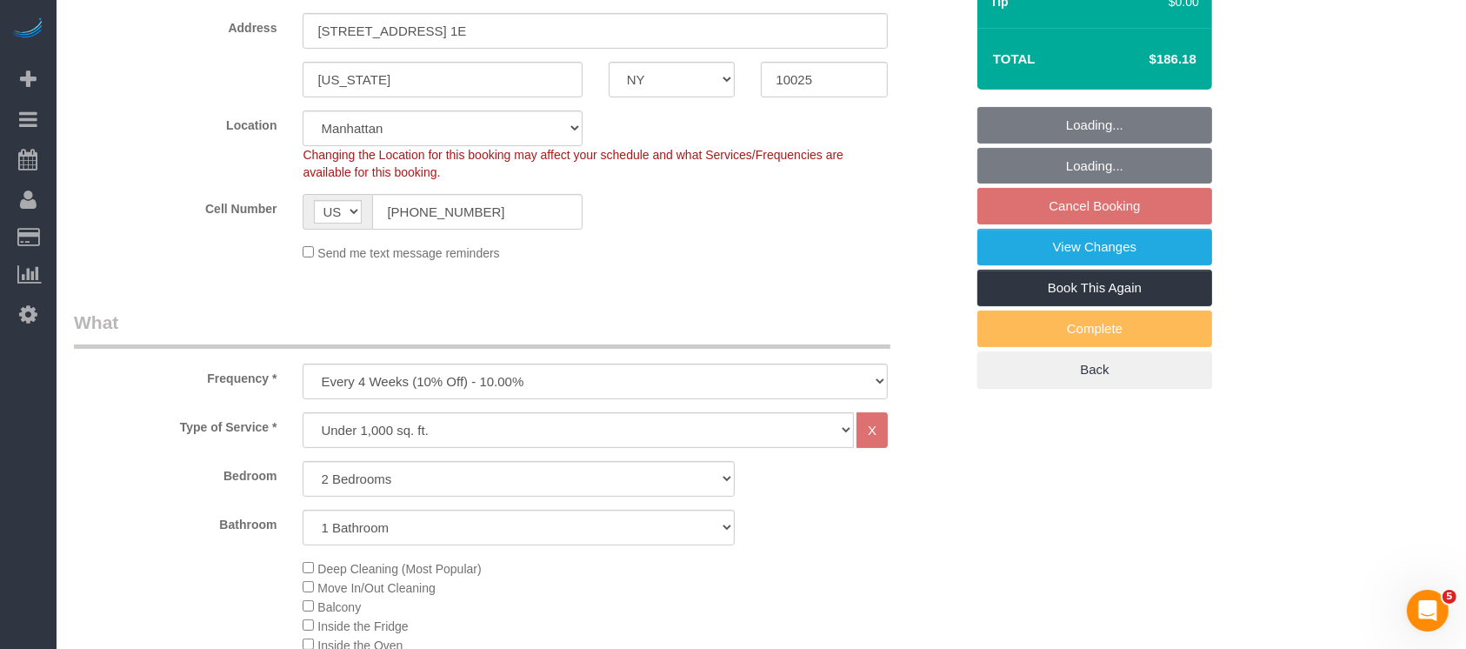
select select "object:792"
select select "string:stripe-pm_1RJPit4VGloSiKo7LFKrMrfM"
select select "spot3"
select select "2"
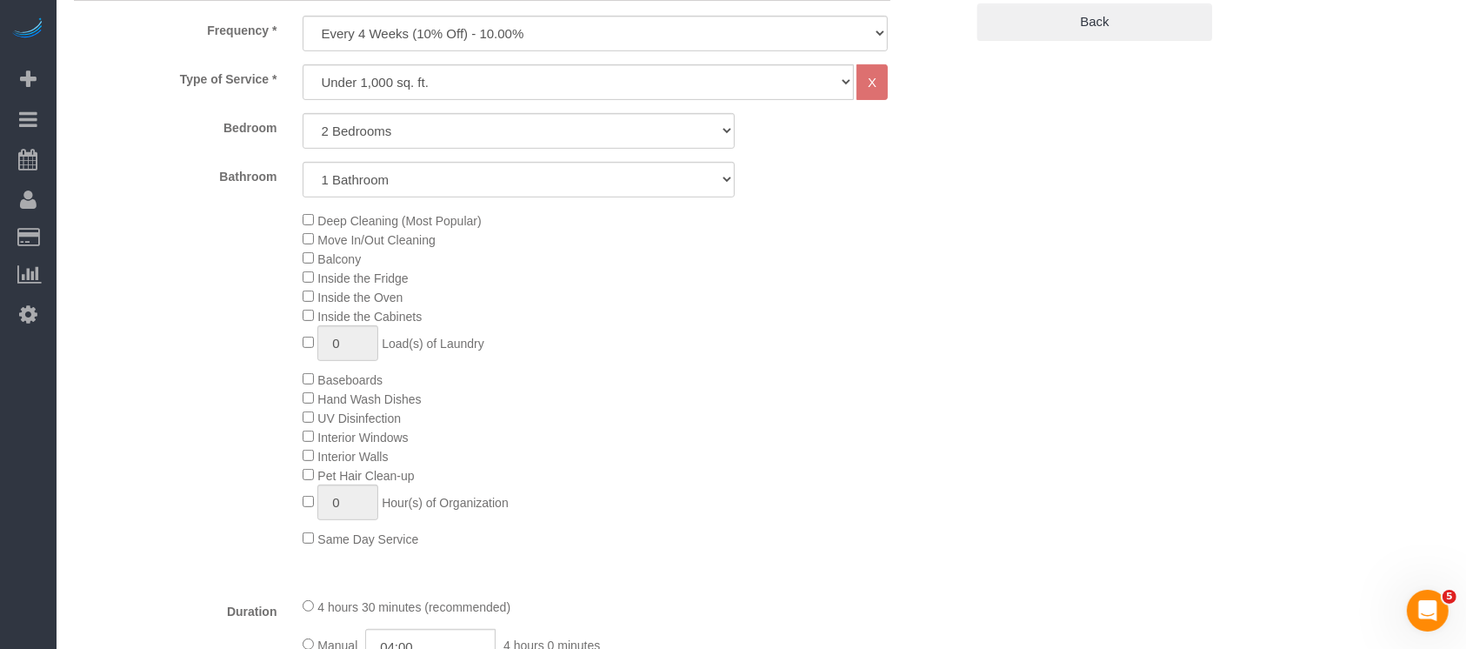
select select "object:982"
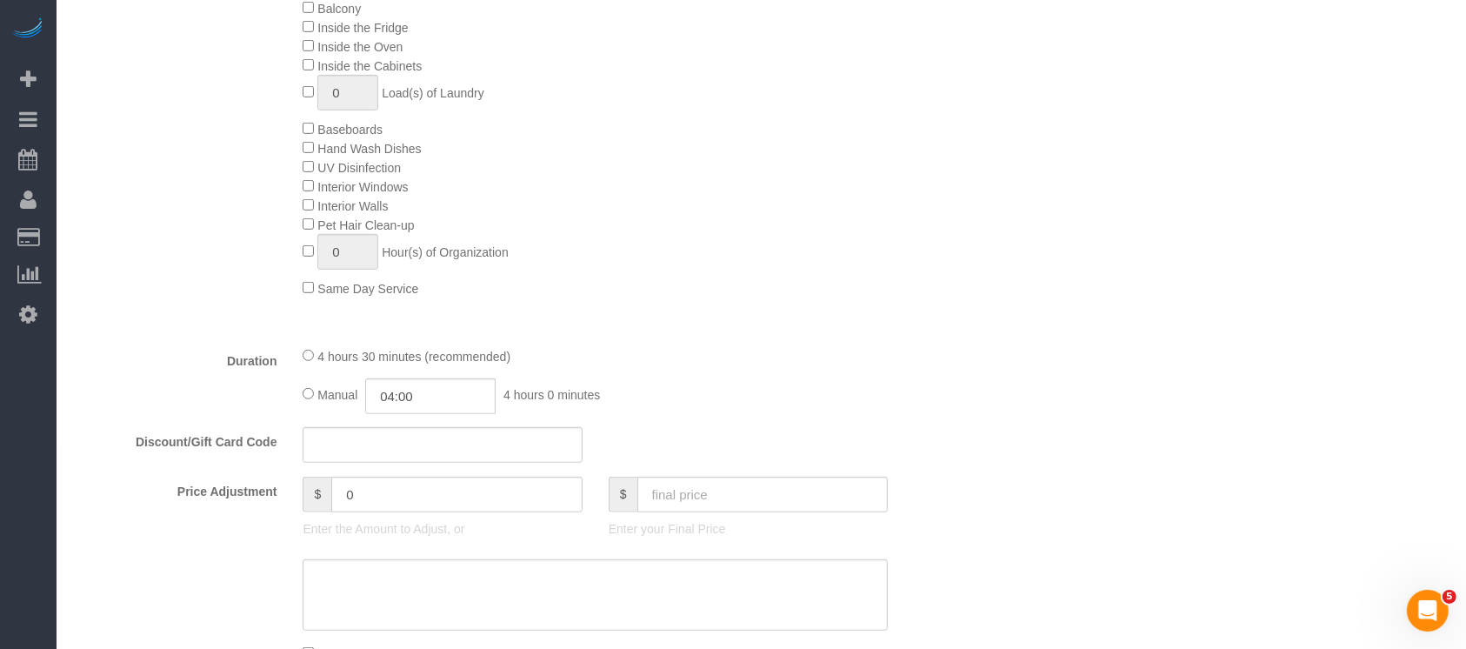
scroll to position [1043, 0]
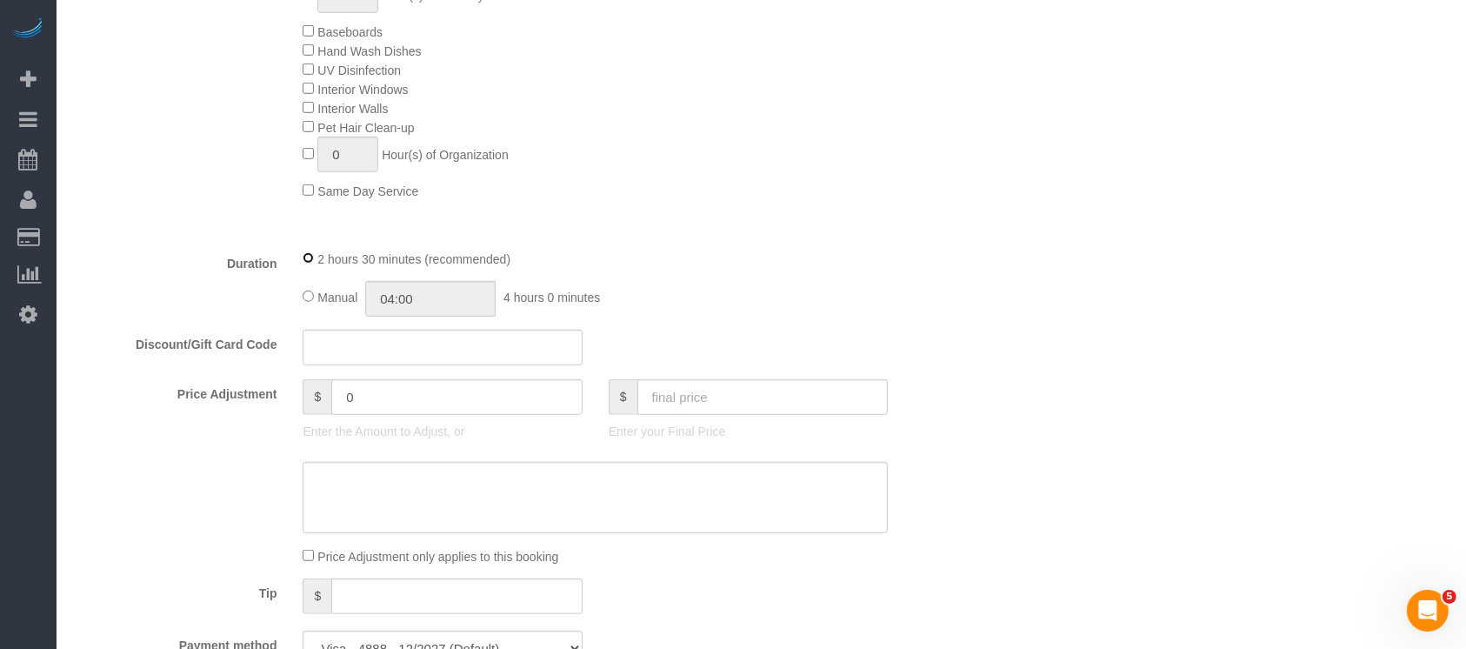
select select "spot63"
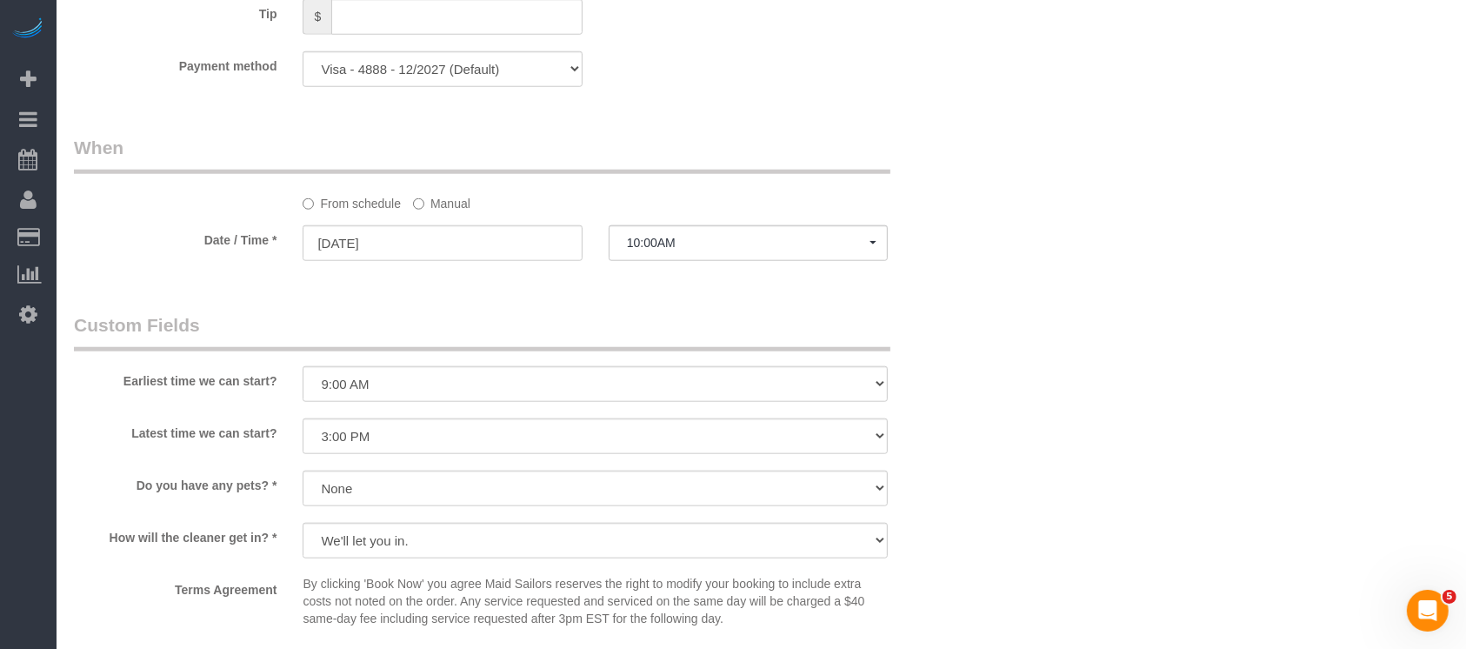
scroll to position [1970, 0]
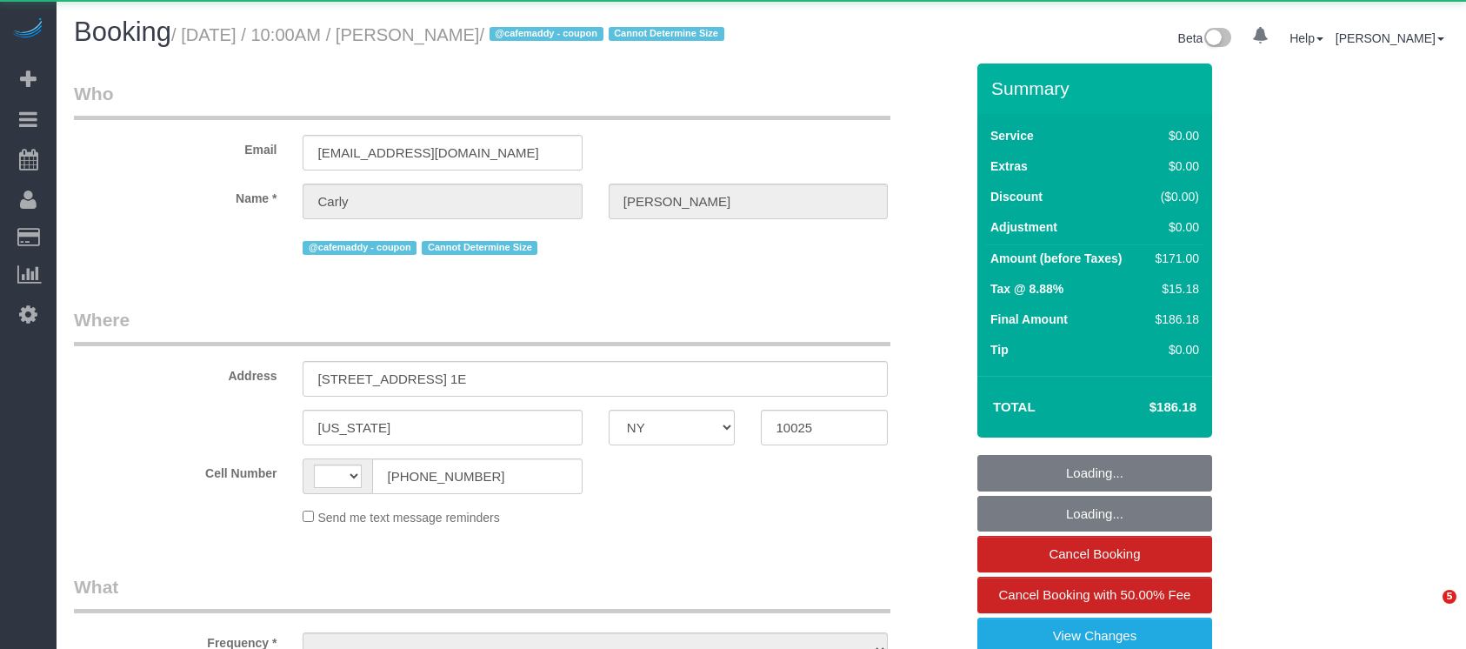
select select "NY"
select select "string:[GEOGRAPHIC_DATA]"
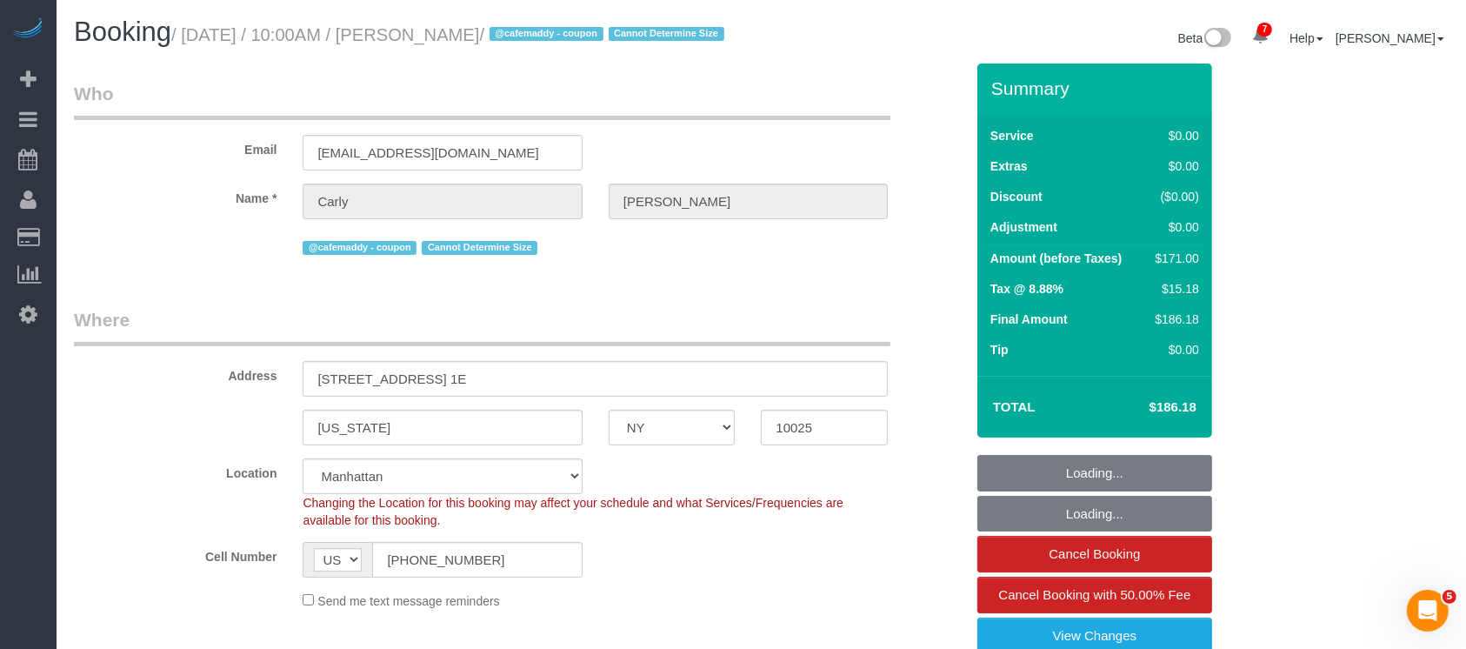
select select "2"
select select "number:57"
select select "number:75"
select select "number:15"
select select "number:5"
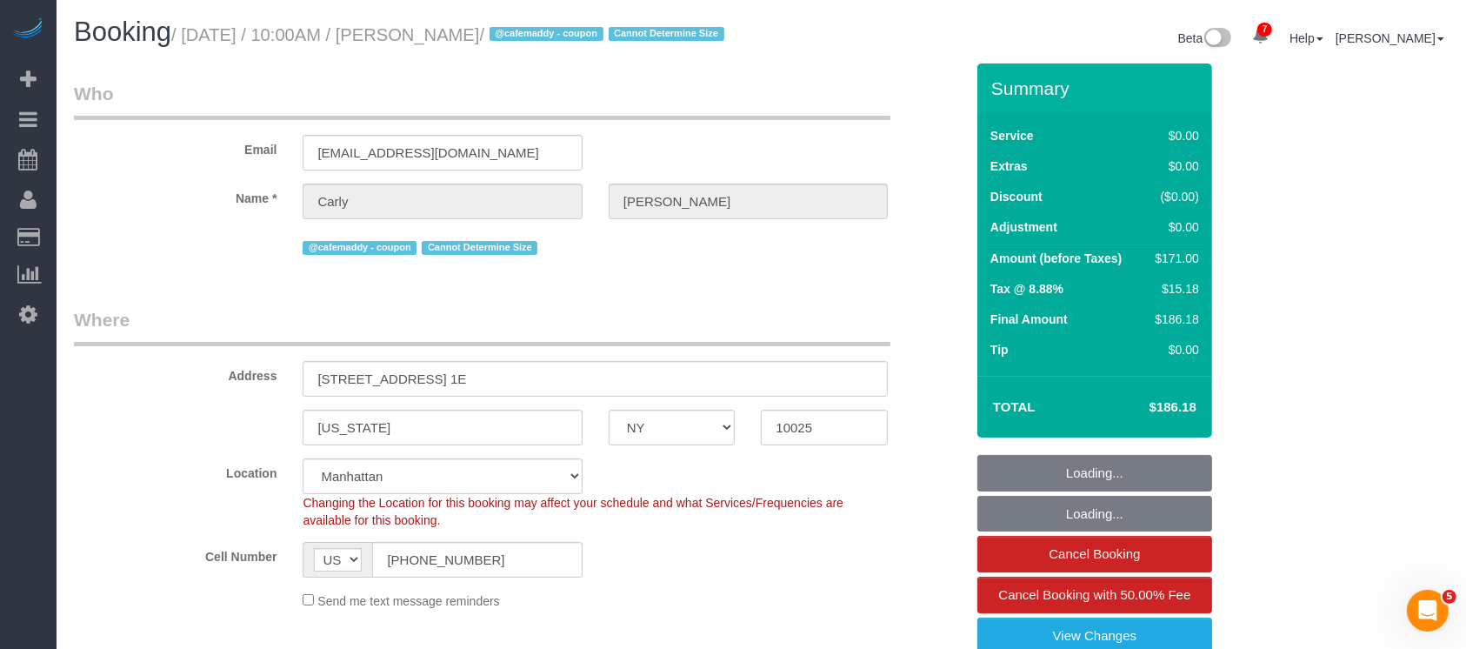
select select "spot1"
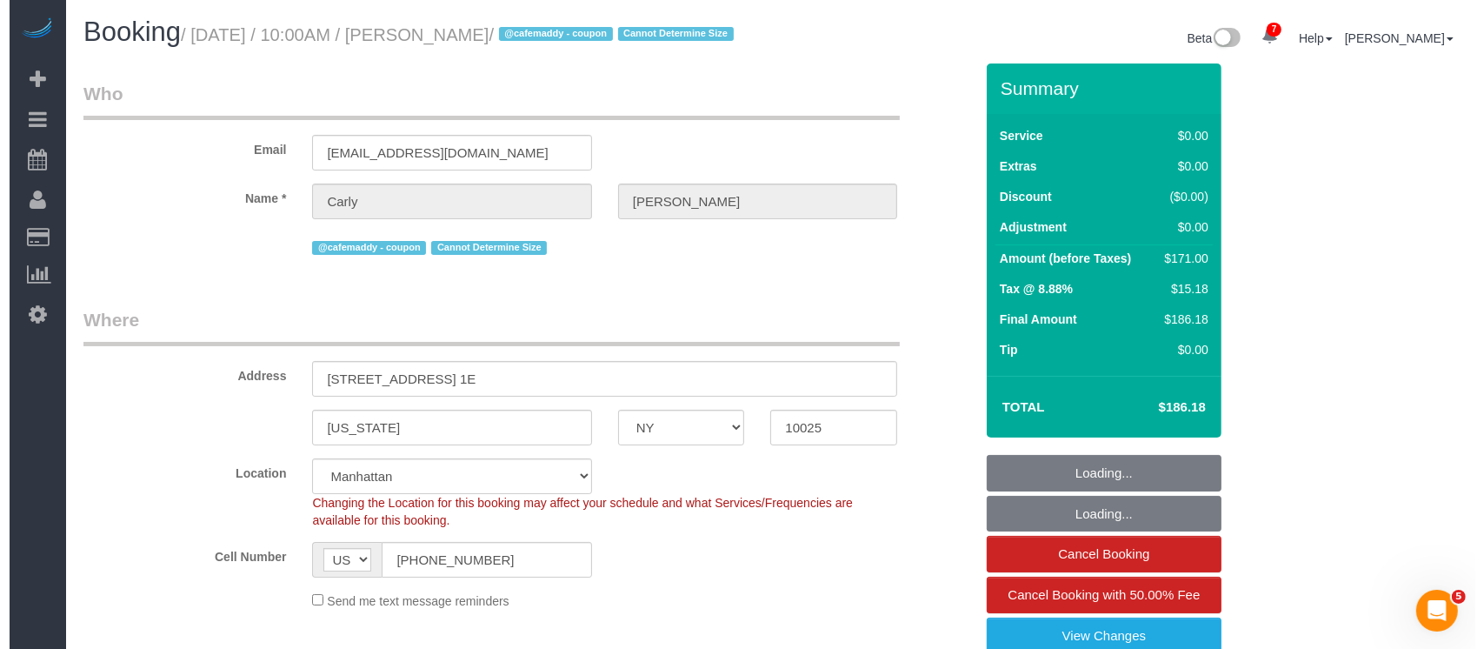
scroll to position [231, 0]
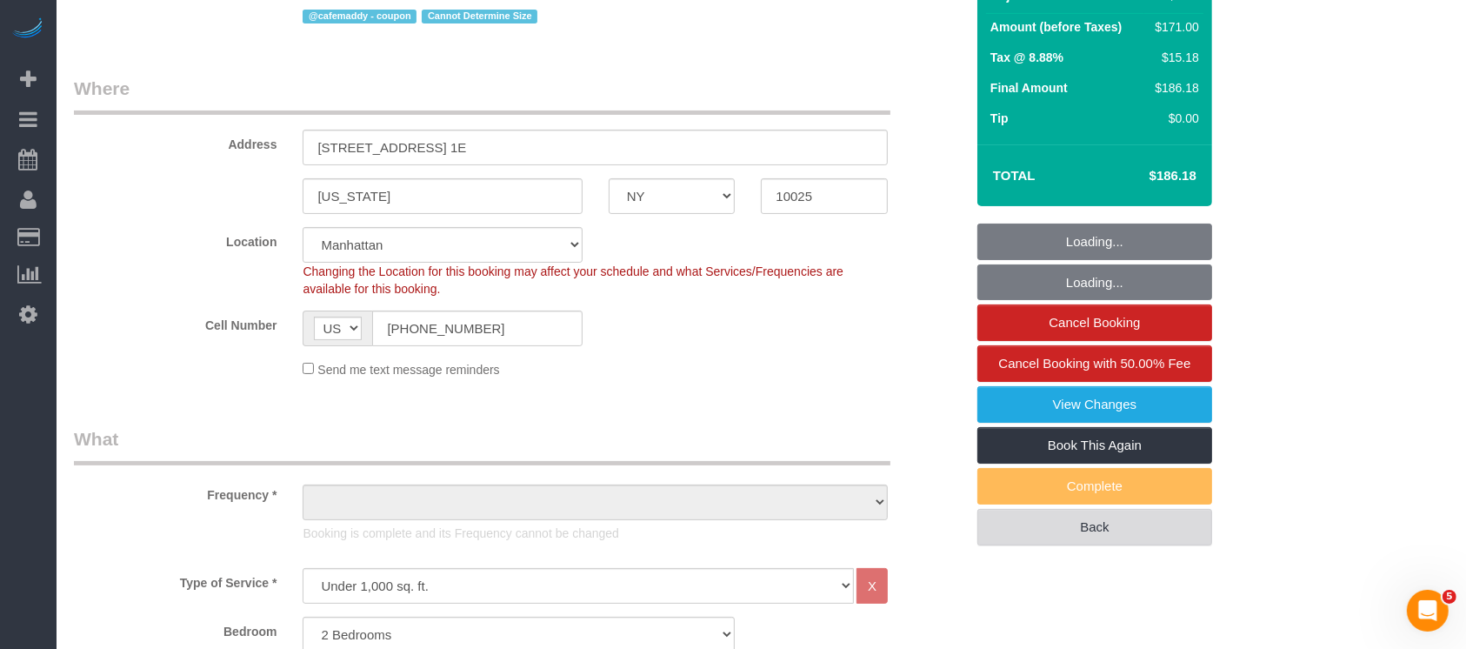
select select "object:1352"
select select "string:stripe-pm_1RJPit4VGloSiKo7LFKrMrfM"
select select "2"
select select "object:1392"
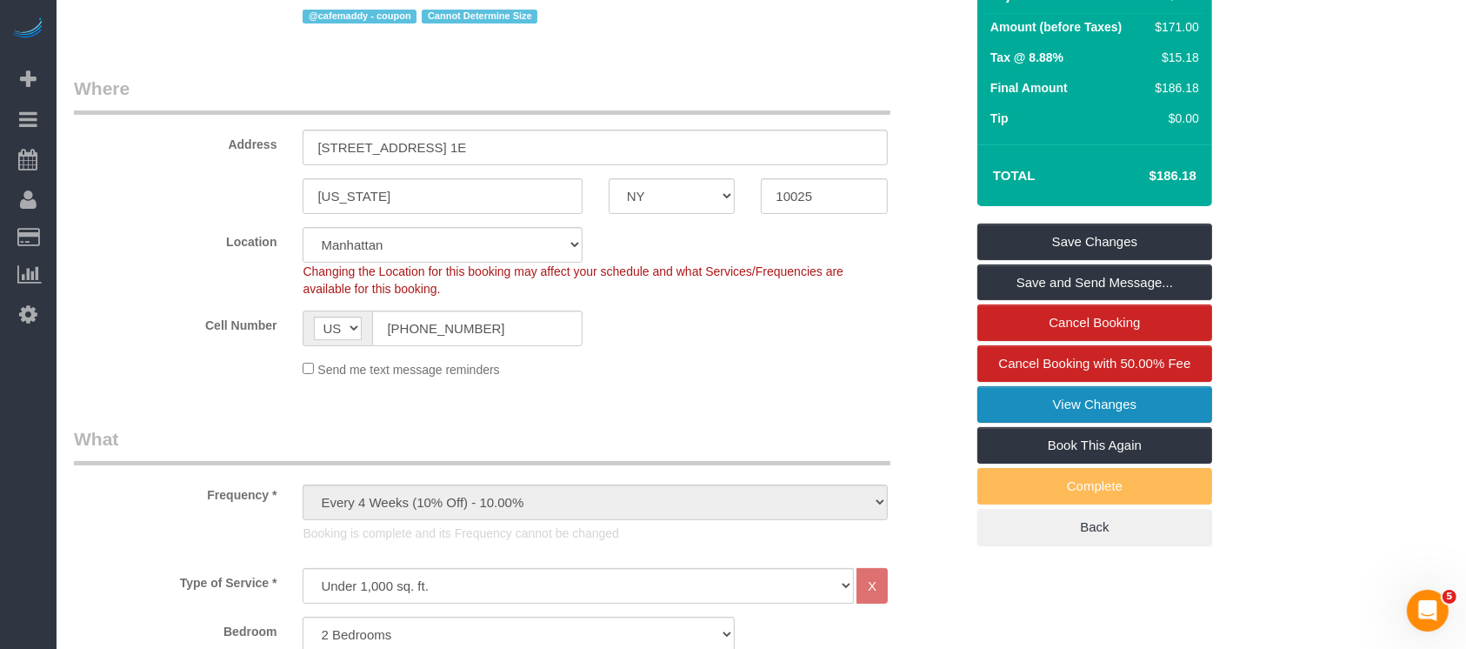
click at [1119, 415] on link "View Changes" at bounding box center [1094, 404] width 235 height 37
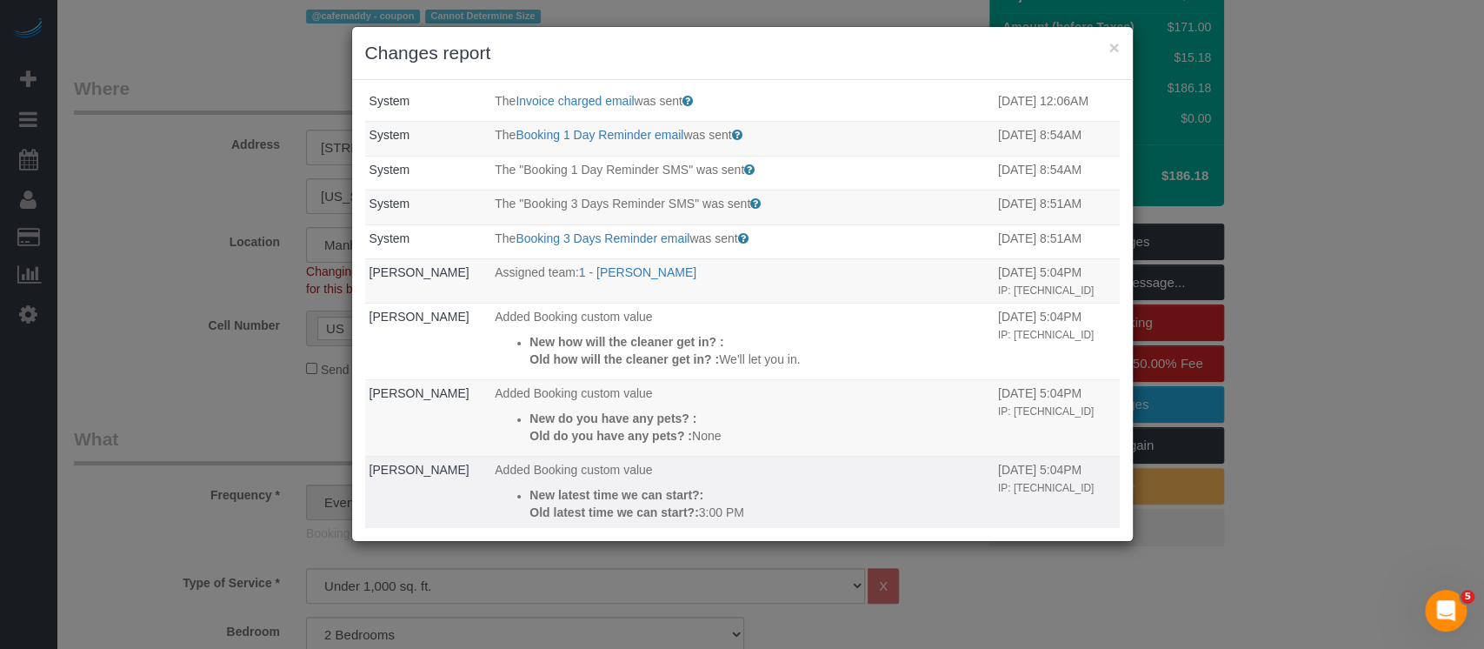
scroll to position [552, 0]
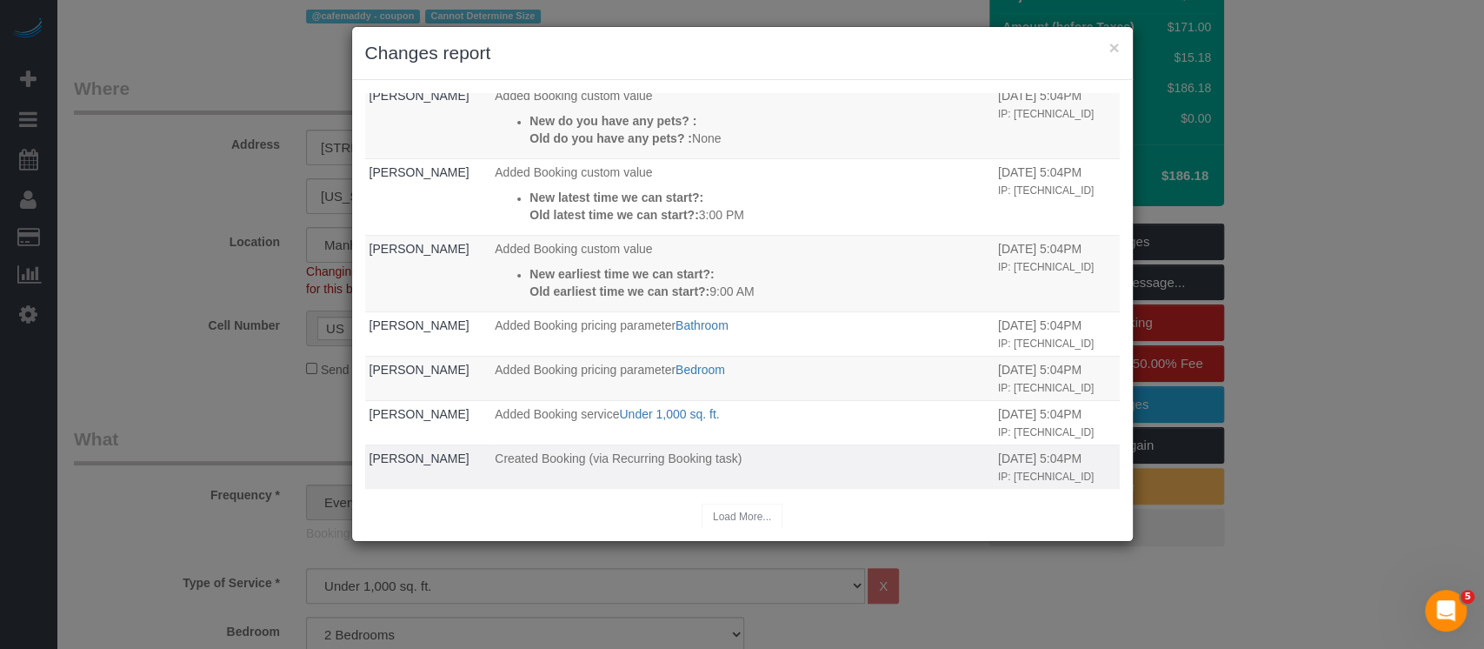
drag, startPoint x: 517, startPoint y: 455, endPoint x: 1050, endPoint y: 470, distance: 533.1
click at [1050, 470] on tr "Carly Hochman Created Booking (via Recurring Booking task) 07/28/2025 5:04PM IP…" at bounding box center [742, 467] width 755 height 44
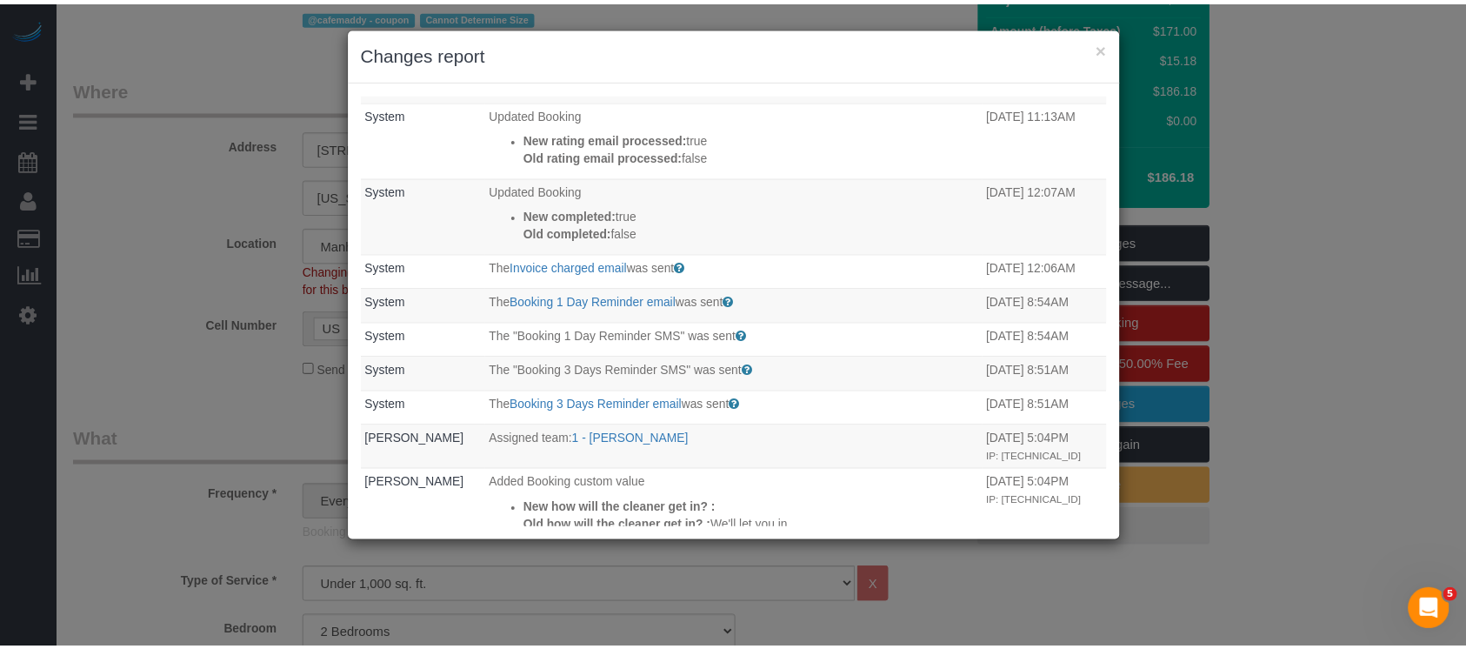
scroll to position [0, 0]
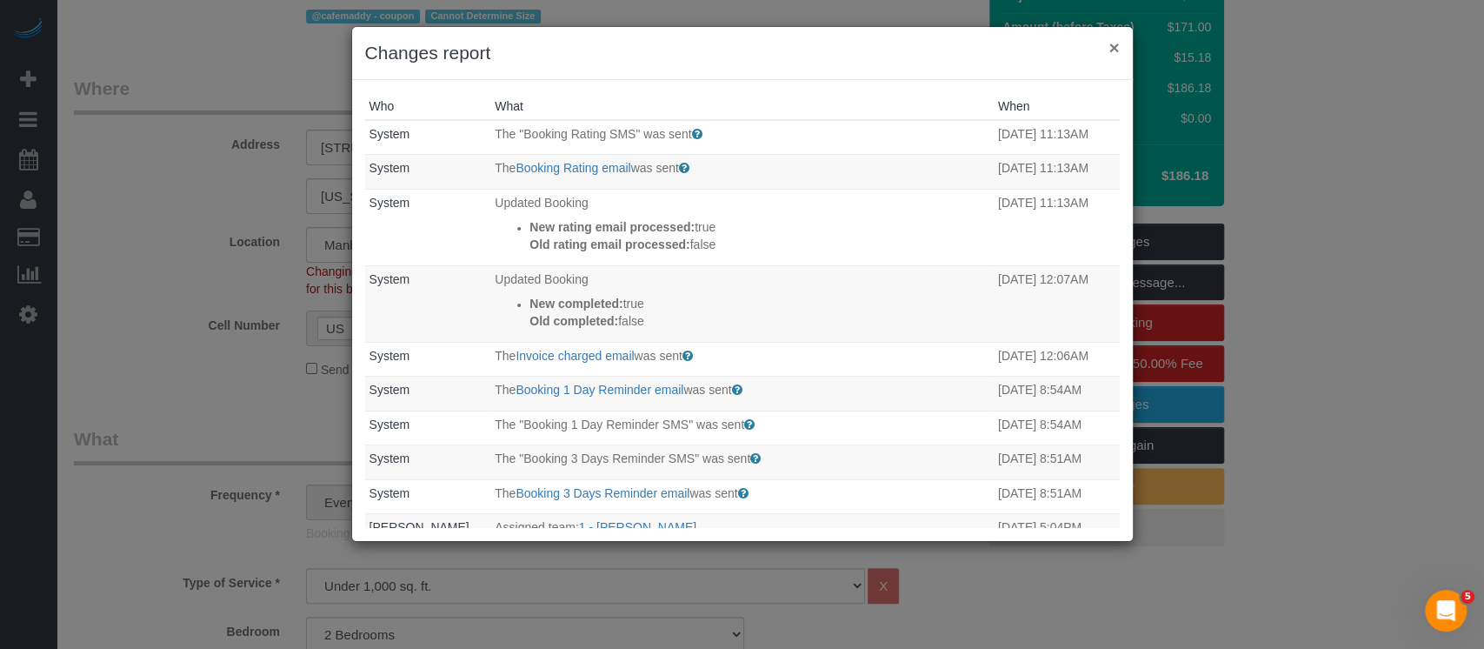
click at [1114, 48] on button "×" at bounding box center [1113, 47] width 10 height 18
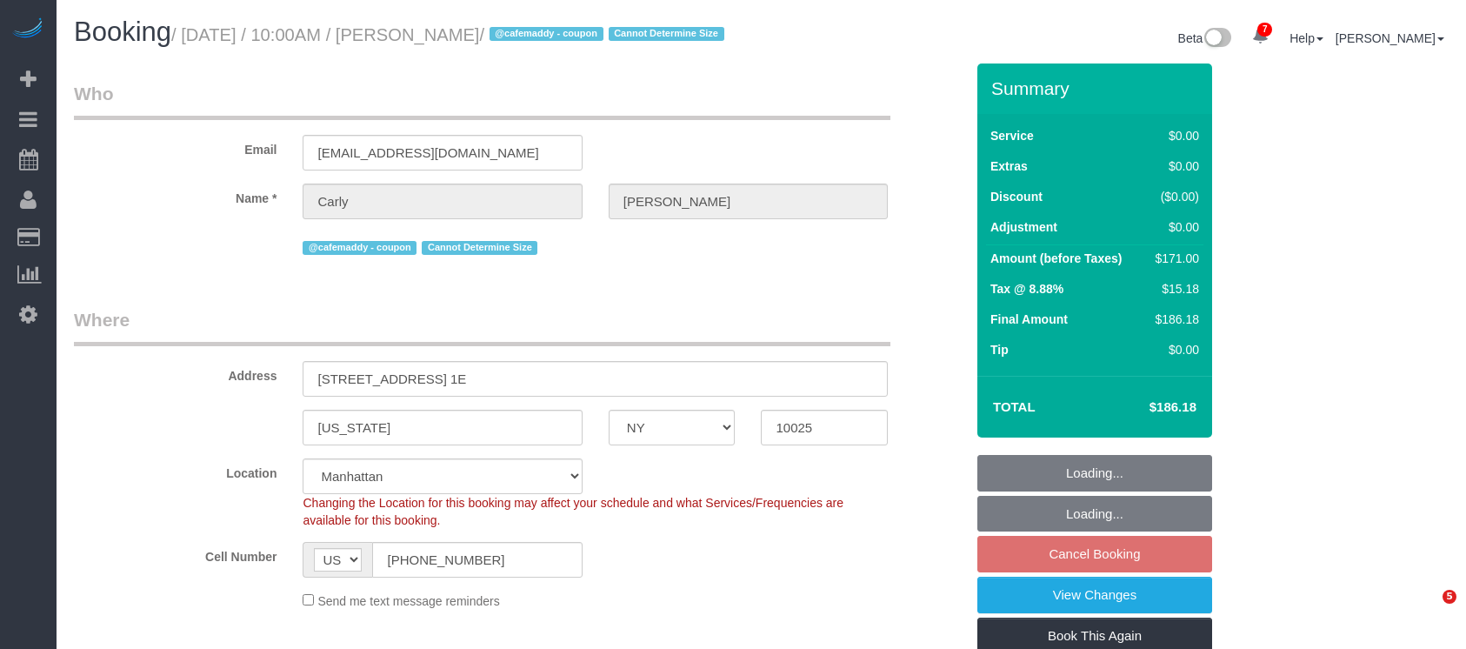
select select "NY"
select select "number:57"
select select "number:75"
select select "number:15"
select select "number:5"
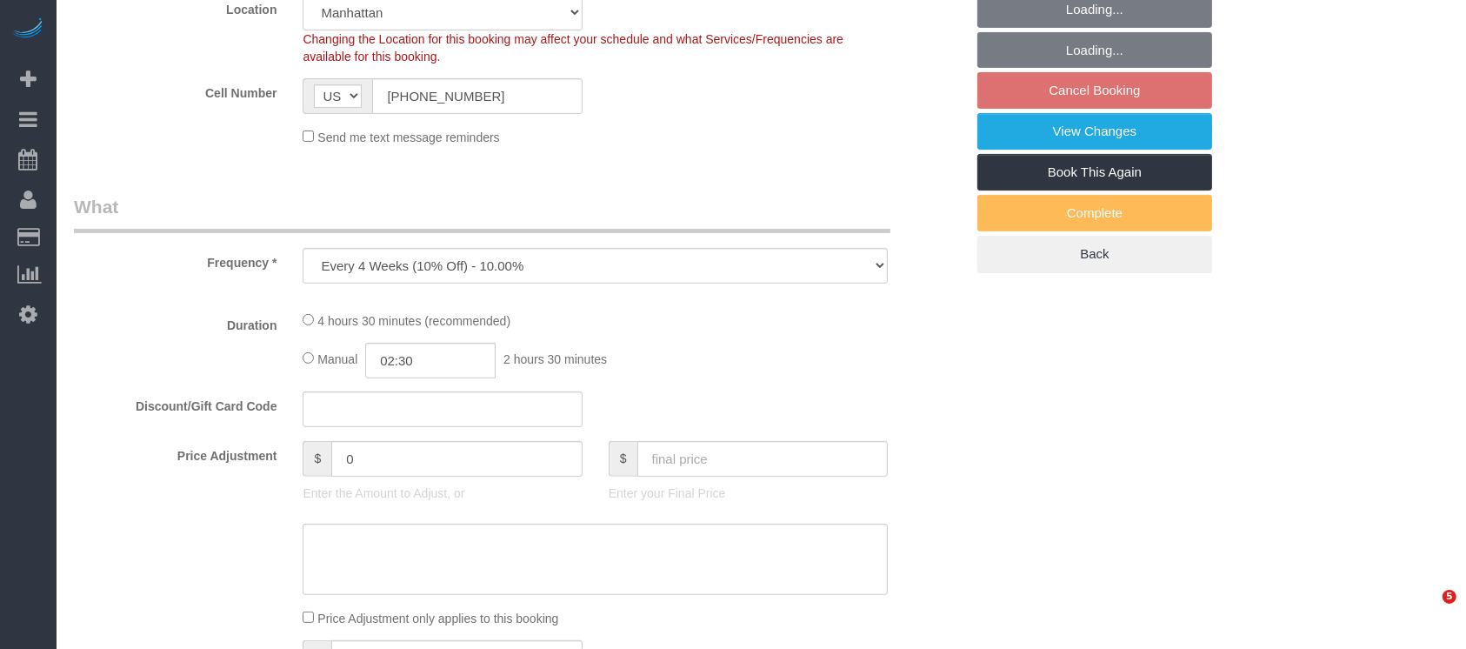
select select "spot3"
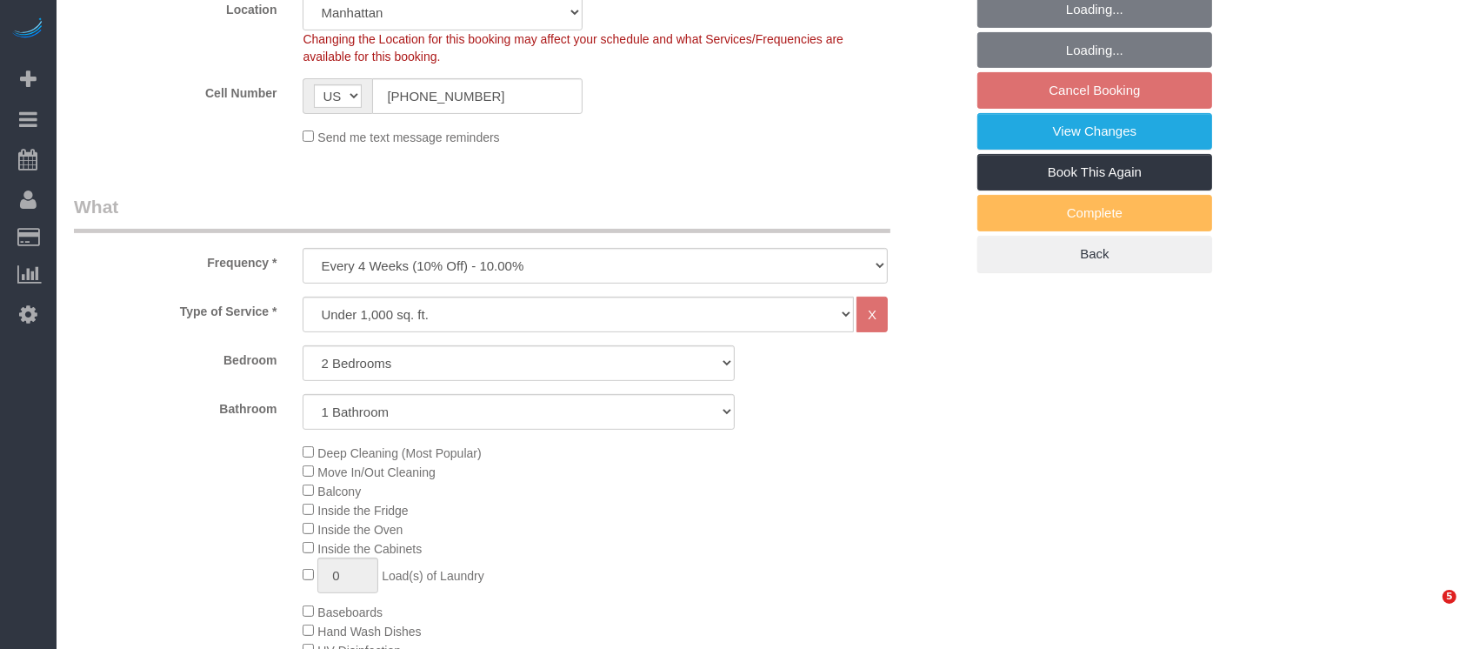
select select "object:946"
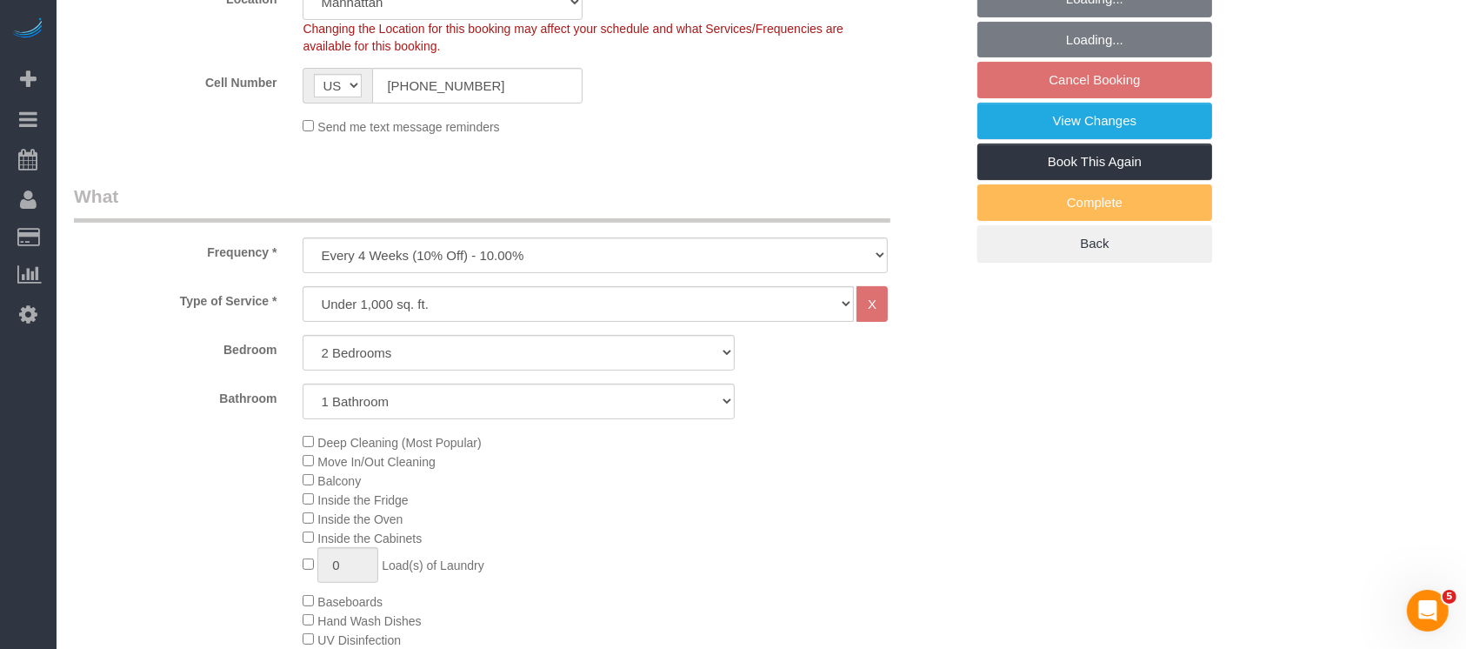
select select "2"
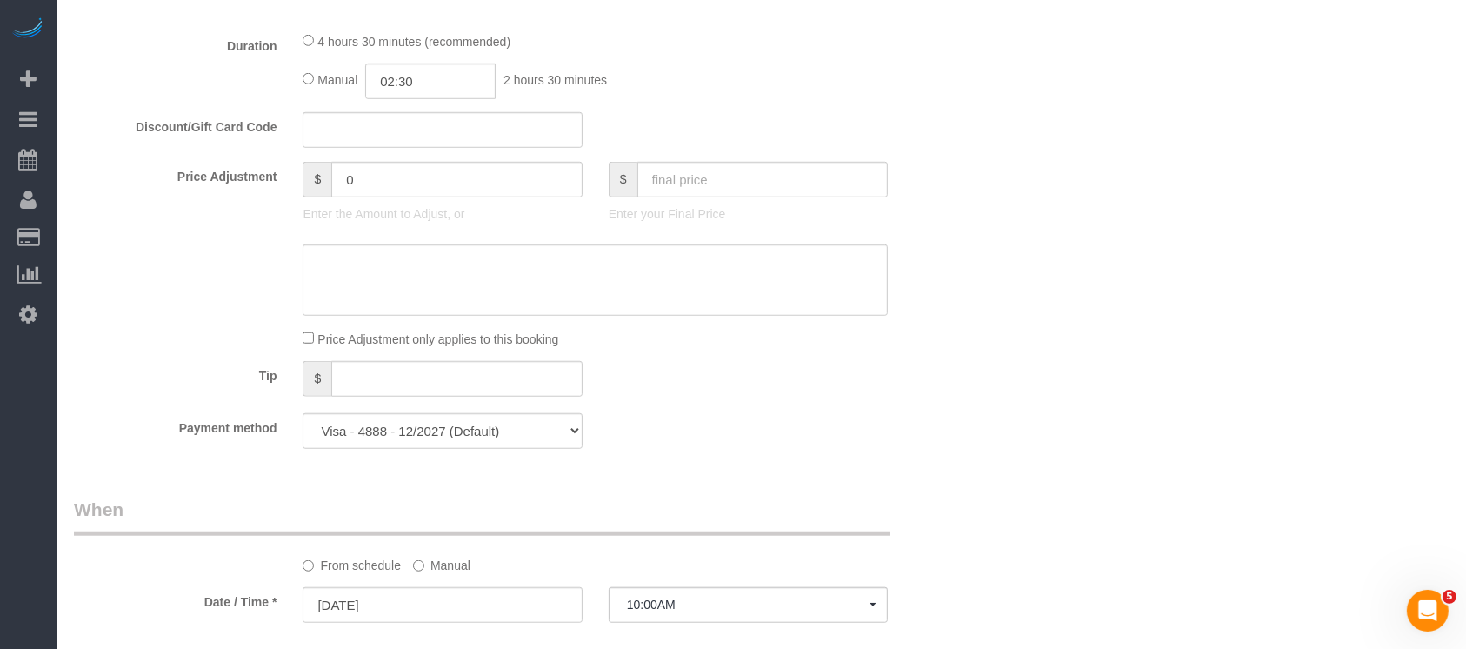
scroll to position [1159, 0]
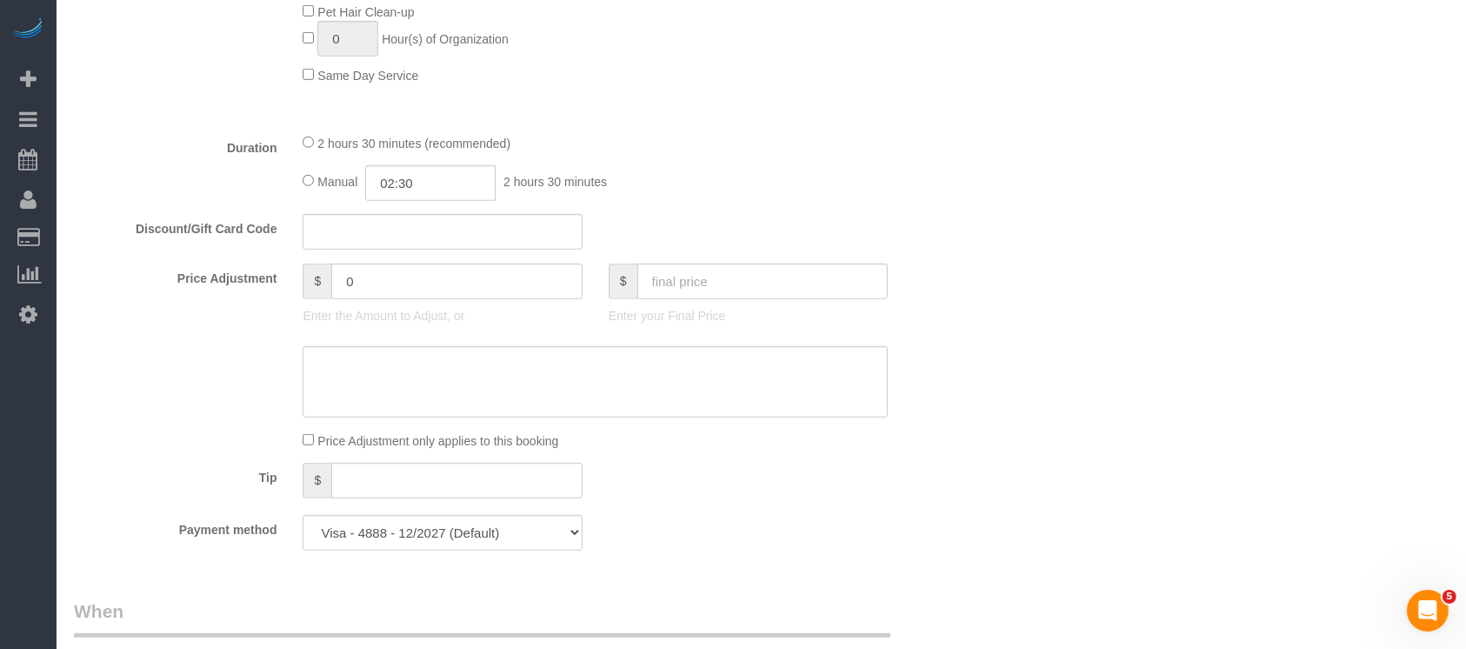
click at [1116, 239] on div "Who Email [EMAIL_ADDRESS][DOMAIN_NAME] Name * [PERSON_NAME] @cafemaddy - coupon…" at bounding box center [761, 359] width 1374 height 2909
